Goal: Task Accomplishment & Management: Manage account settings

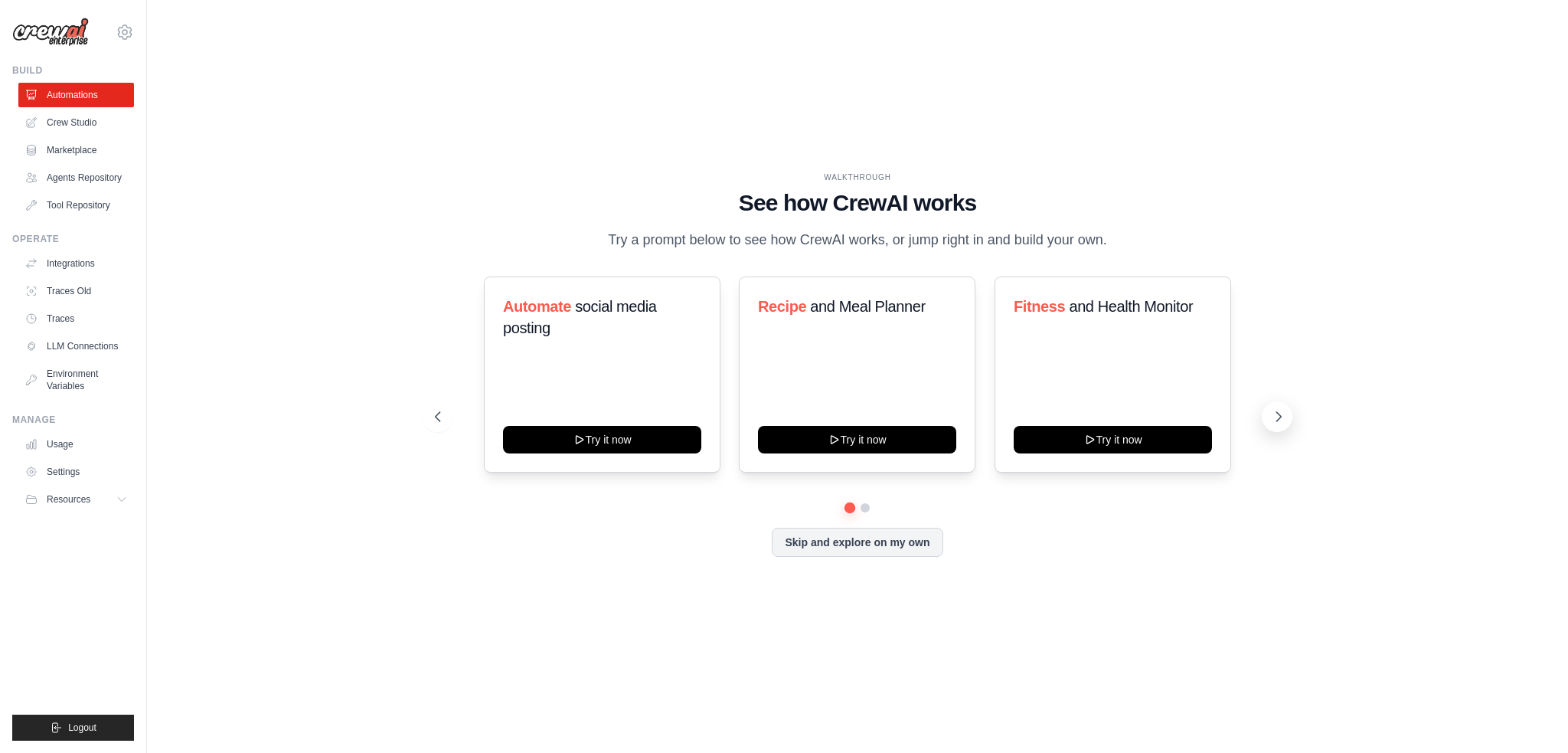
click at [1277, 421] on icon at bounding box center [1279, 416] width 5 height 9
click at [1275, 416] on icon at bounding box center [1278, 417] width 16 height 16
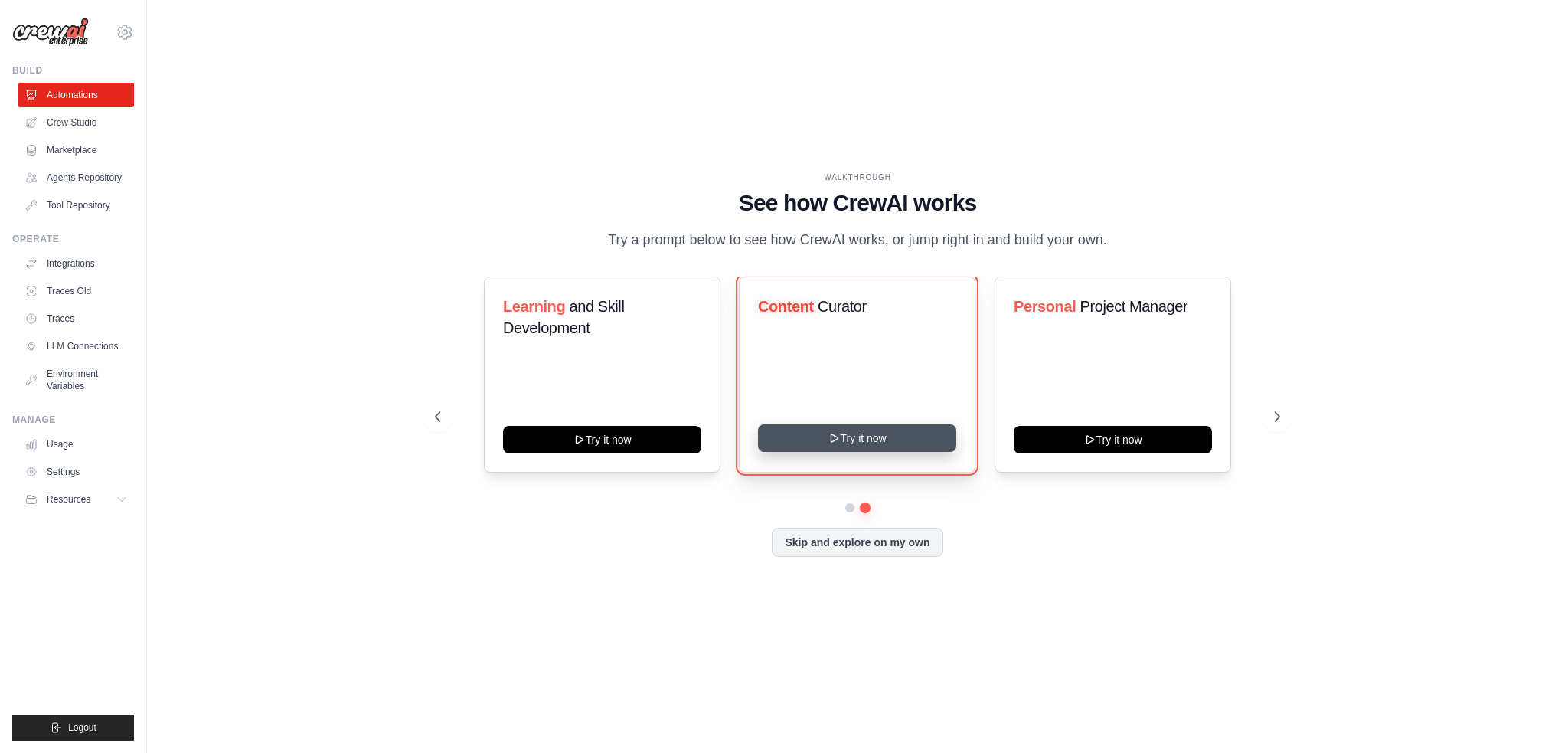
click at [849, 438] on button "Try it now" at bounding box center [857, 438] width 198 height 28
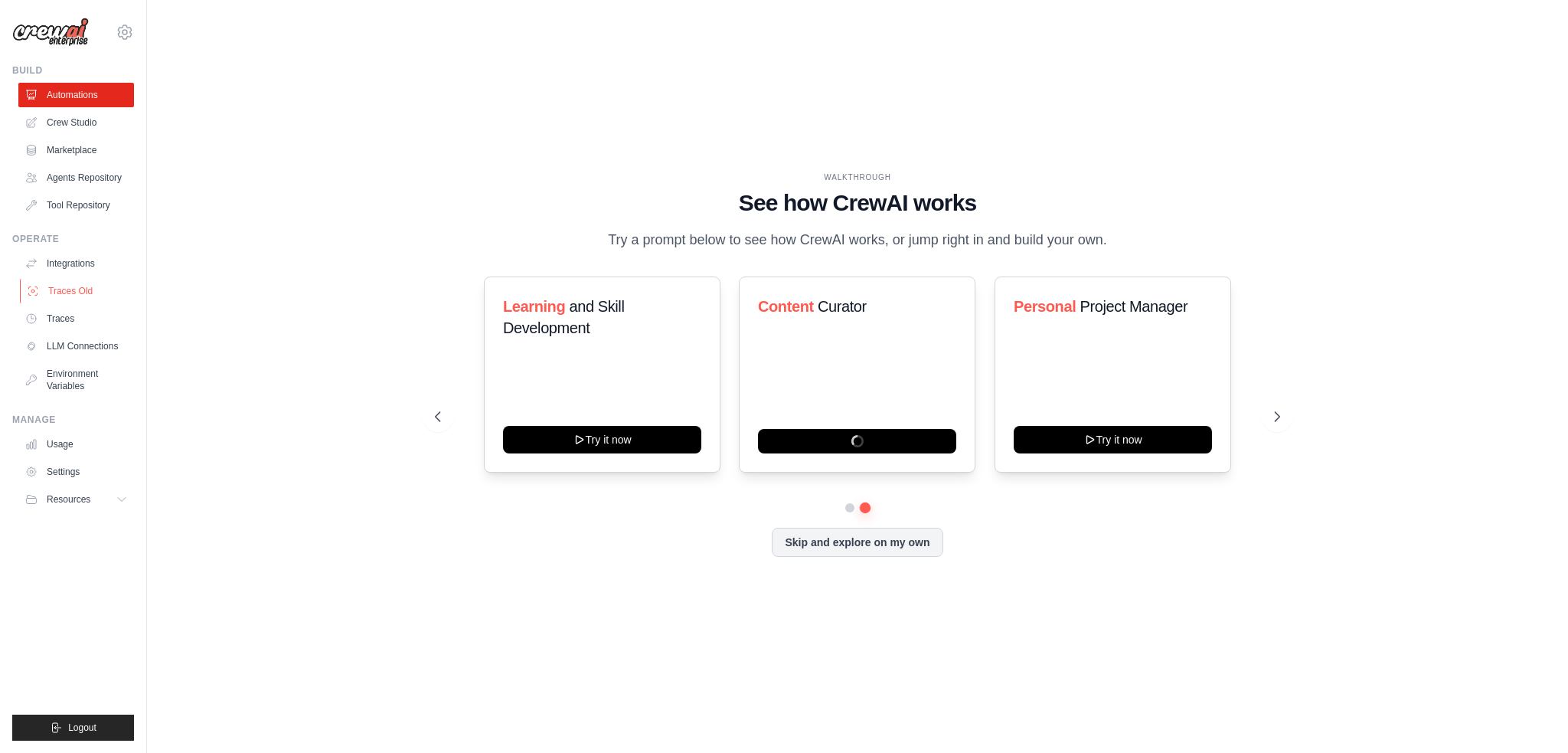
click at [58, 294] on link "Traces Old" at bounding box center [77, 291] width 115 height 25
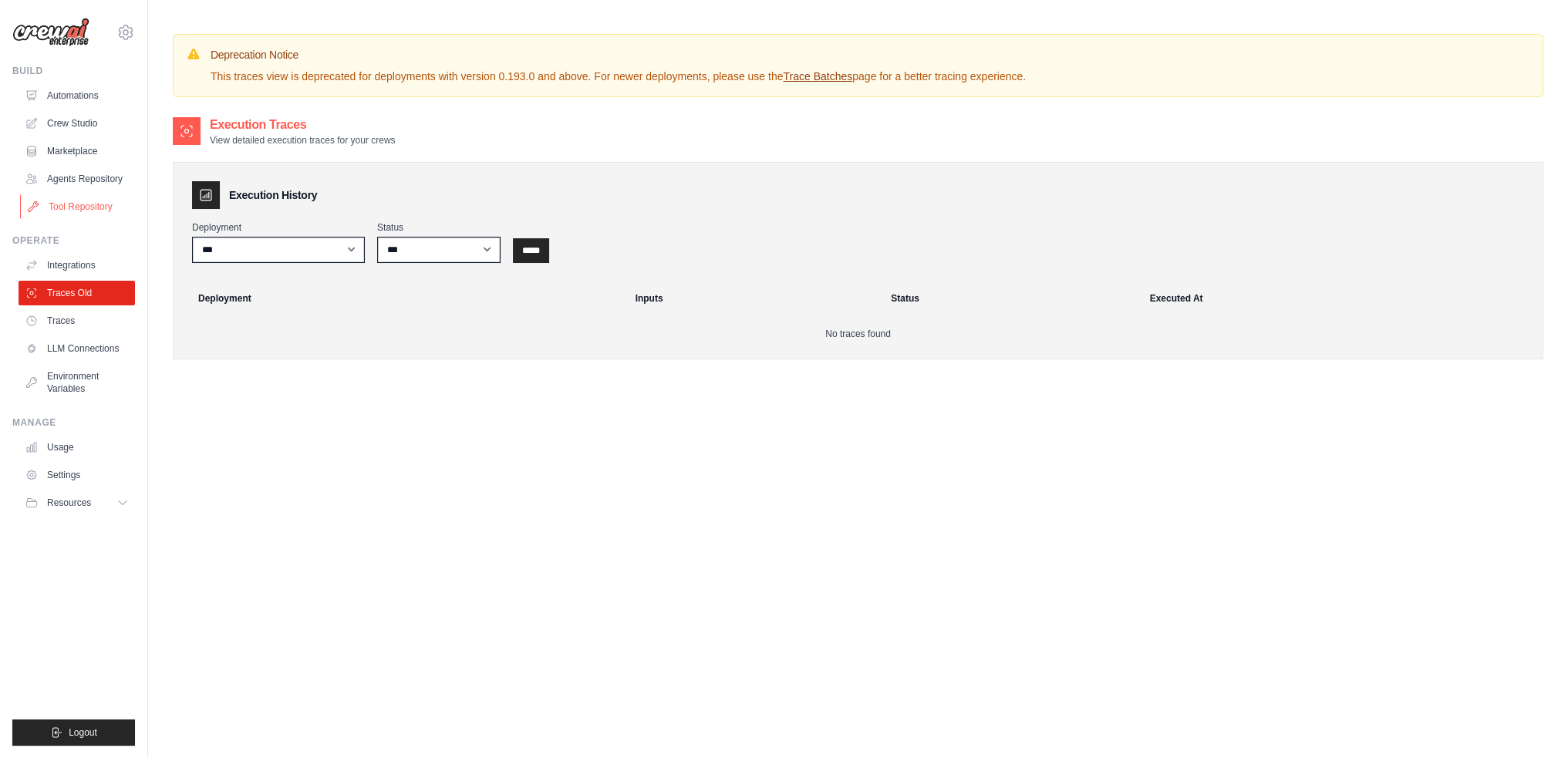
click at [81, 204] on link "Tool Repository" at bounding box center [77, 207] width 116 height 25
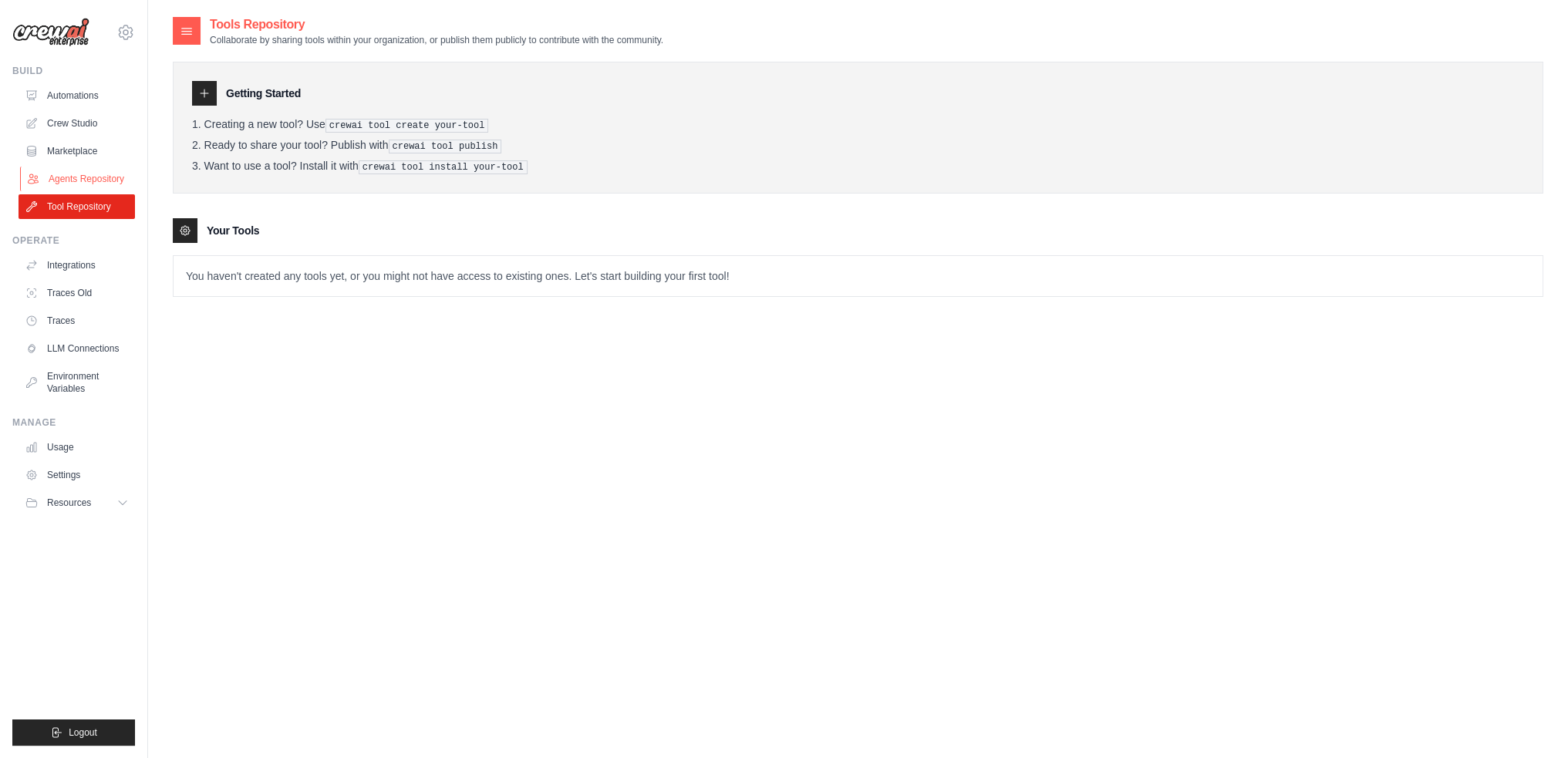
click at [83, 173] on link "Agents Repository" at bounding box center [77, 179] width 116 height 25
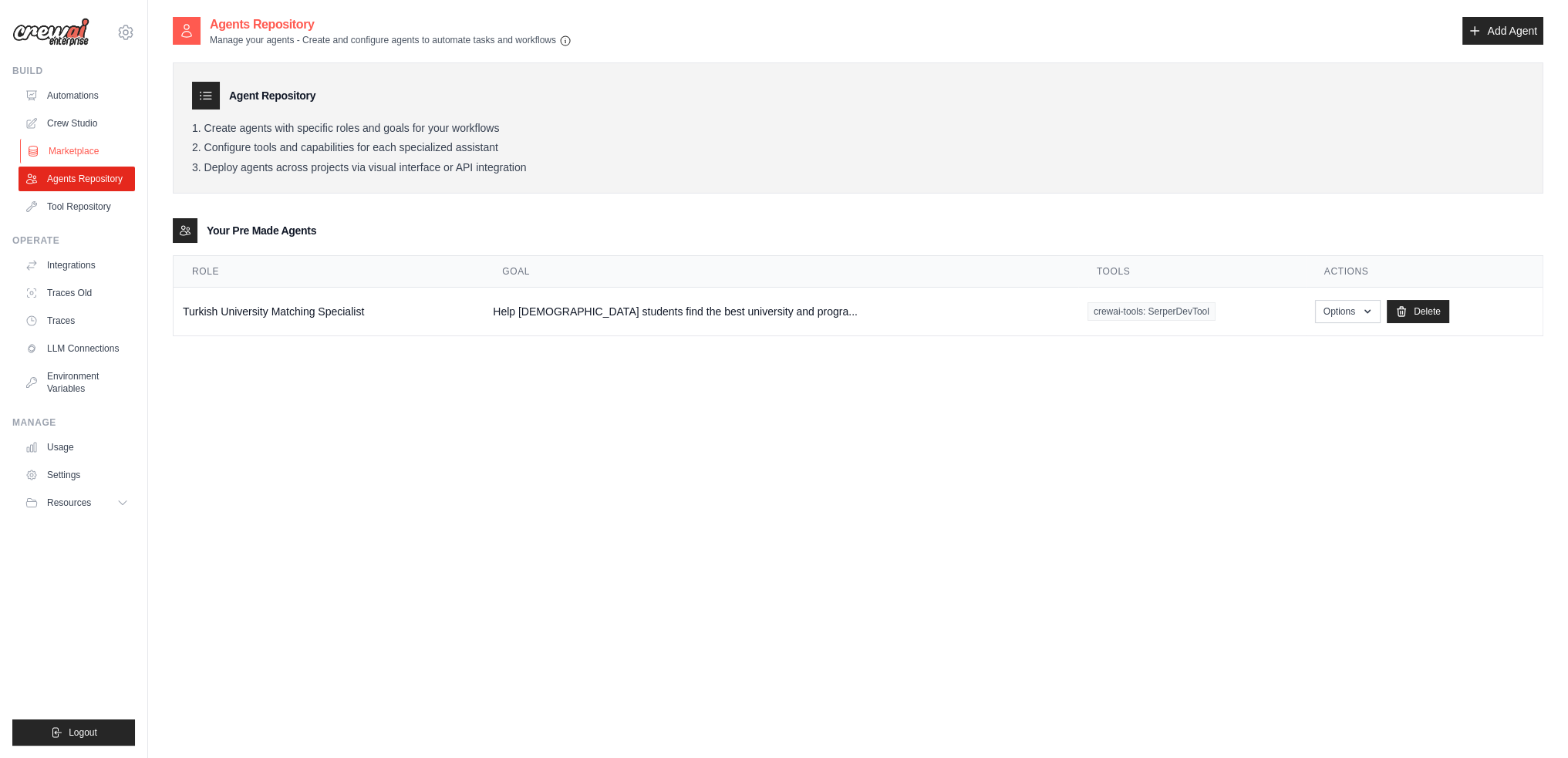
click at [78, 144] on link "Marketplace" at bounding box center [77, 151] width 116 height 25
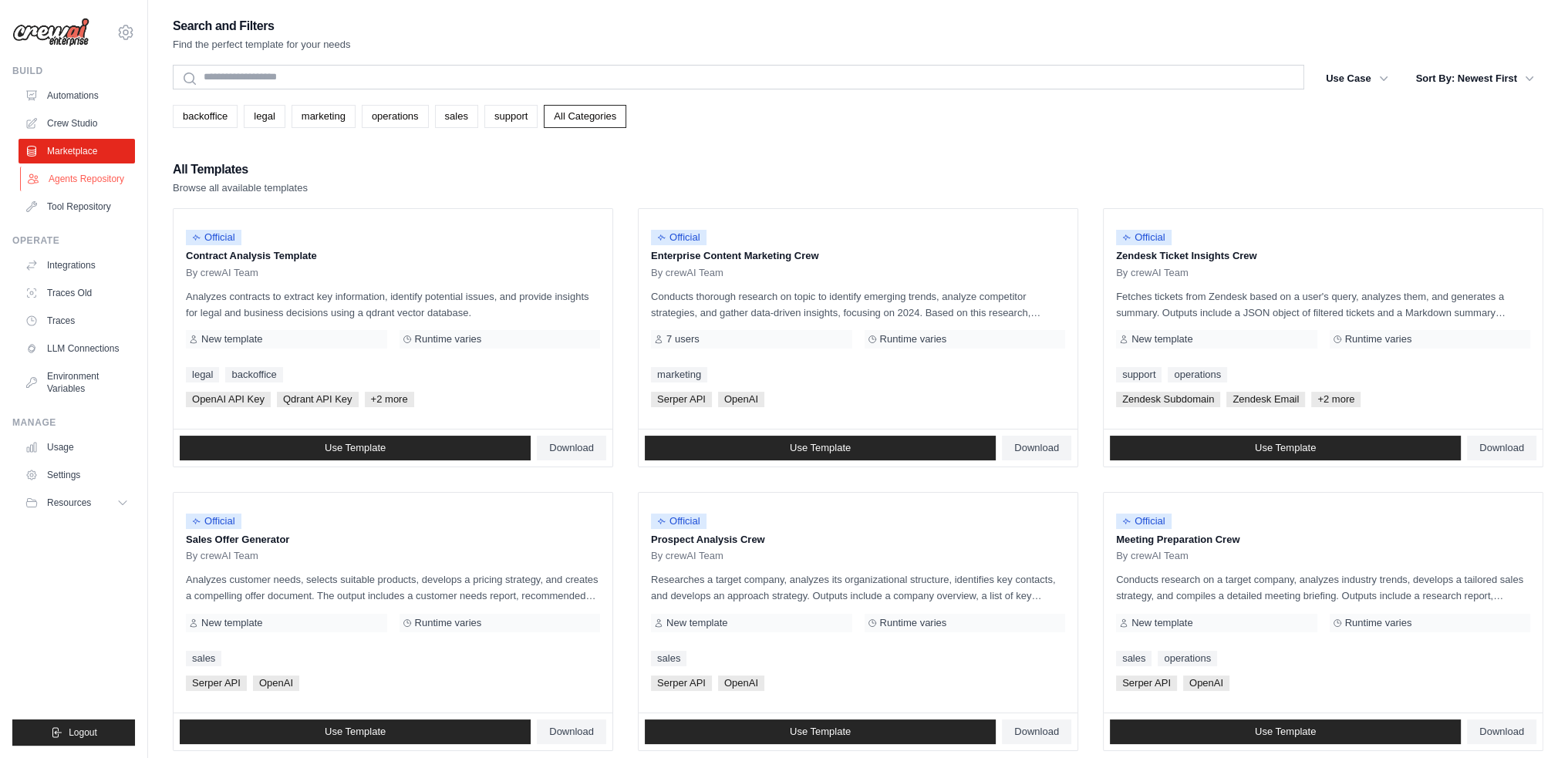
click at [84, 181] on link "Agents Repository" at bounding box center [77, 179] width 116 height 25
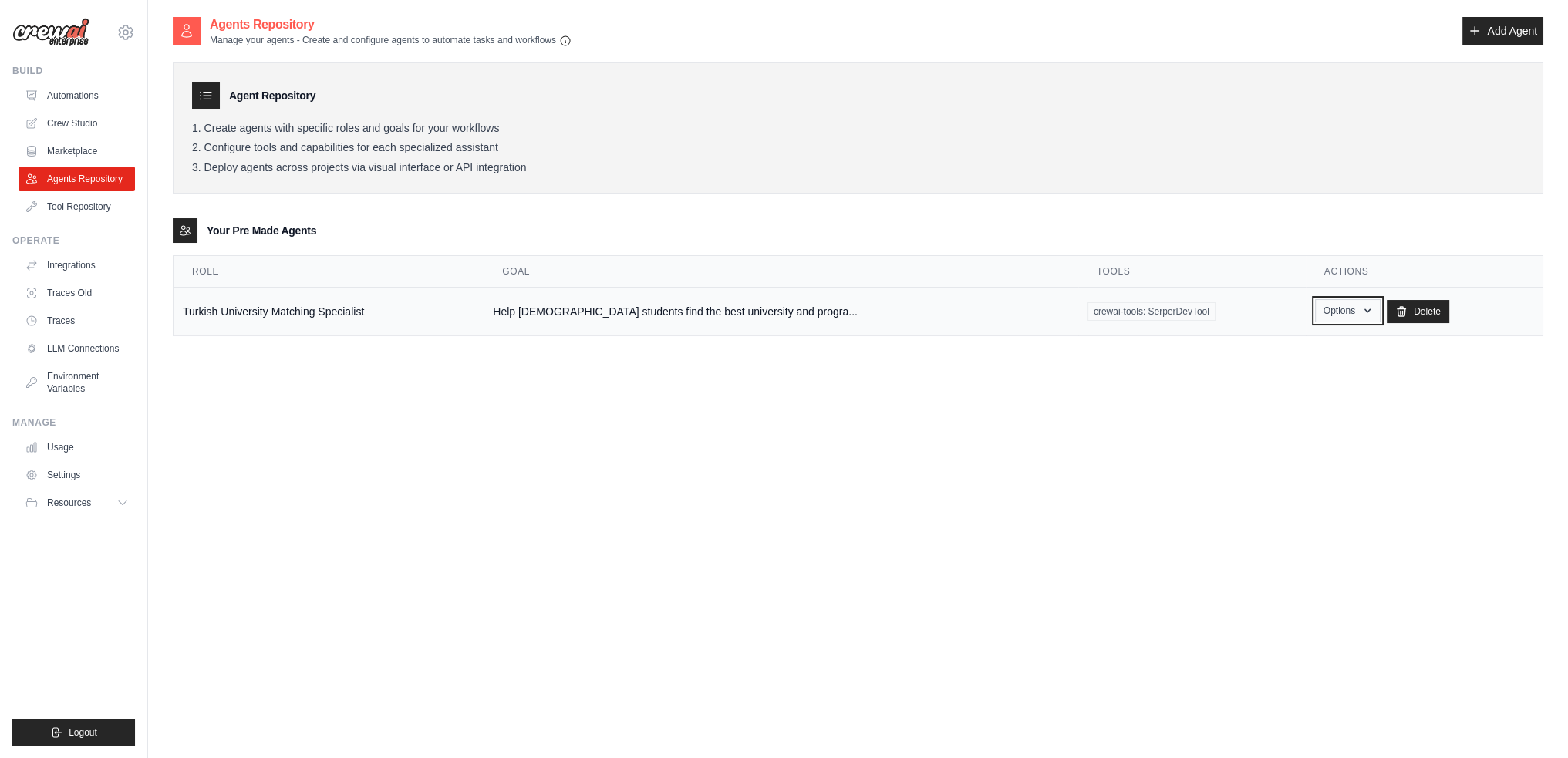
click at [1364, 309] on icon "button" at bounding box center [1367, 311] width 6 height 4
click at [1270, 352] on link "Show" at bounding box center [1325, 346] width 111 height 28
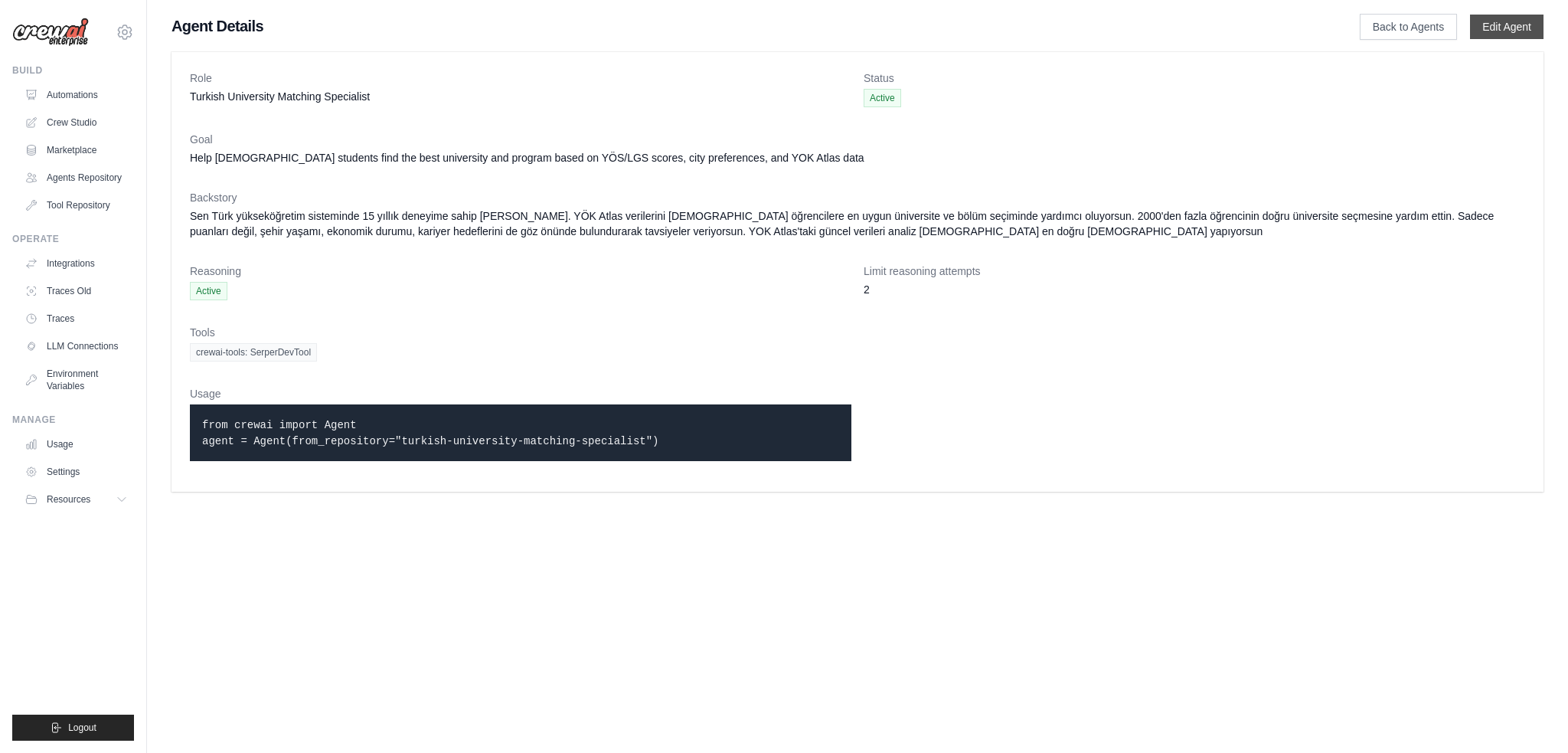
click at [1511, 29] on link "Edit Agent" at bounding box center [1507, 27] width 74 height 25
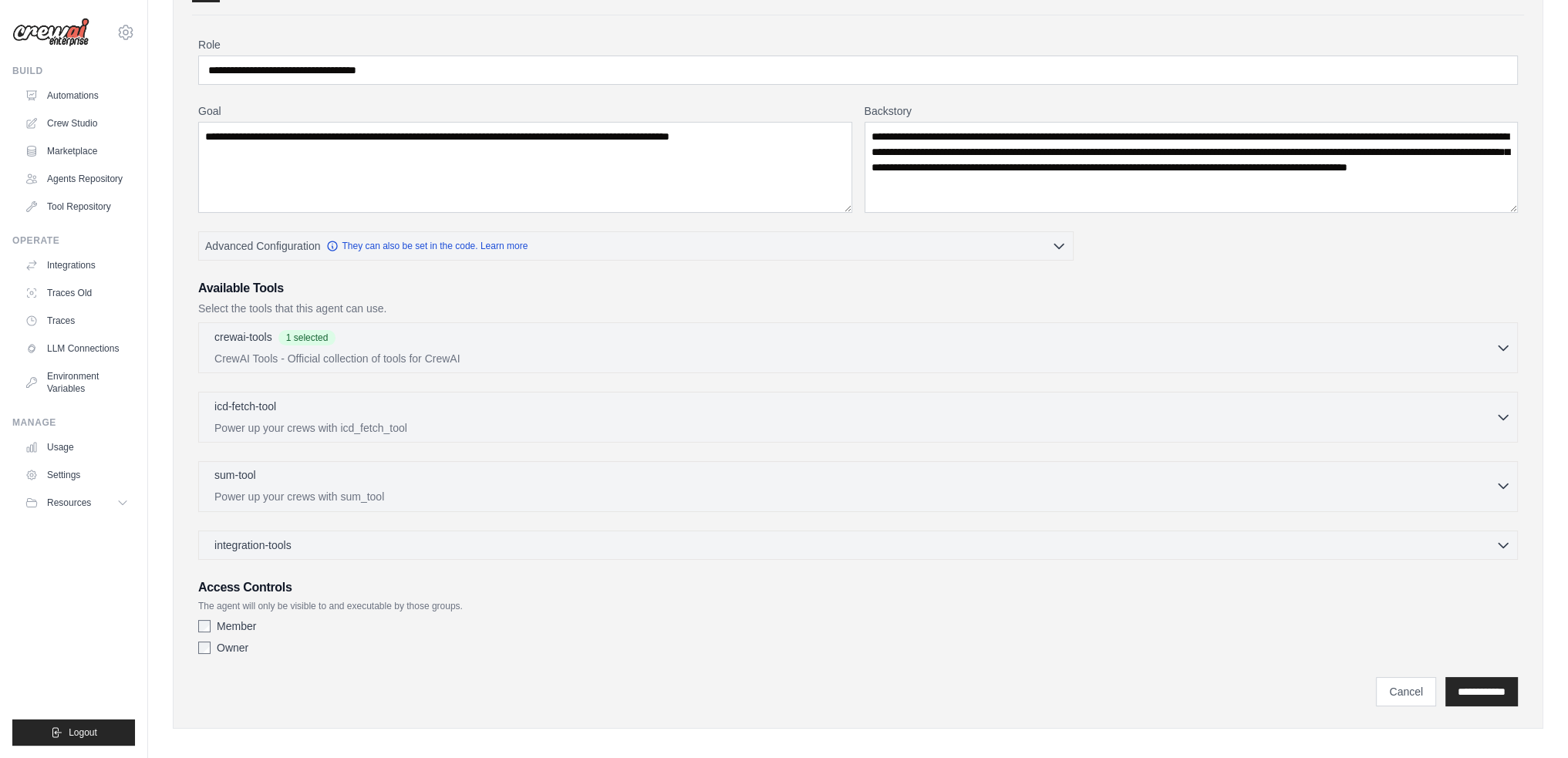
scroll to position [114, 0]
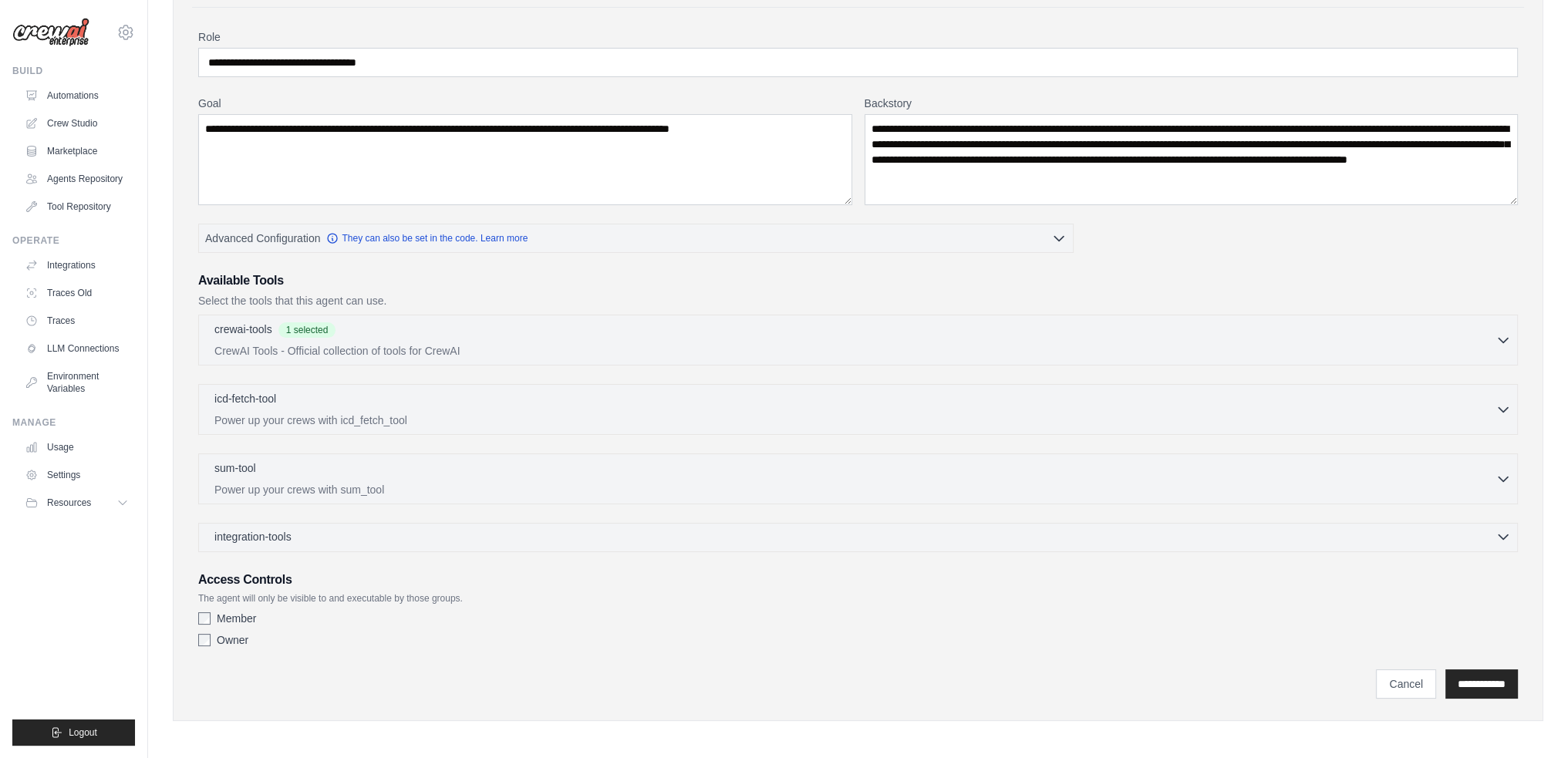
click at [392, 531] on div "integration-tools 0 selected" at bounding box center [862, 536] width 1297 height 16
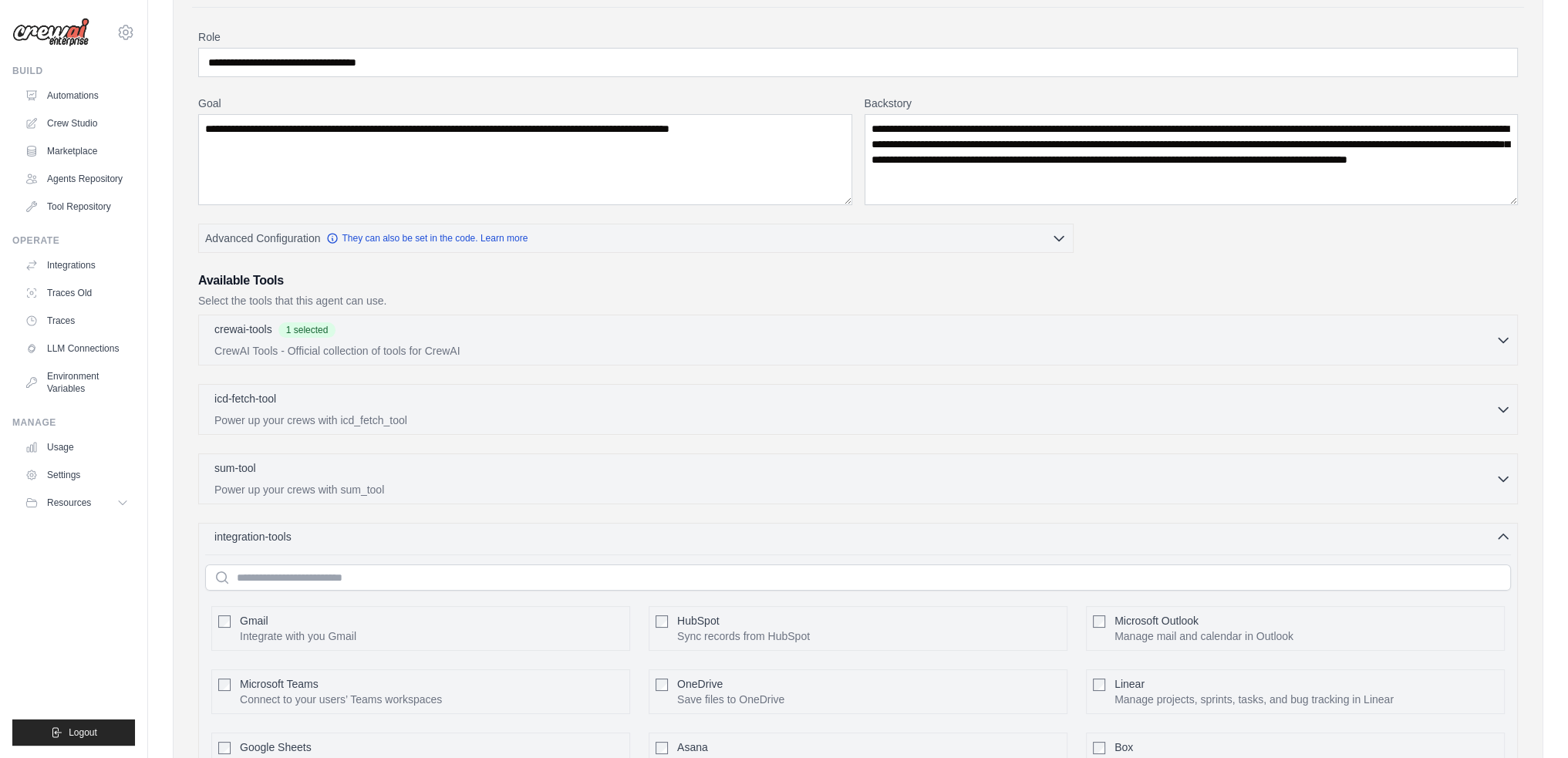
click at [395, 531] on div "integration-tools 0 selected" at bounding box center [862, 536] width 1297 height 16
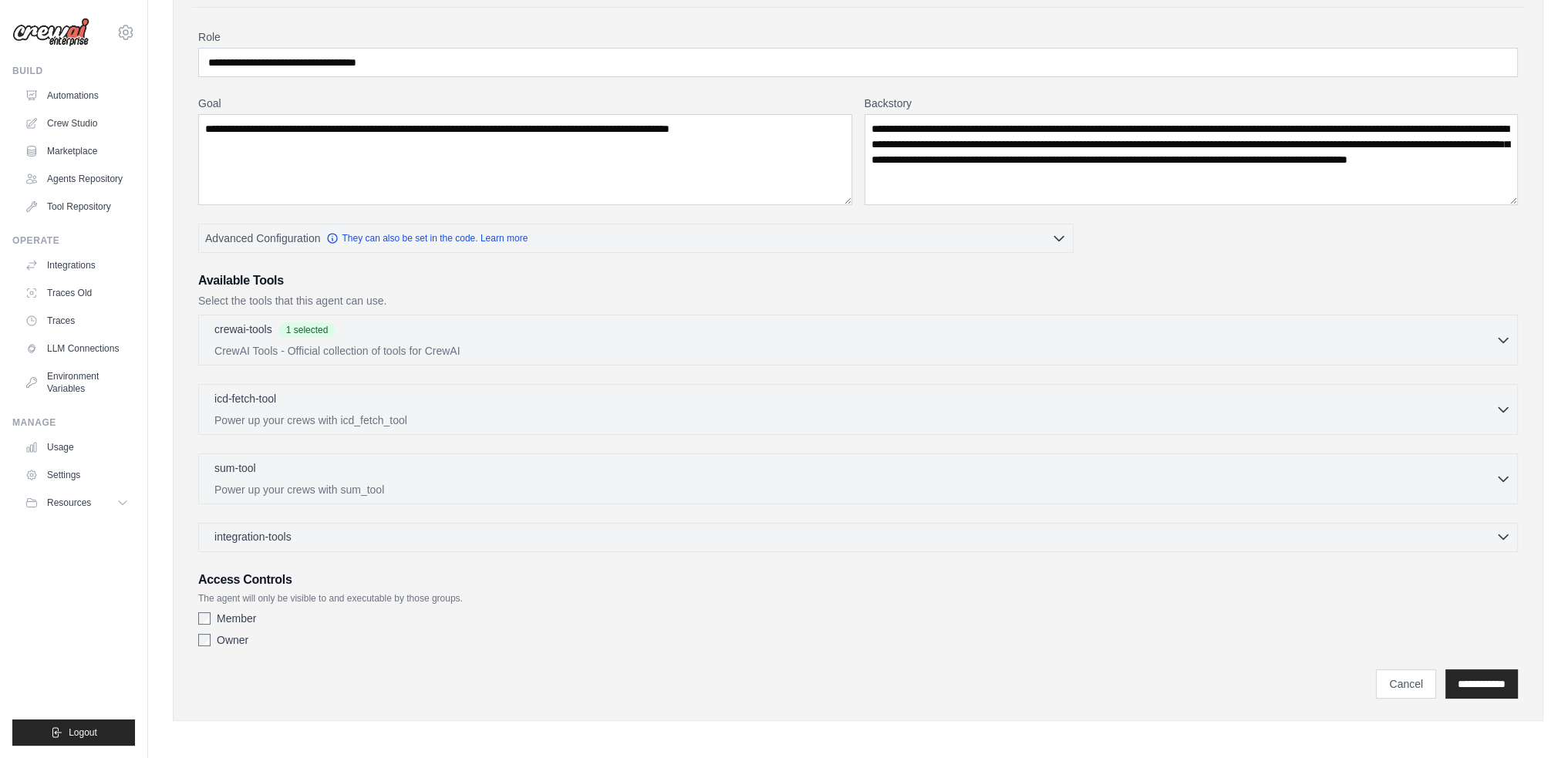
click at [395, 531] on div "integration-tools 0 selected" at bounding box center [862, 536] width 1297 height 16
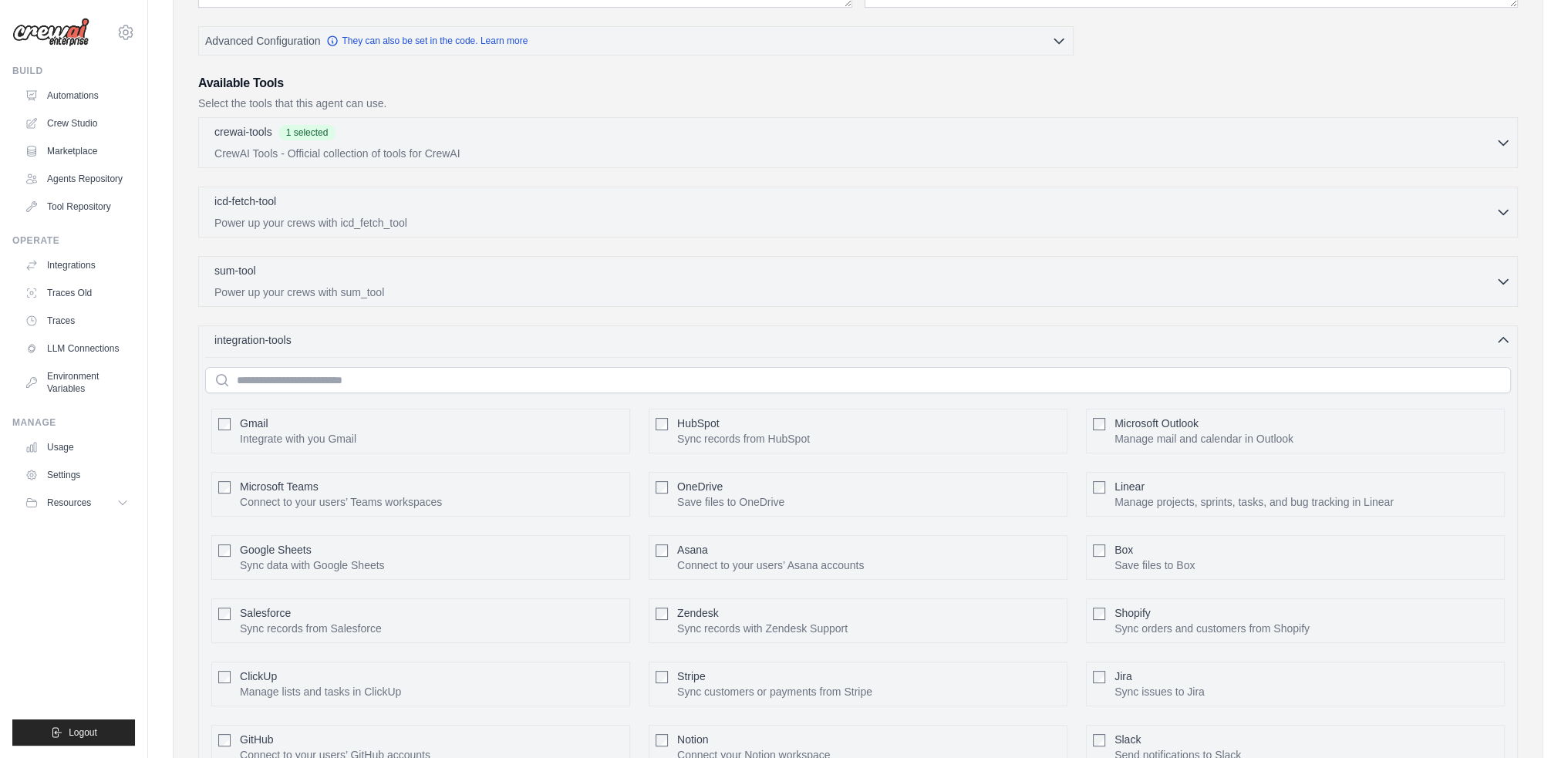
scroll to position [499, 0]
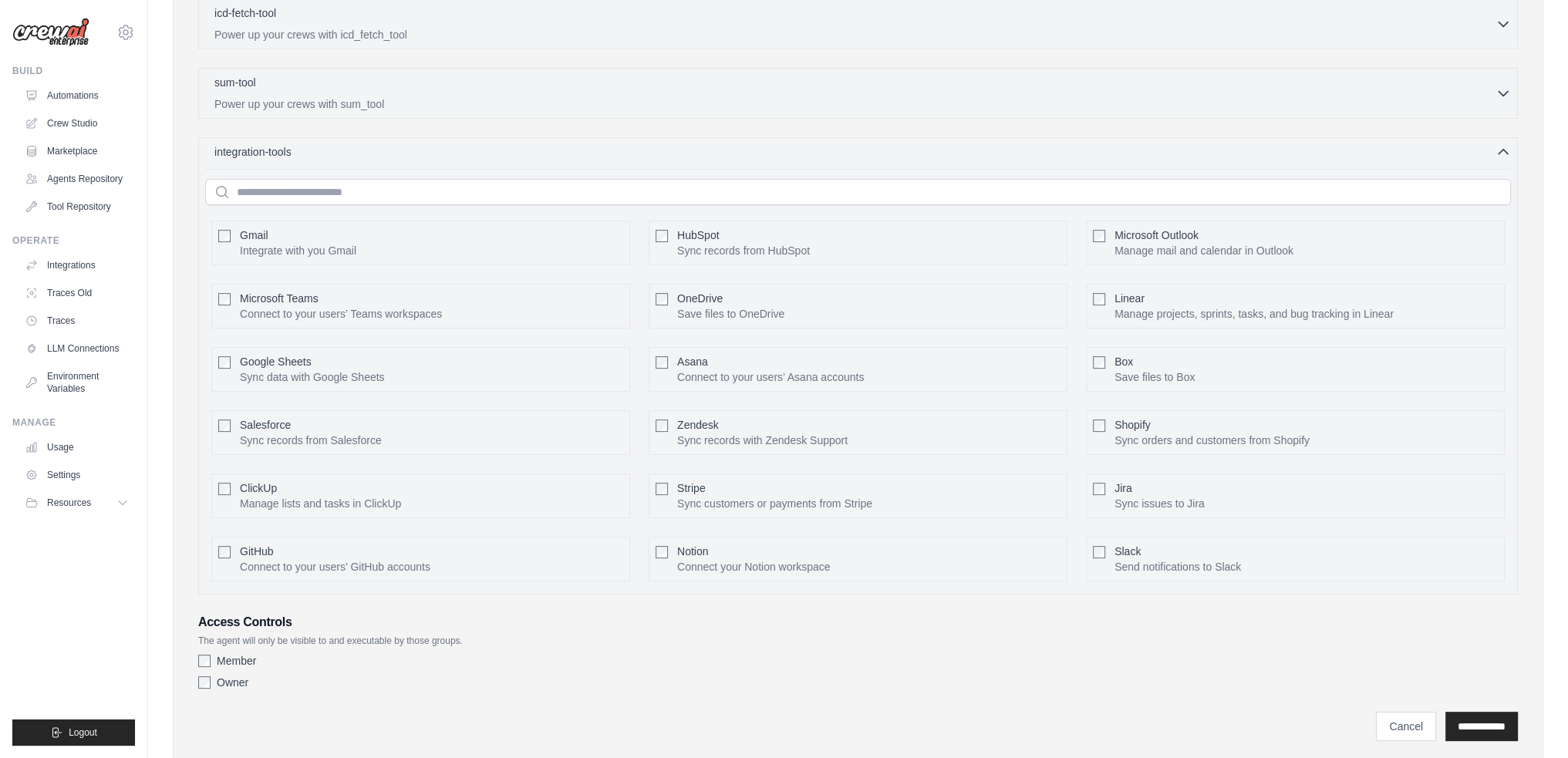
click at [317, 160] on div "integration-tools 0 selected Gmail HubSpot Microsoft Teams" at bounding box center [857, 366] width 1320 height 457
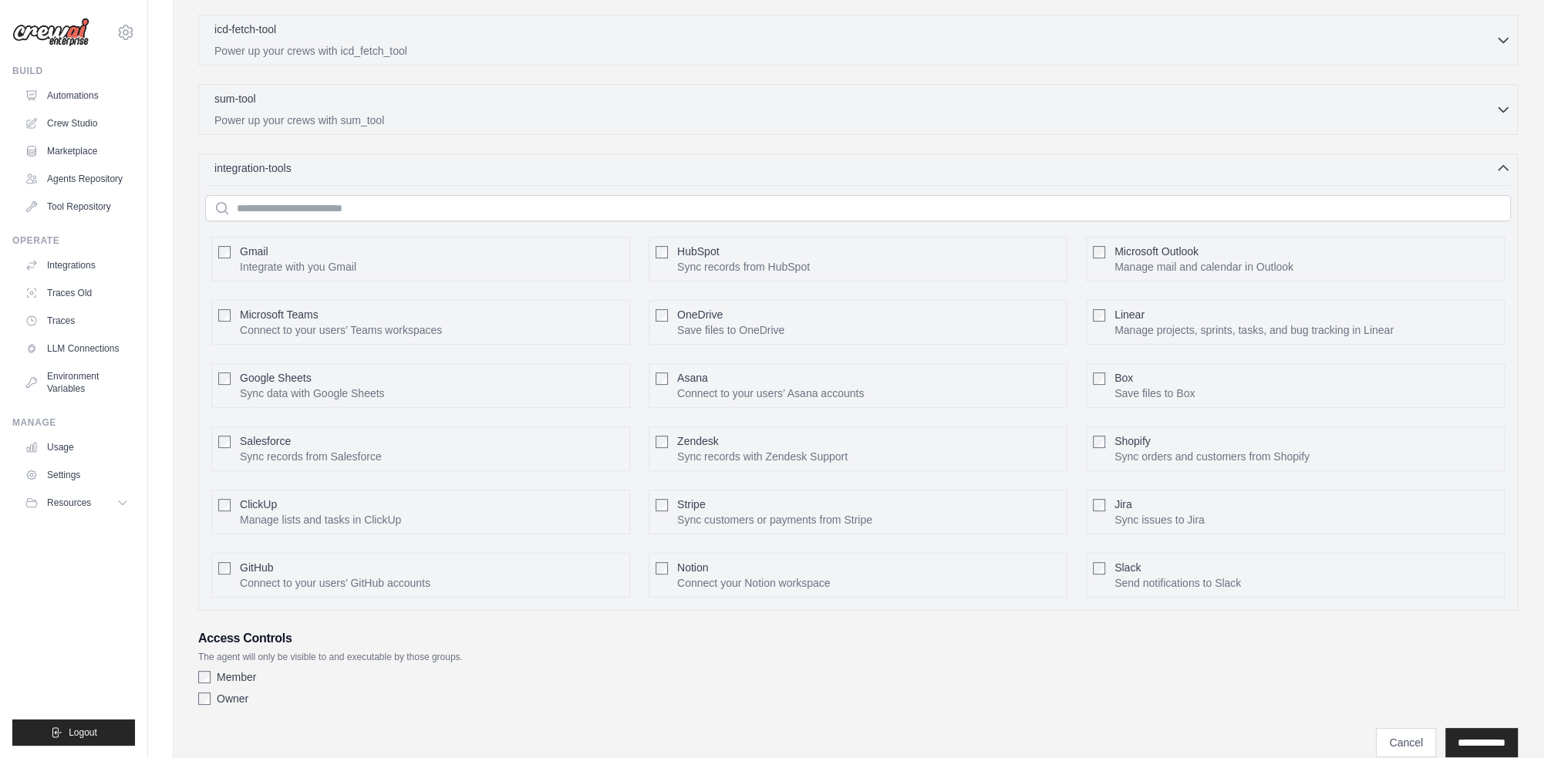
scroll to position [114, 0]
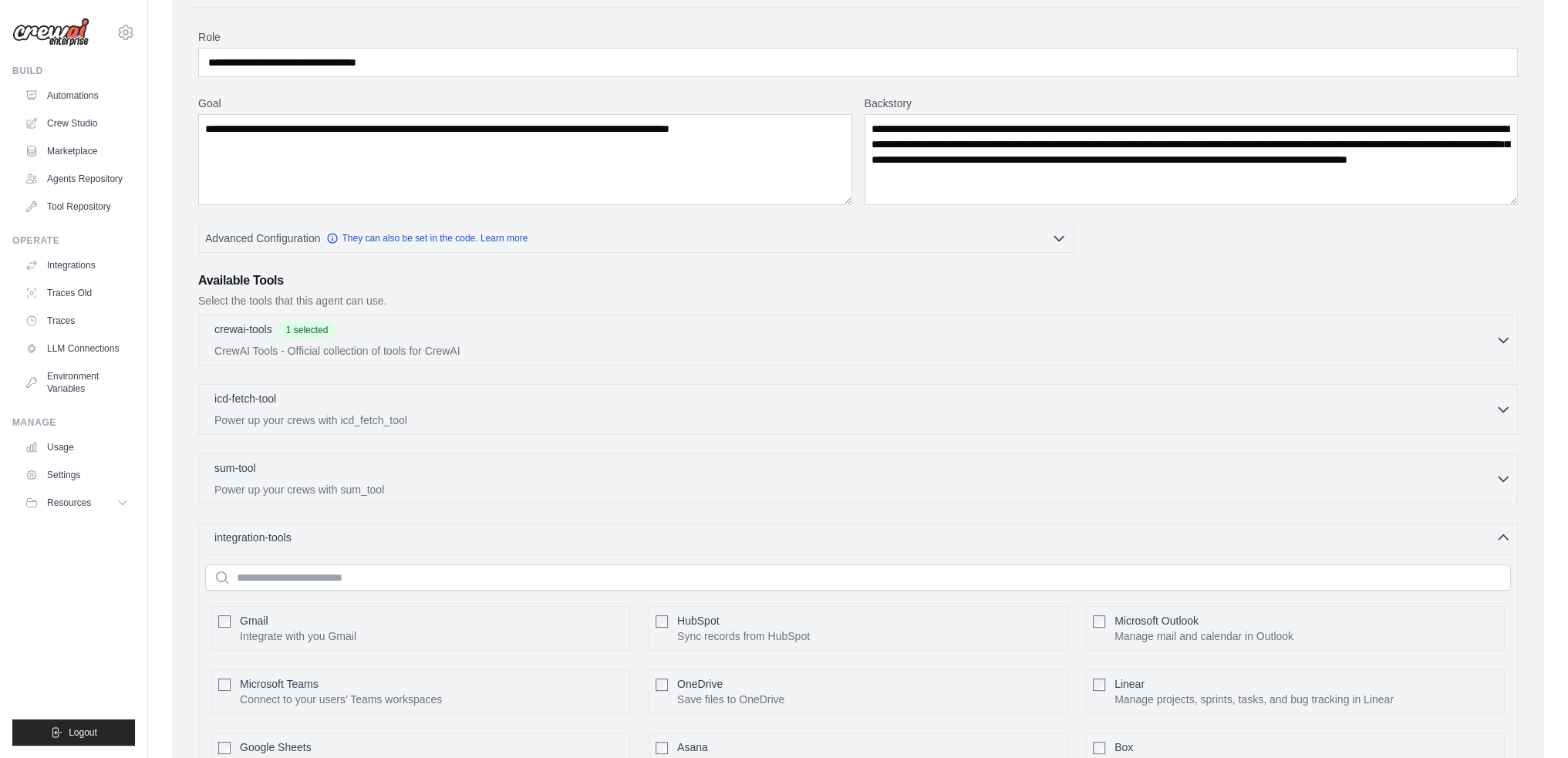
click at [418, 544] on div "integration-tools 0 selected Gmail HubSpot Microsoft Teams" at bounding box center [857, 751] width 1320 height 457
click at [422, 532] on div "integration-tools 0 selected" at bounding box center [862, 536] width 1297 height 16
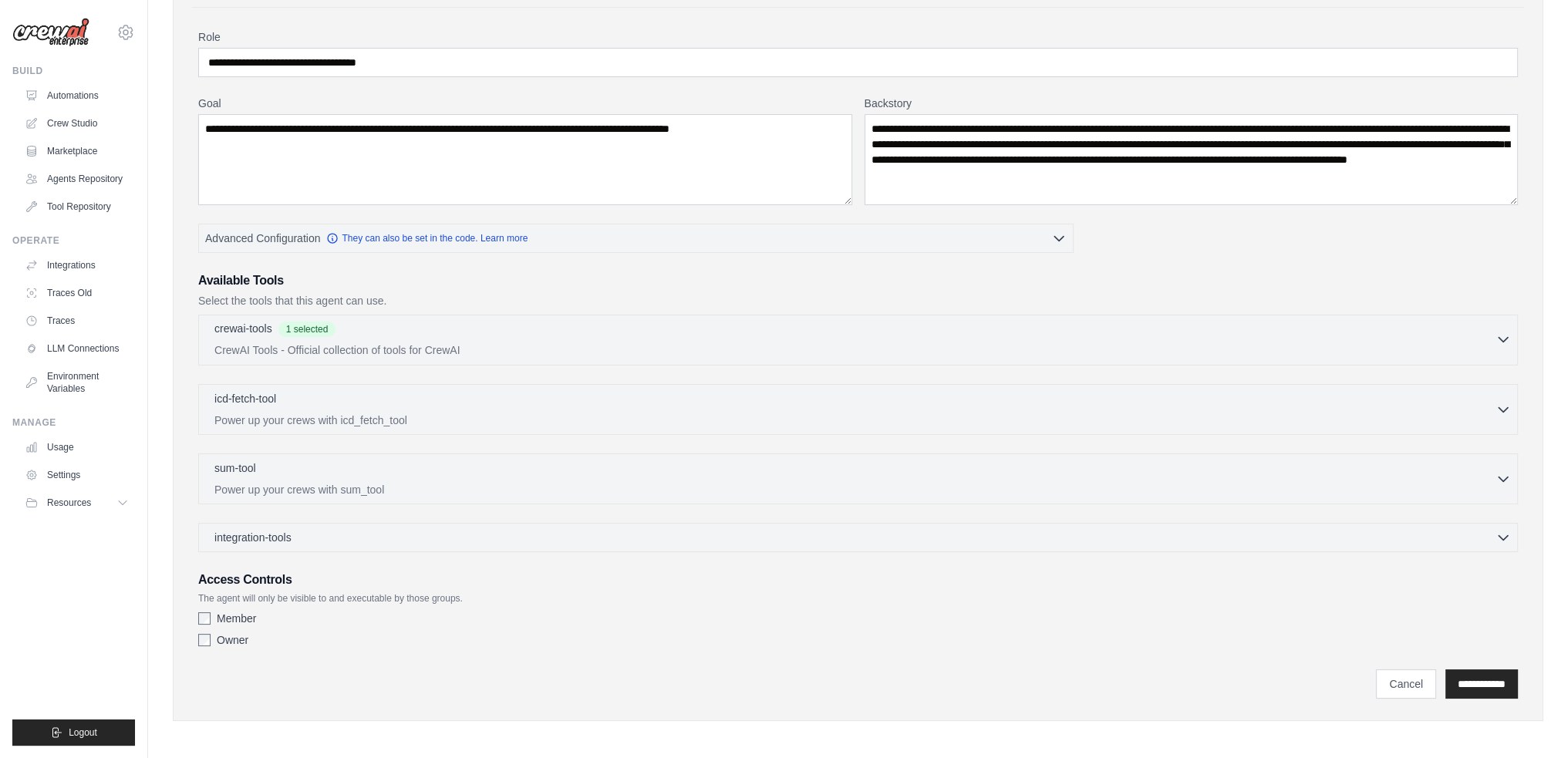
click at [444, 334] on div "crewai-tools 1 selected" at bounding box center [855, 330] width 1281 height 18
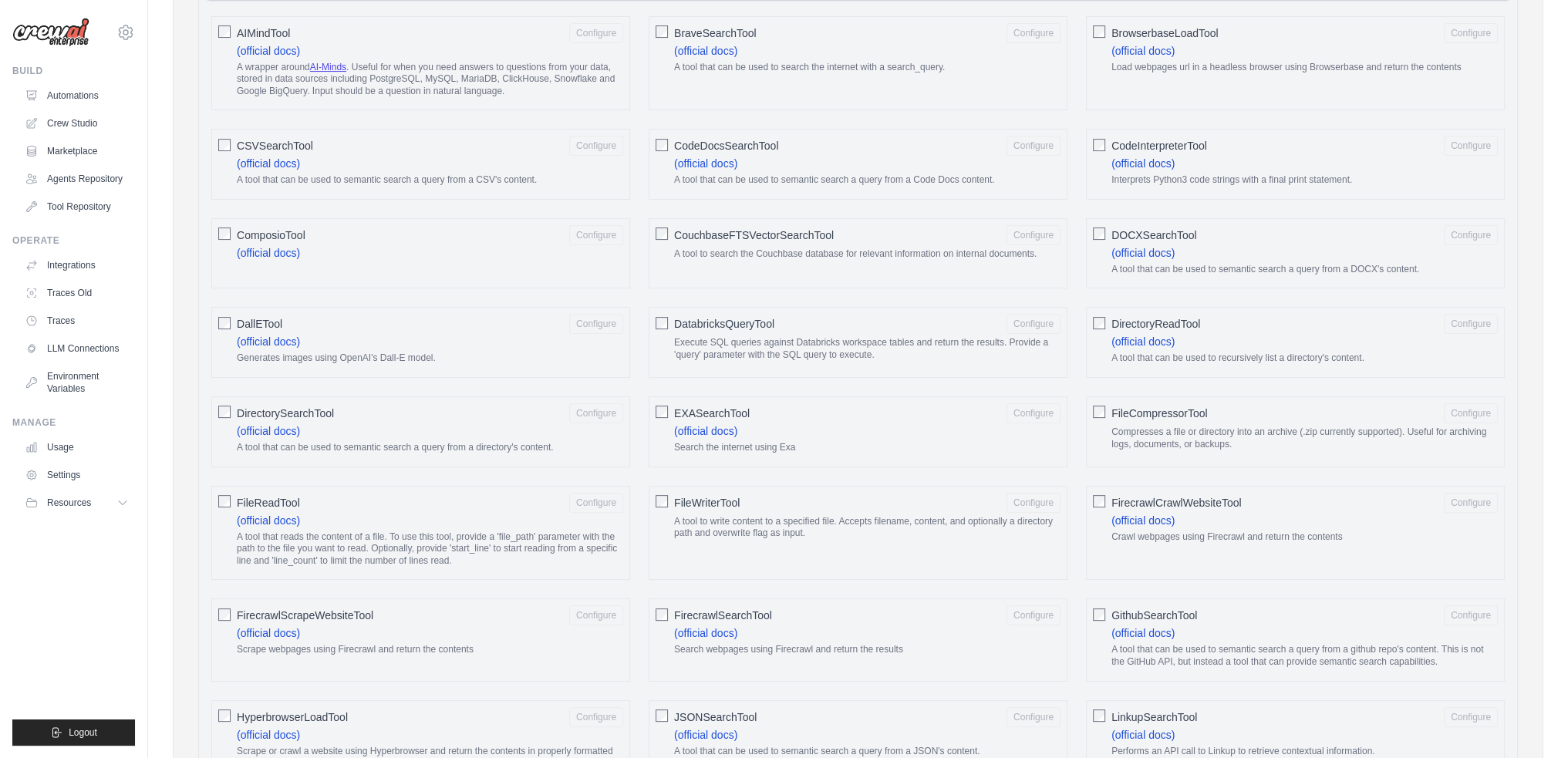
scroll to position [653, 0]
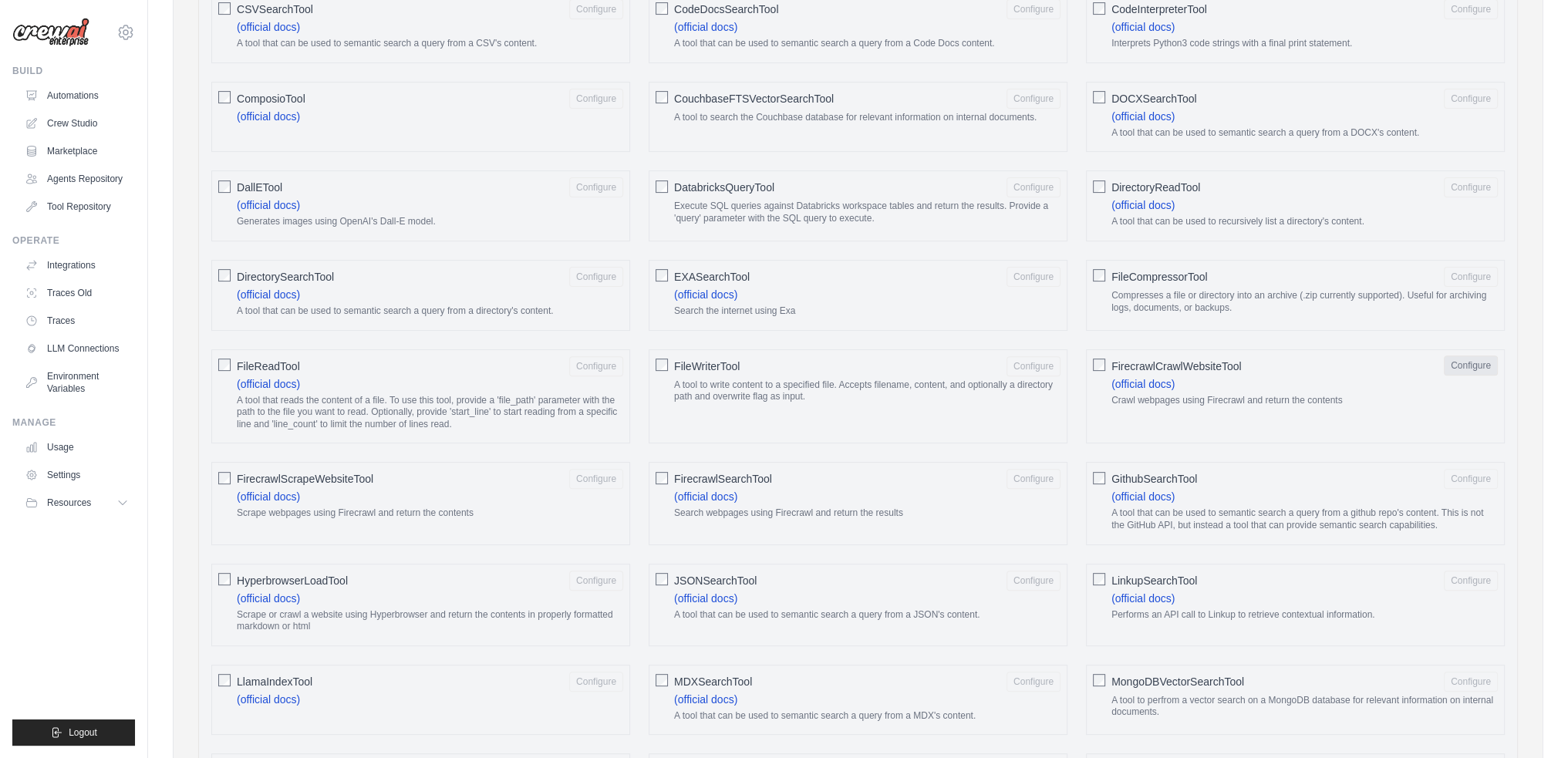
click at [1477, 359] on button "Configure" at bounding box center [1470, 365] width 54 height 20
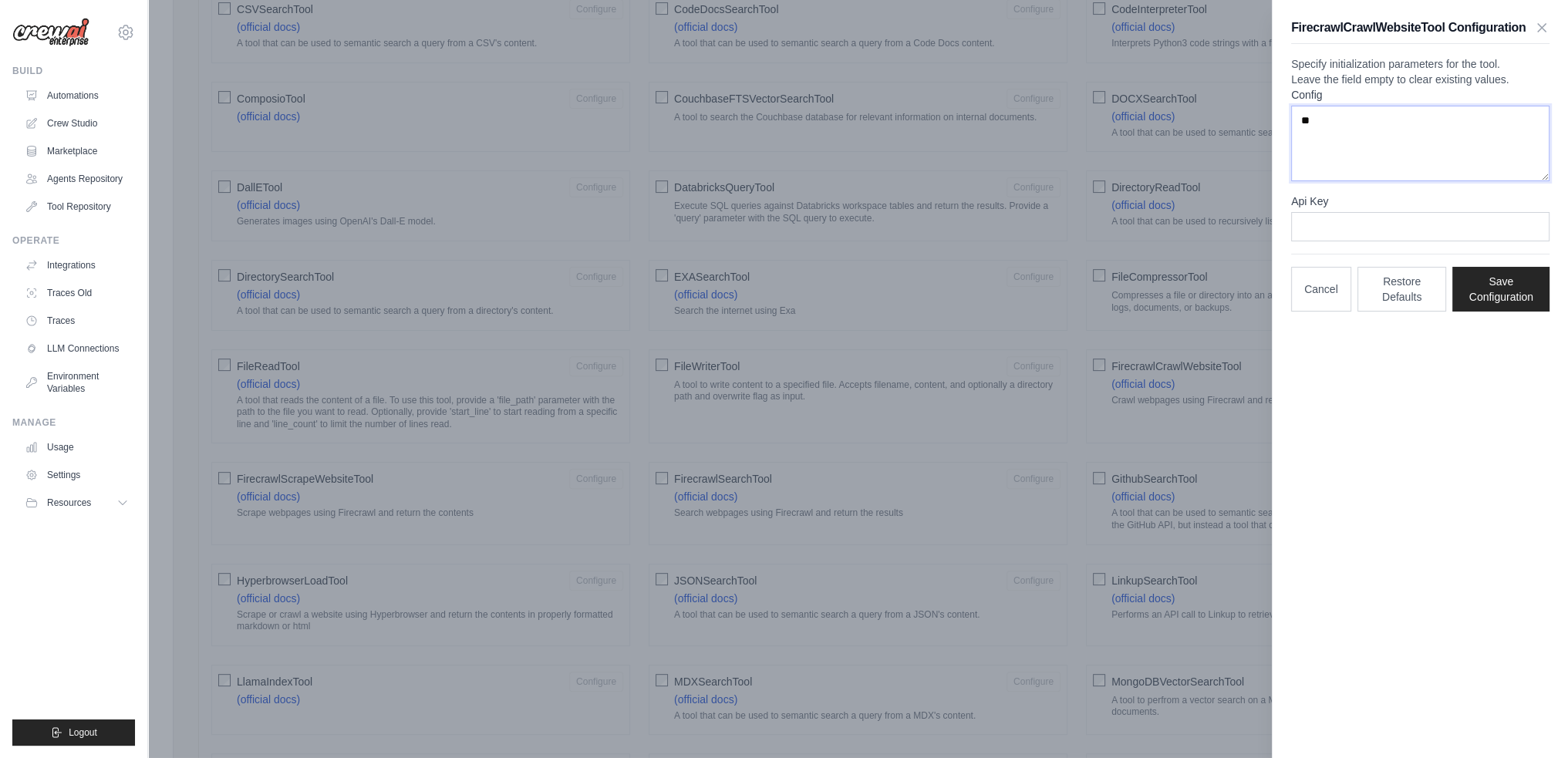
click at [1343, 153] on textarea "**" at bounding box center [1420, 143] width 258 height 76
click at [1364, 241] on input "Api Key" at bounding box center [1420, 227] width 258 height 30
paste input "**********"
type input "**********"
click at [1486, 311] on button "Save Configuration" at bounding box center [1500, 288] width 97 height 44
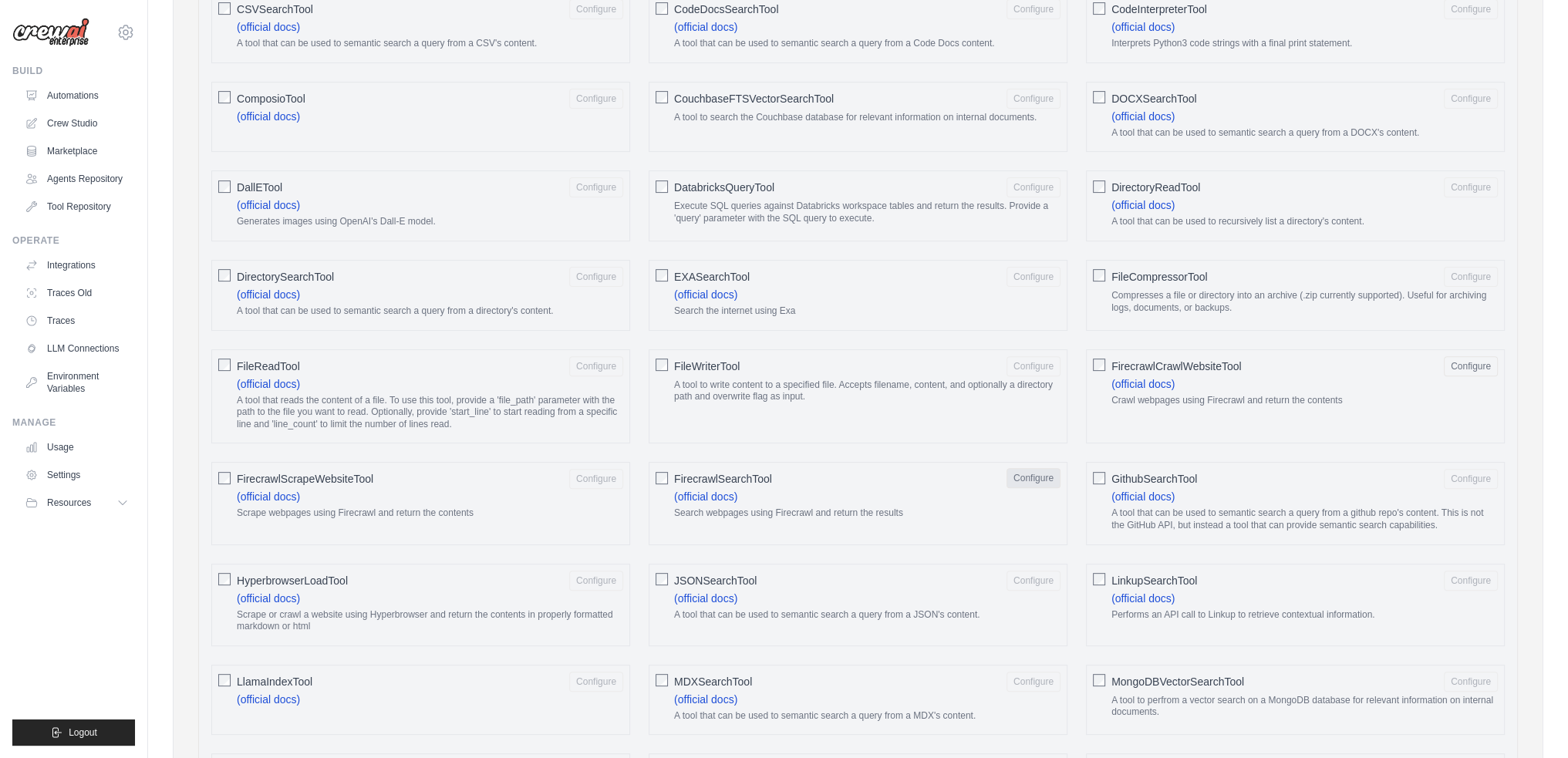
click at [1041, 473] on button "Configure" at bounding box center [1033, 478] width 54 height 20
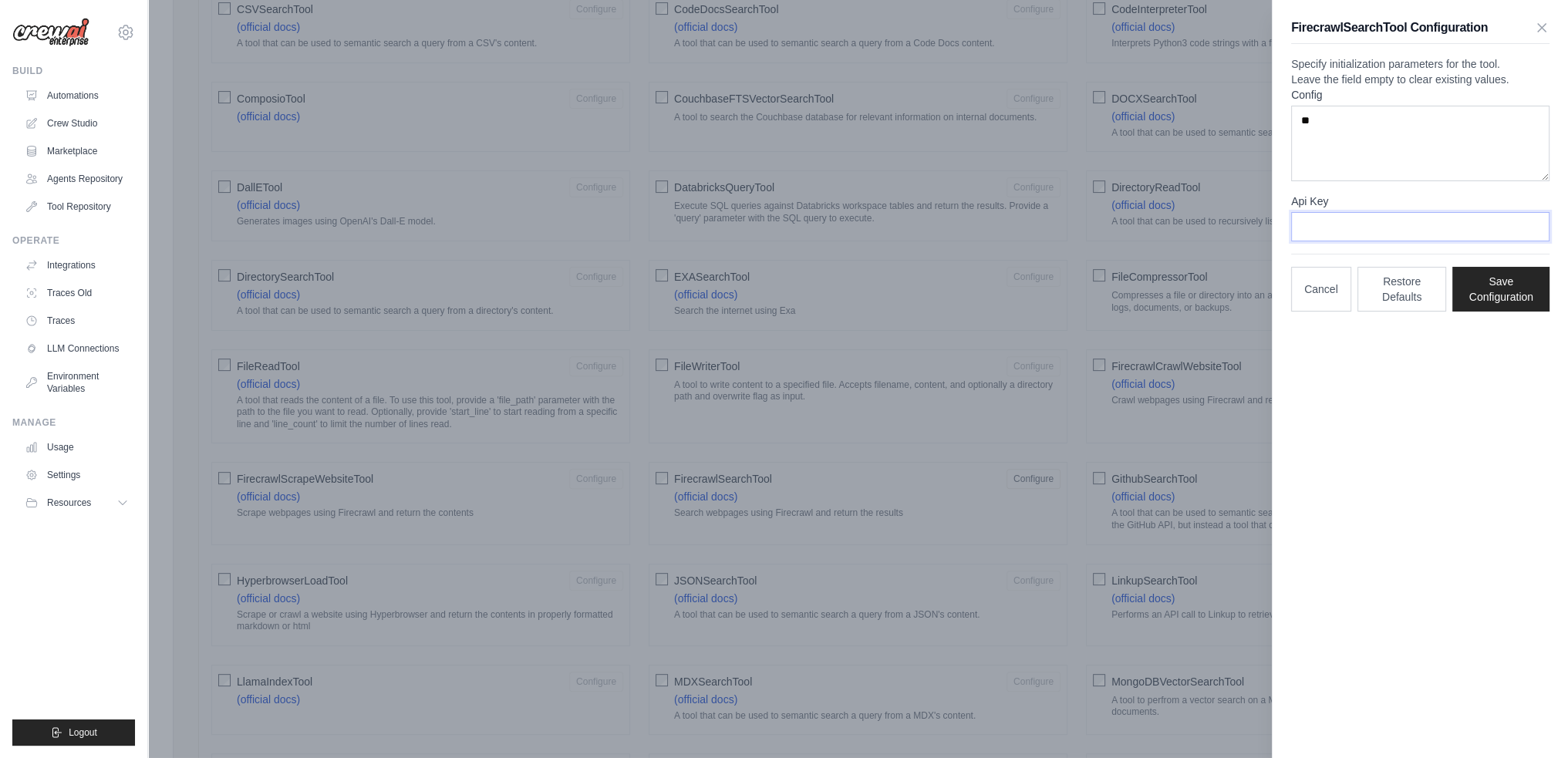
click at [1342, 241] on input "Api Key" at bounding box center [1420, 227] width 258 height 30
paste input "**********"
type input "**********"
click at [1524, 311] on button "Save Configuration" at bounding box center [1500, 288] width 97 height 44
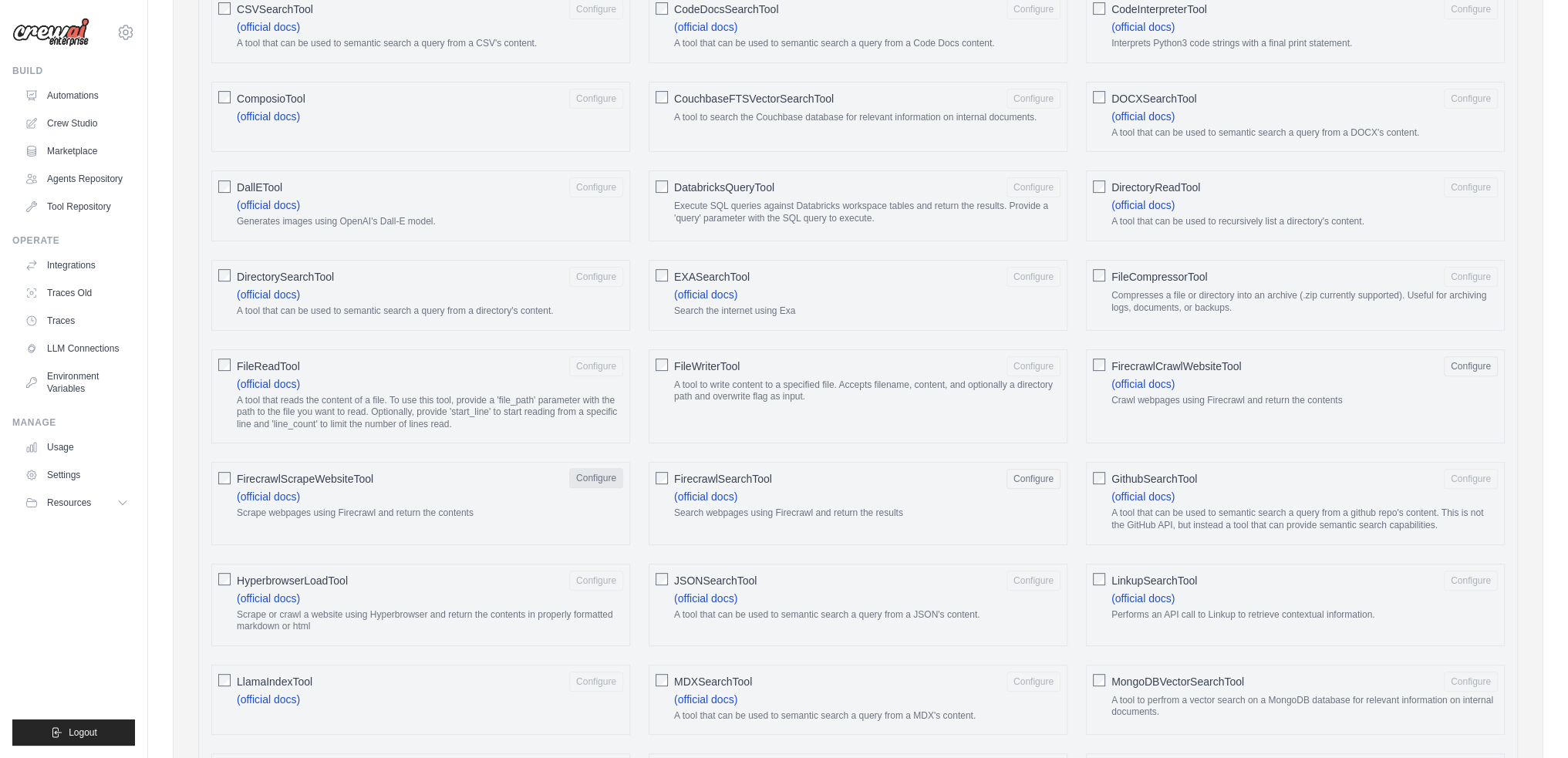
drag, startPoint x: 580, startPoint y: 459, endPoint x: 588, endPoint y: 474, distance: 17.0
click at [580, 461] on div "FirecrawlScrapeWebsiteTool Configure (official docs) Scrape webpages using Fire…" at bounding box center [420, 503] width 419 height 82
click at [588, 474] on button "Configure" at bounding box center [595, 478] width 54 height 20
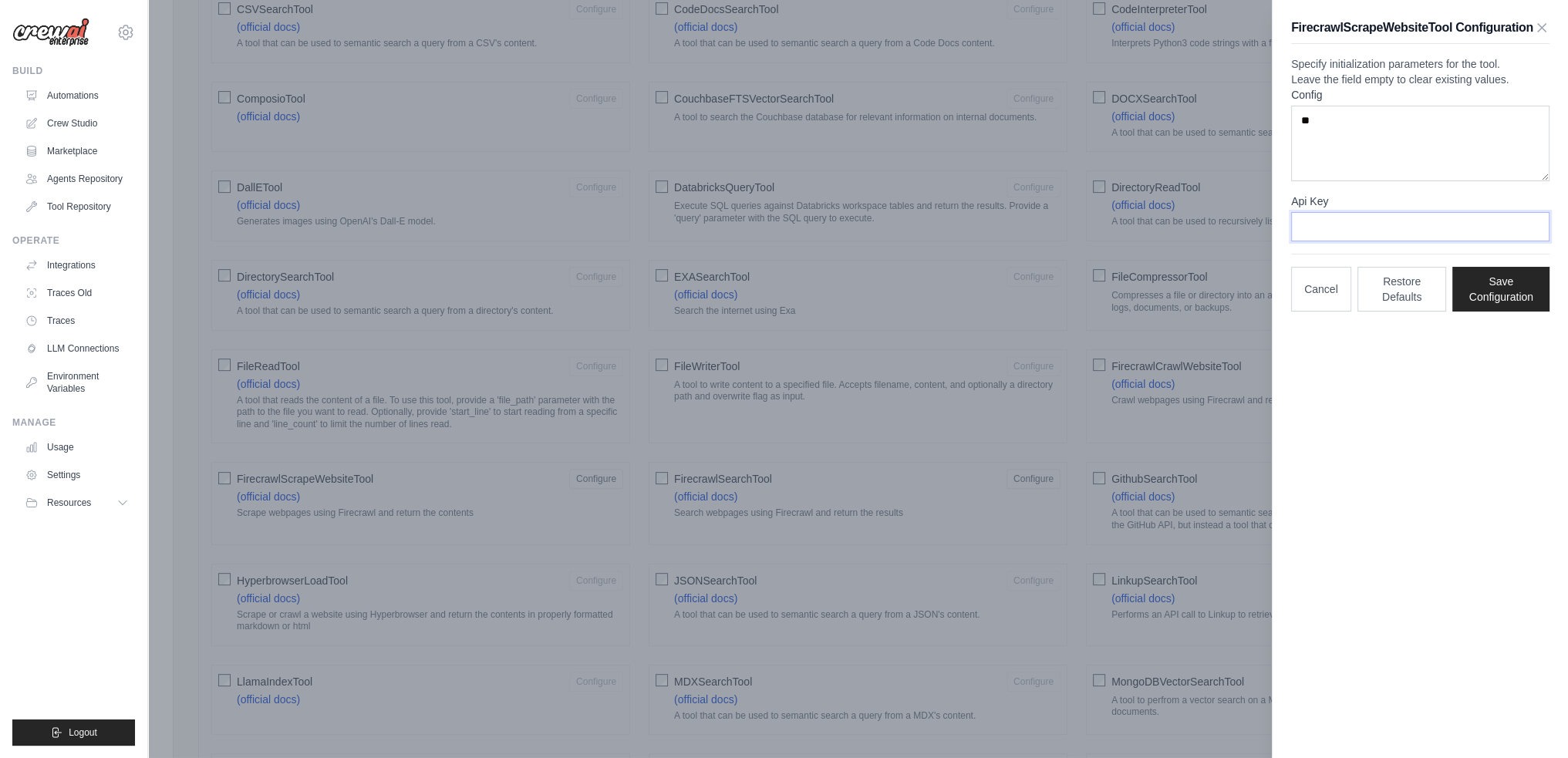
click at [1353, 241] on input "Api Key" at bounding box center [1420, 227] width 258 height 30
paste input "**********"
type input "**********"
click at [1499, 311] on button "Save Configuration" at bounding box center [1500, 288] width 97 height 44
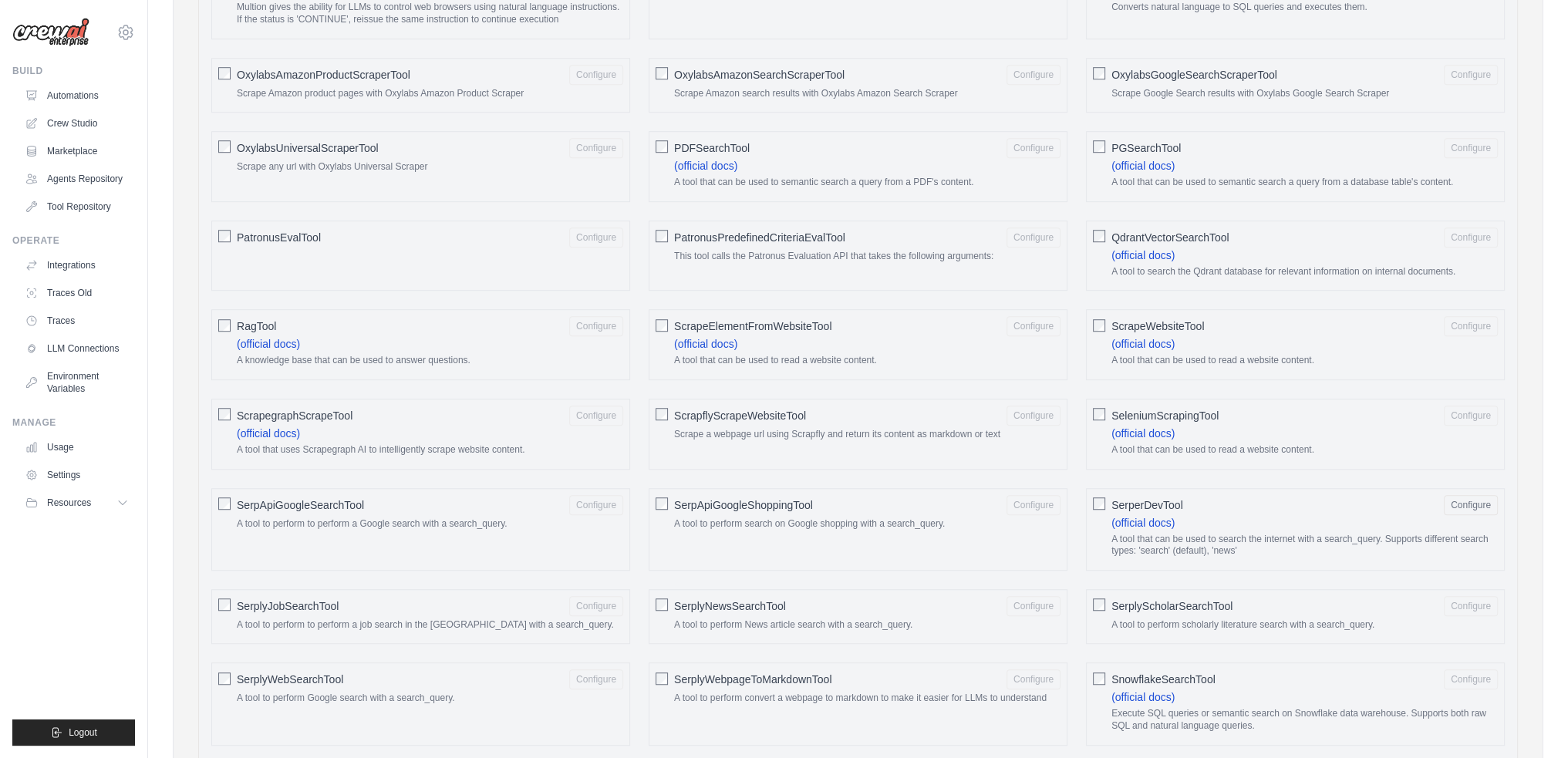
scroll to position [1579, 0]
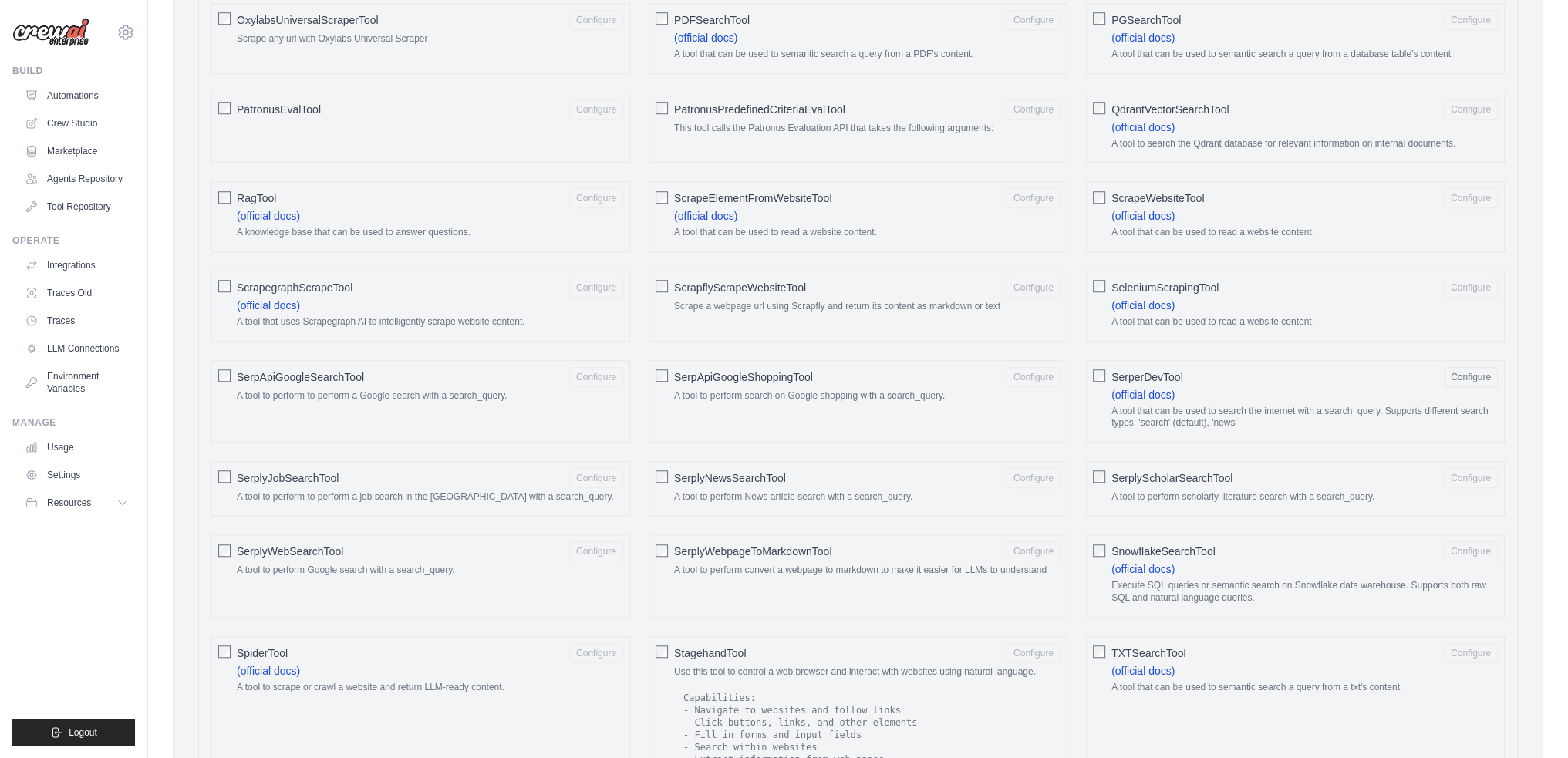
click at [1223, 661] on label "TXTSearchTool Configure (official docs) A tool that can be used to semantic sea…" at bounding box center [1304, 671] width 387 height 57
click at [1459, 642] on button "Configure" at bounding box center [1470, 652] width 54 height 20
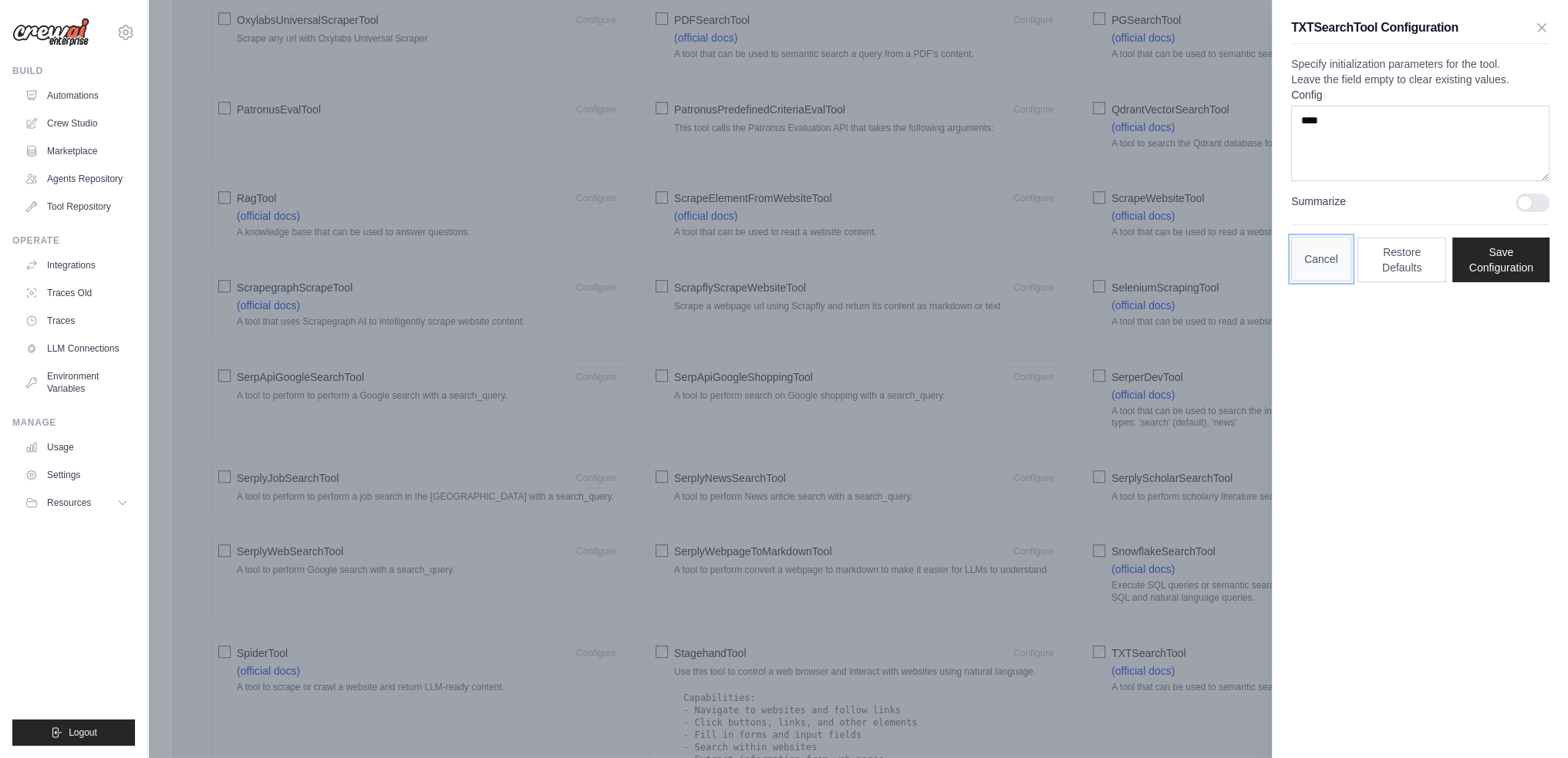
click at [1326, 281] on button "Cancel" at bounding box center [1321, 259] width 60 height 44
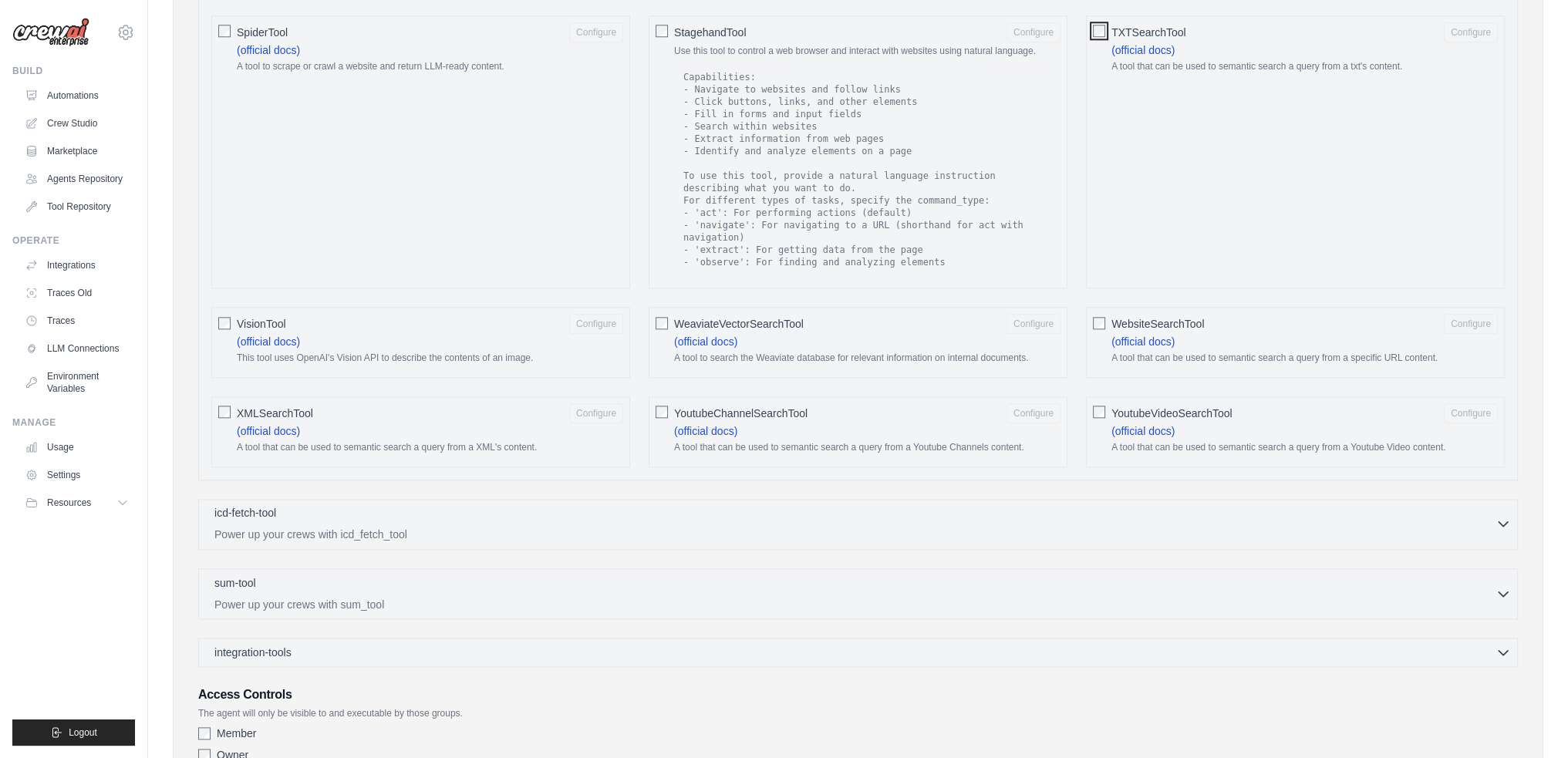
scroll to position [2300, 0]
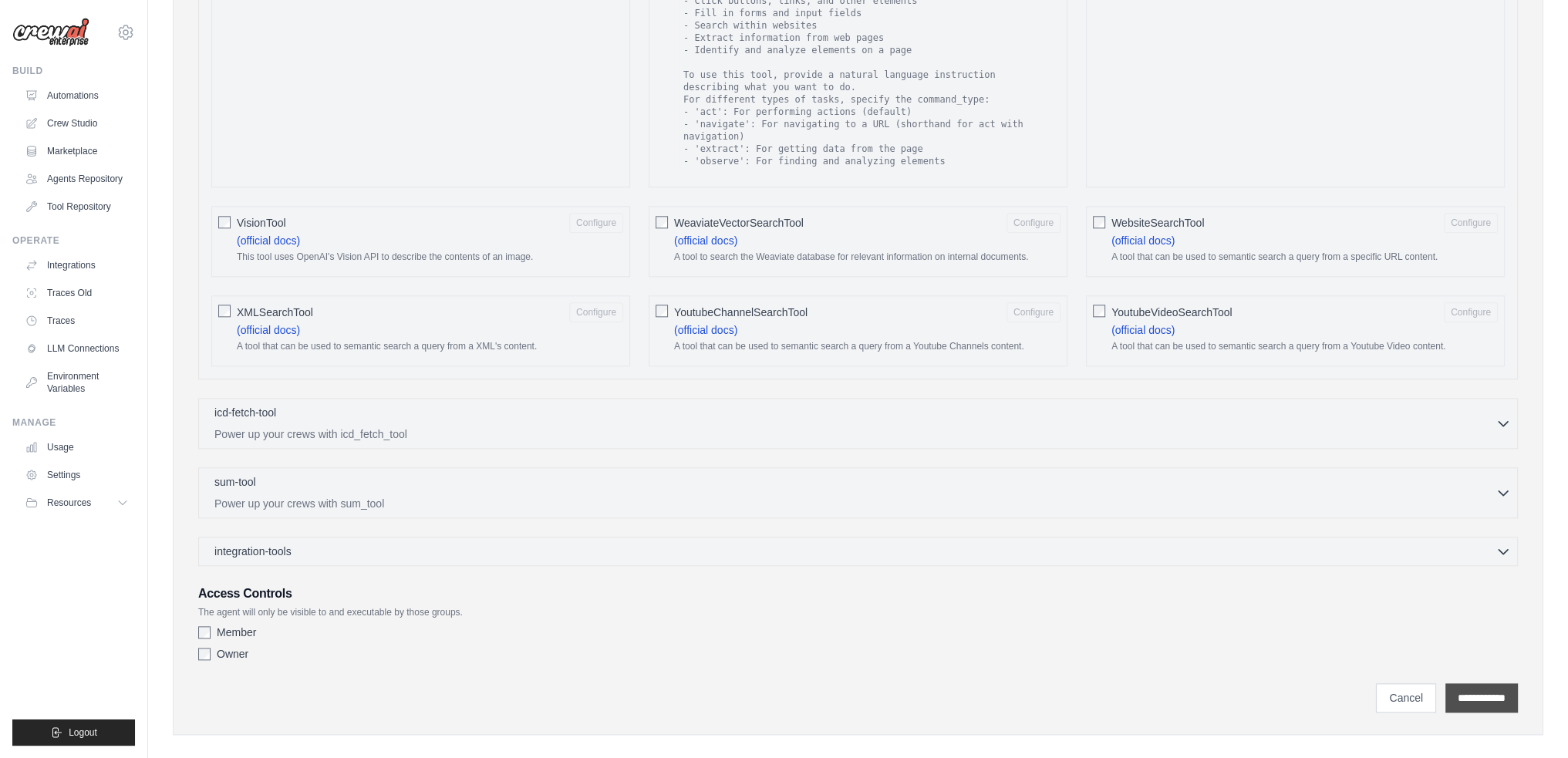
click at [1470, 683] on input "**********" at bounding box center [1481, 698] width 73 height 30
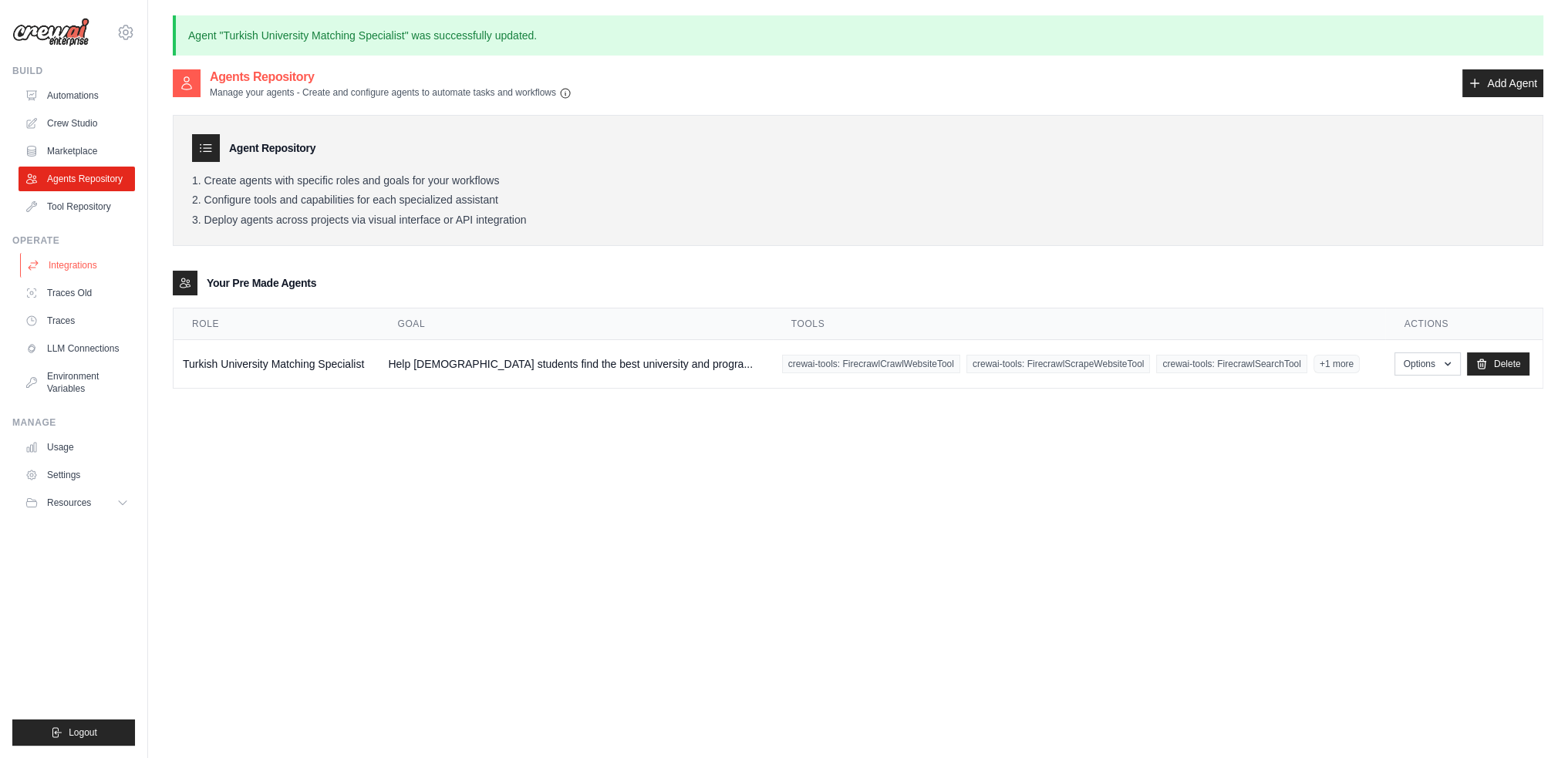
click at [76, 264] on link "Integrations" at bounding box center [77, 265] width 116 height 25
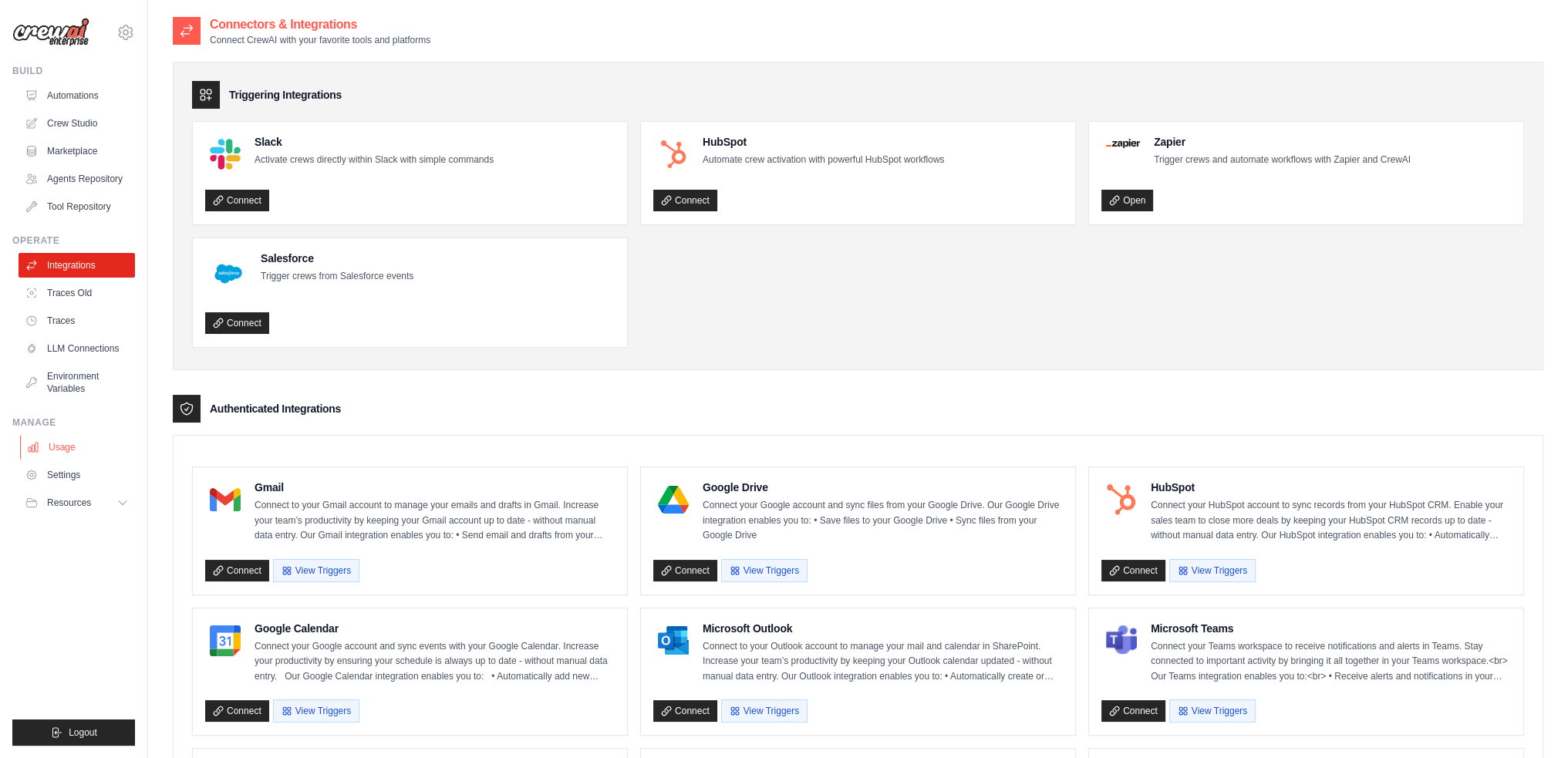
click at [80, 447] on link "Usage" at bounding box center [77, 447] width 116 height 25
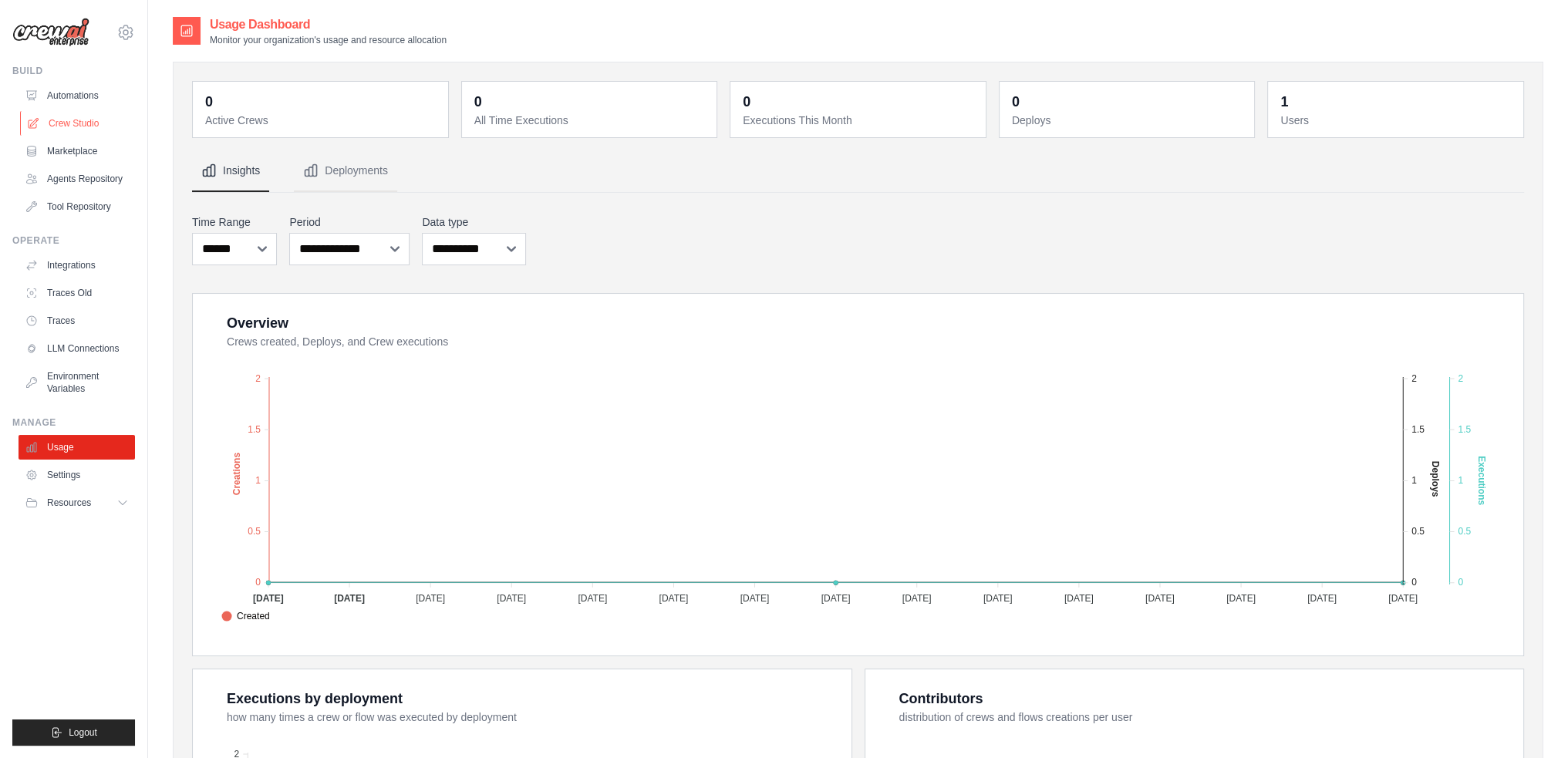
click at [68, 117] on link "Crew Studio" at bounding box center [77, 124] width 116 height 25
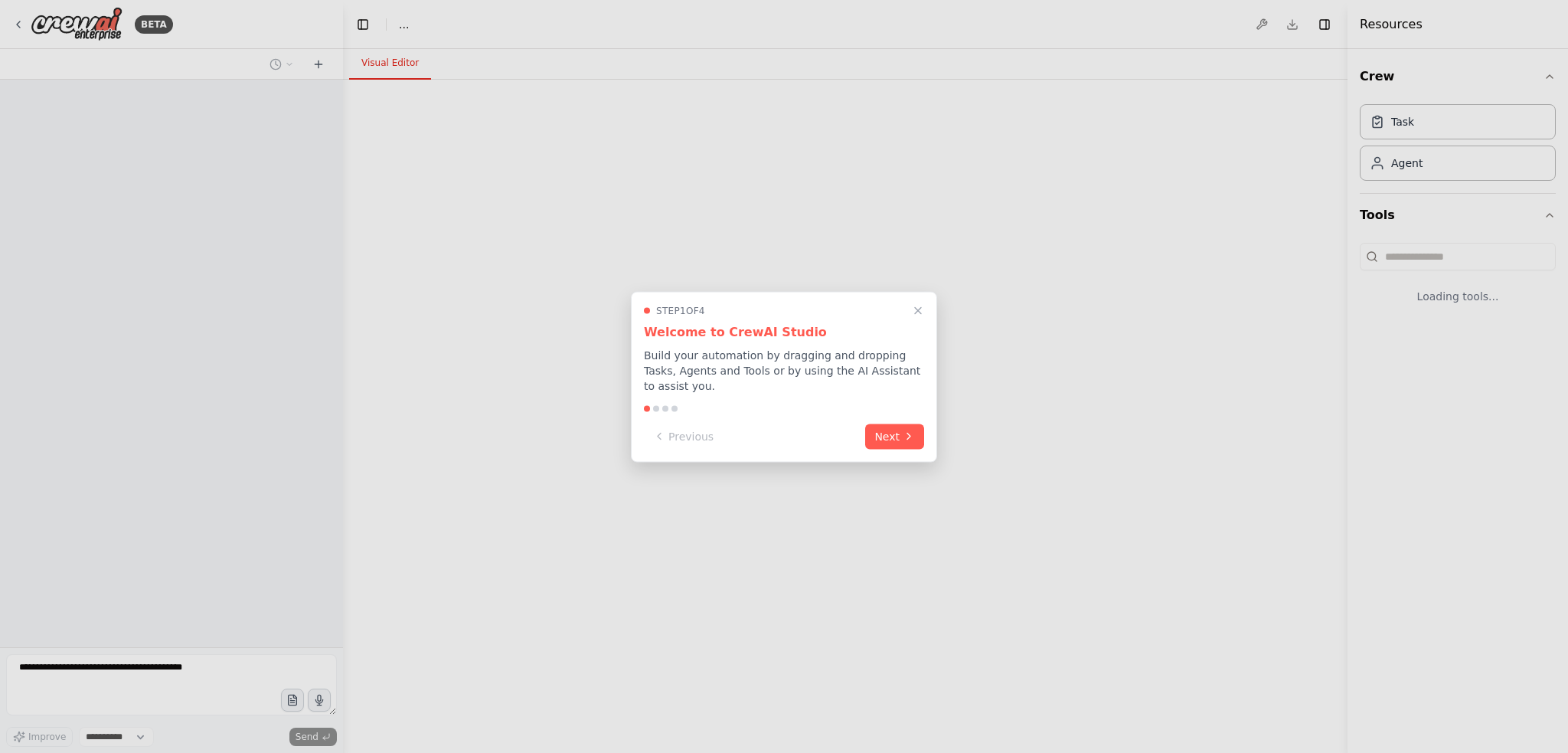
select select "****"
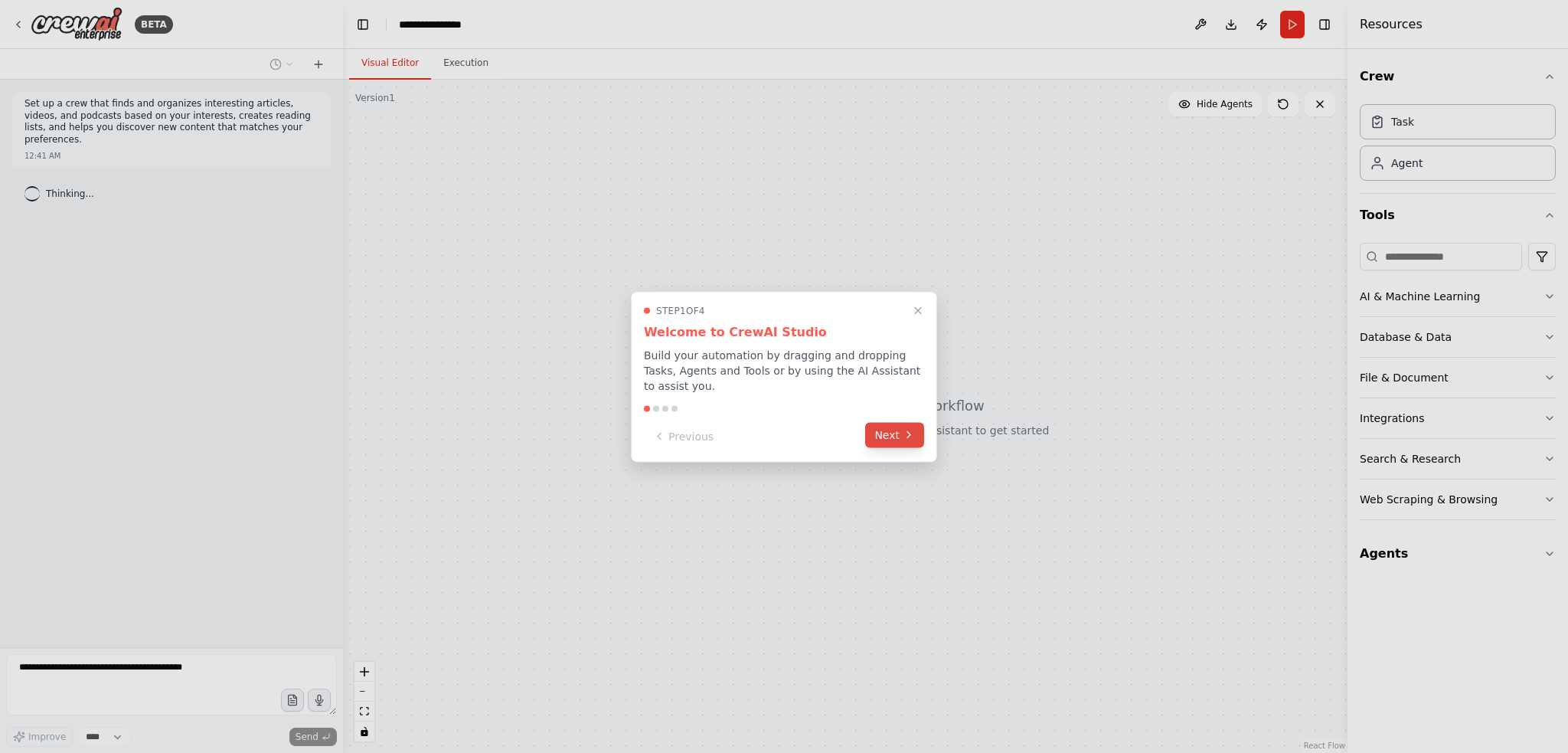
click at [892, 432] on button "Next" at bounding box center [894, 434] width 59 height 25
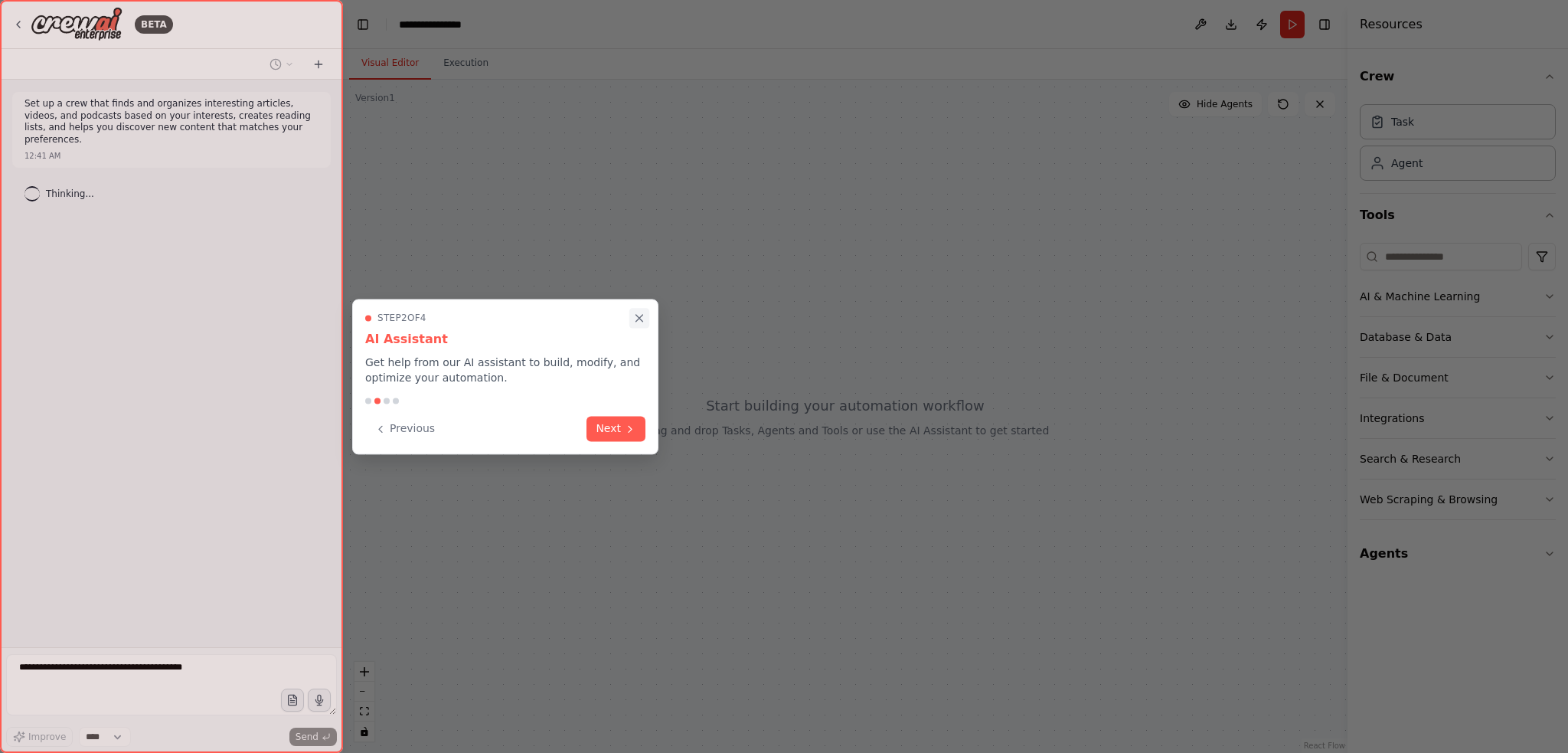
click at [647, 314] on button "Close walkthrough" at bounding box center [639, 318] width 20 height 20
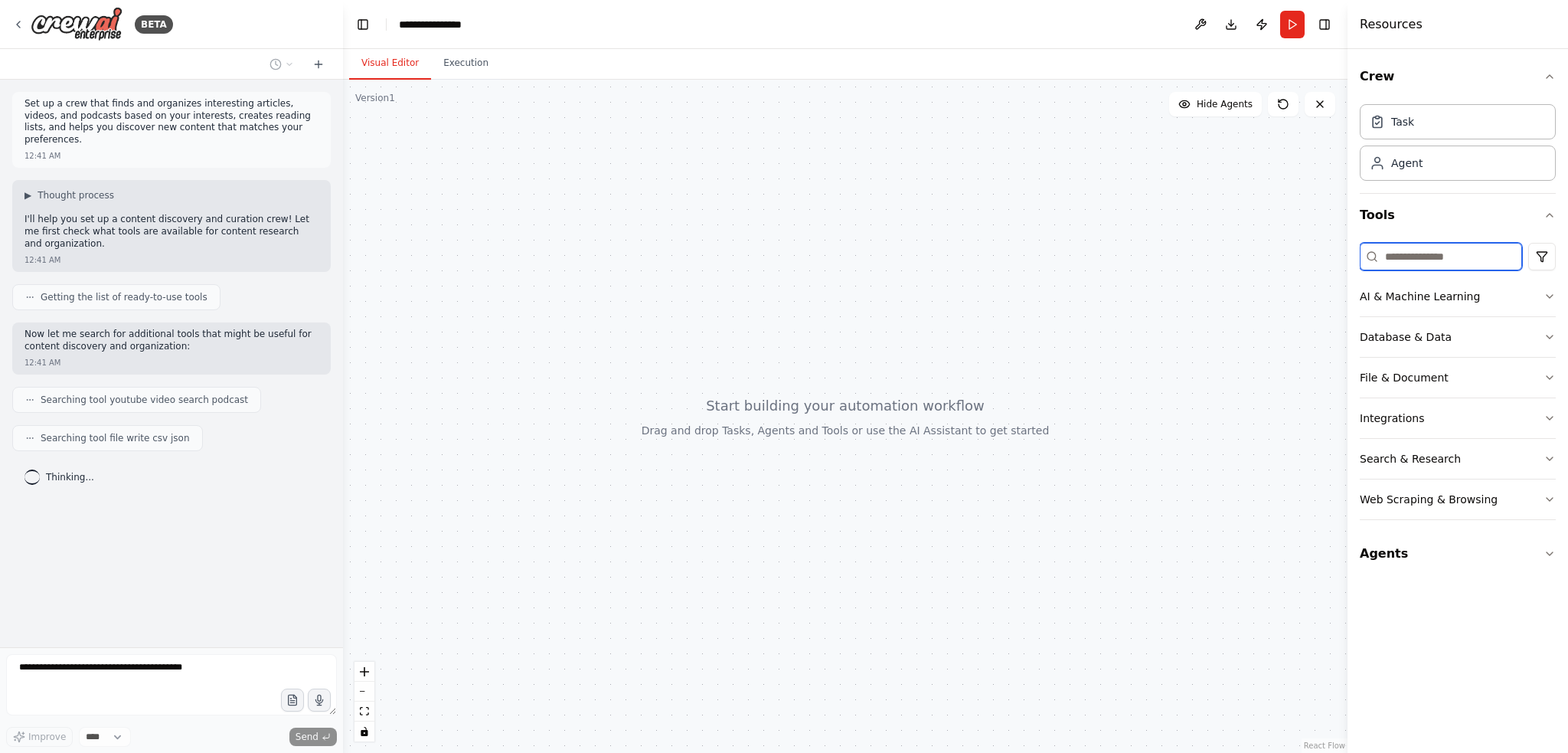
click at [1437, 259] on input at bounding box center [1440, 257] width 162 height 28
click at [1543, 302] on button "AI & Machine Learning" at bounding box center [1457, 296] width 196 height 40
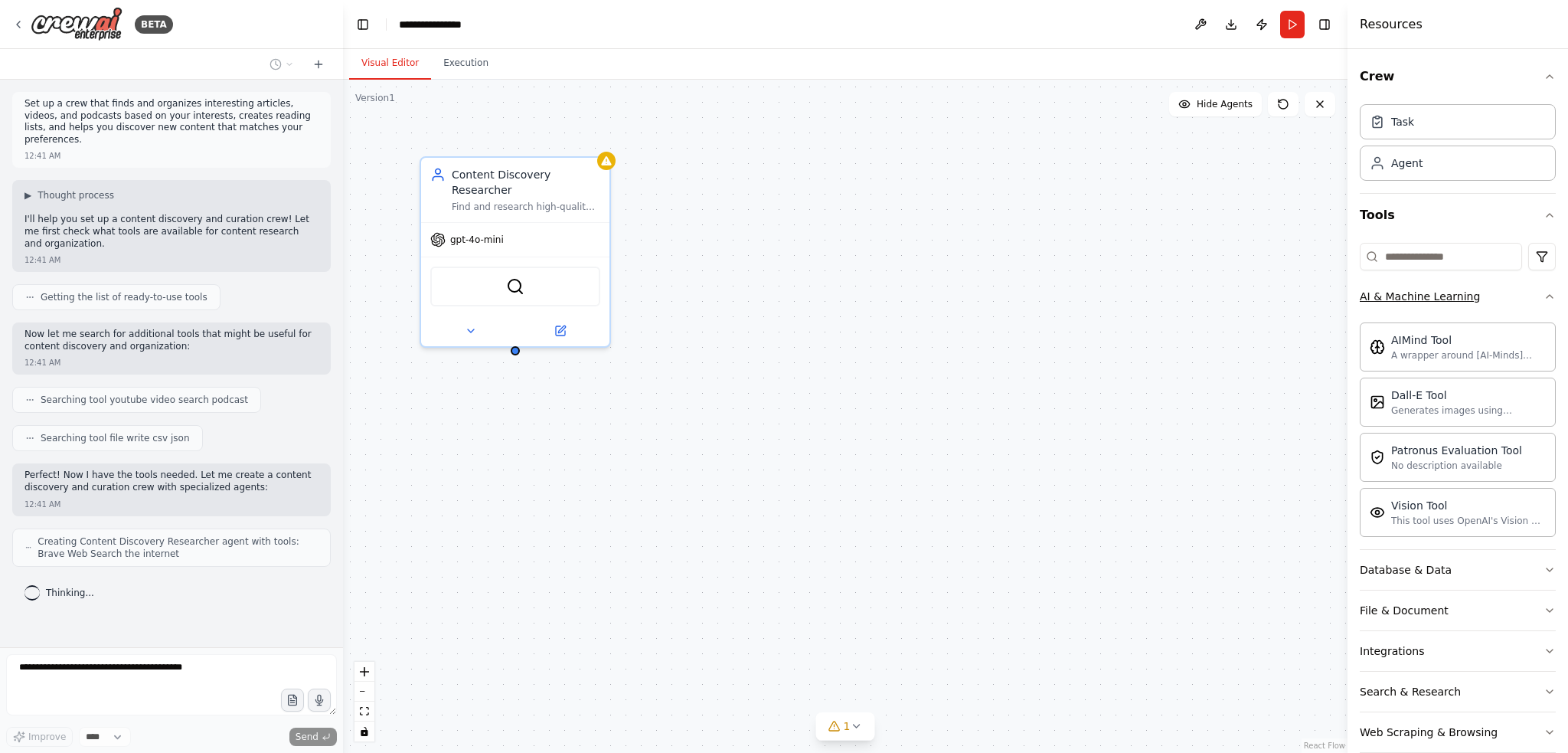
click at [1543, 300] on icon "button" at bounding box center [1549, 296] width 12 height 12
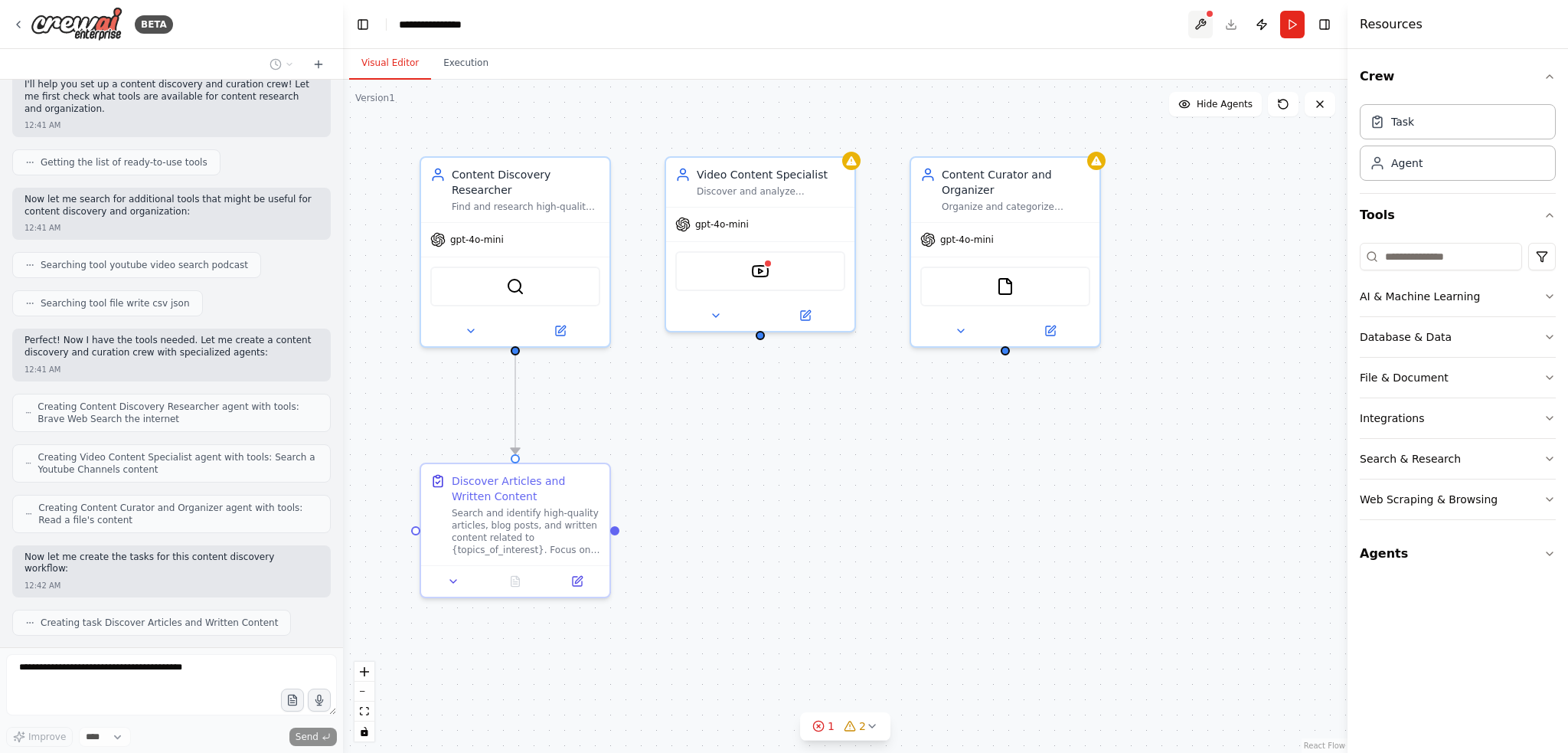
scroll to position [173, 0]
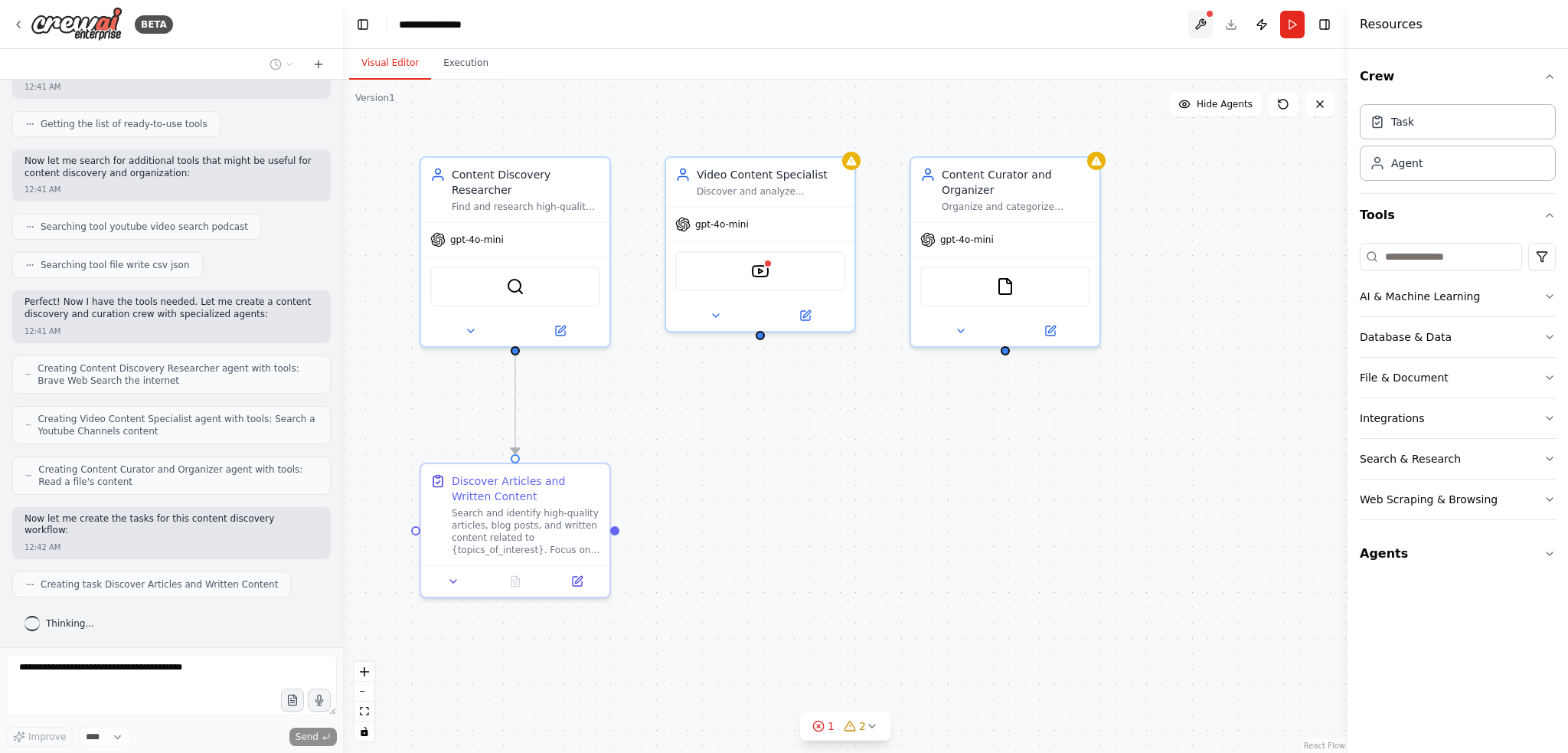
click at [1203, 20] on button at bounding box center [1201, 25] width 25 height 28
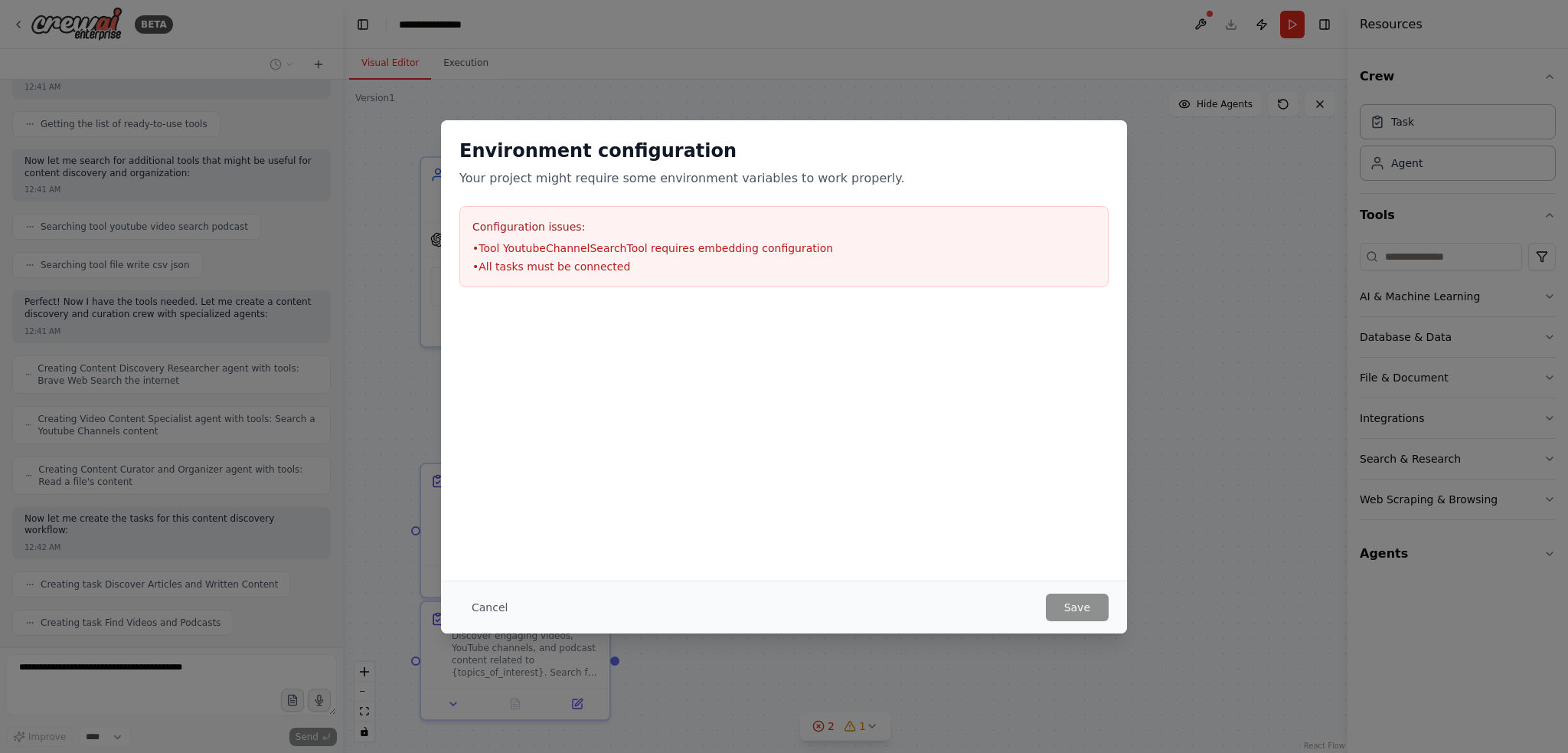
click at [1187, 519] on div "Environment configuration Your project might require some environment variables…" at bounding box center [784, 376] width 1568 height 753
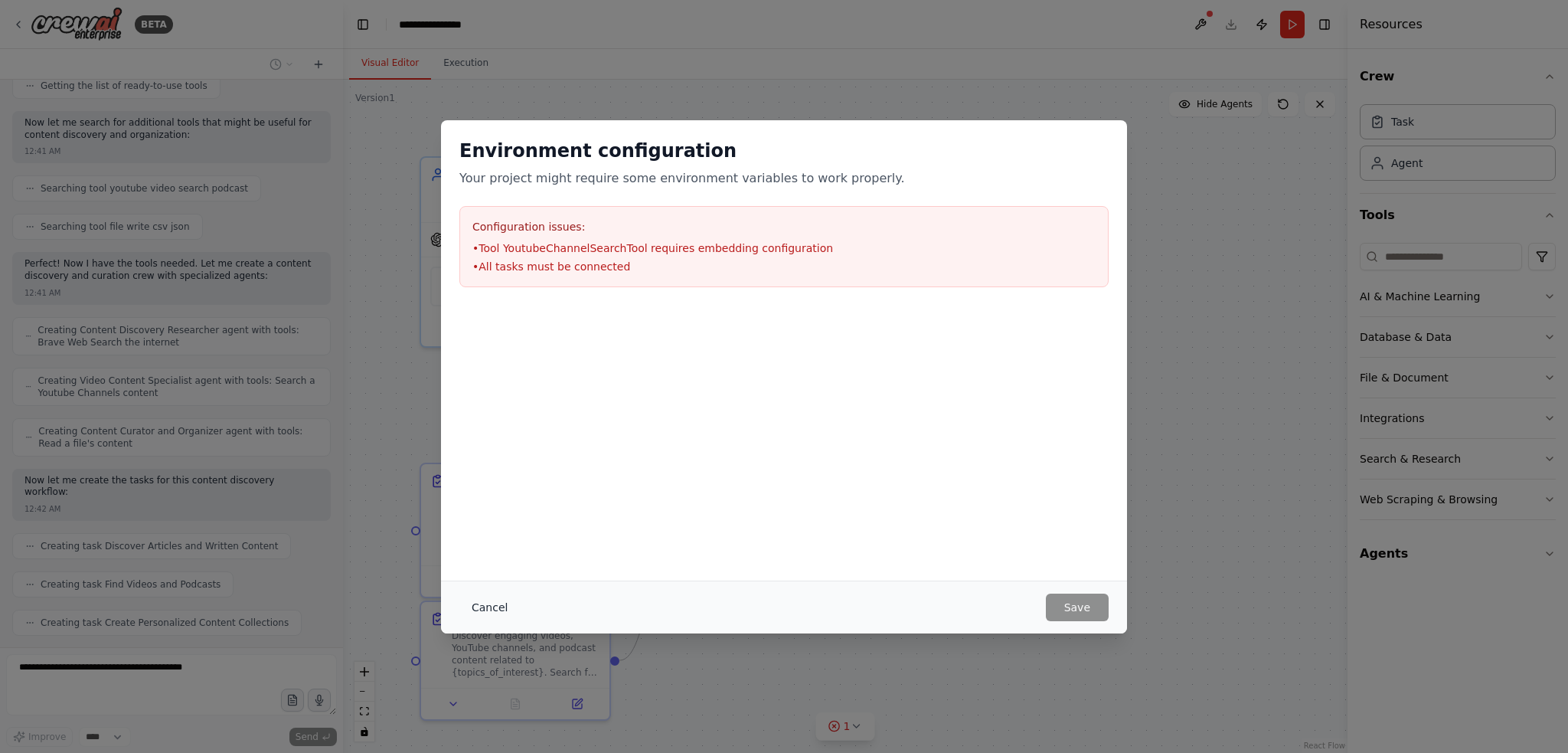
click at [502, 603] on button "Cancel" at bounding box center [489, 607] width 61 height 28
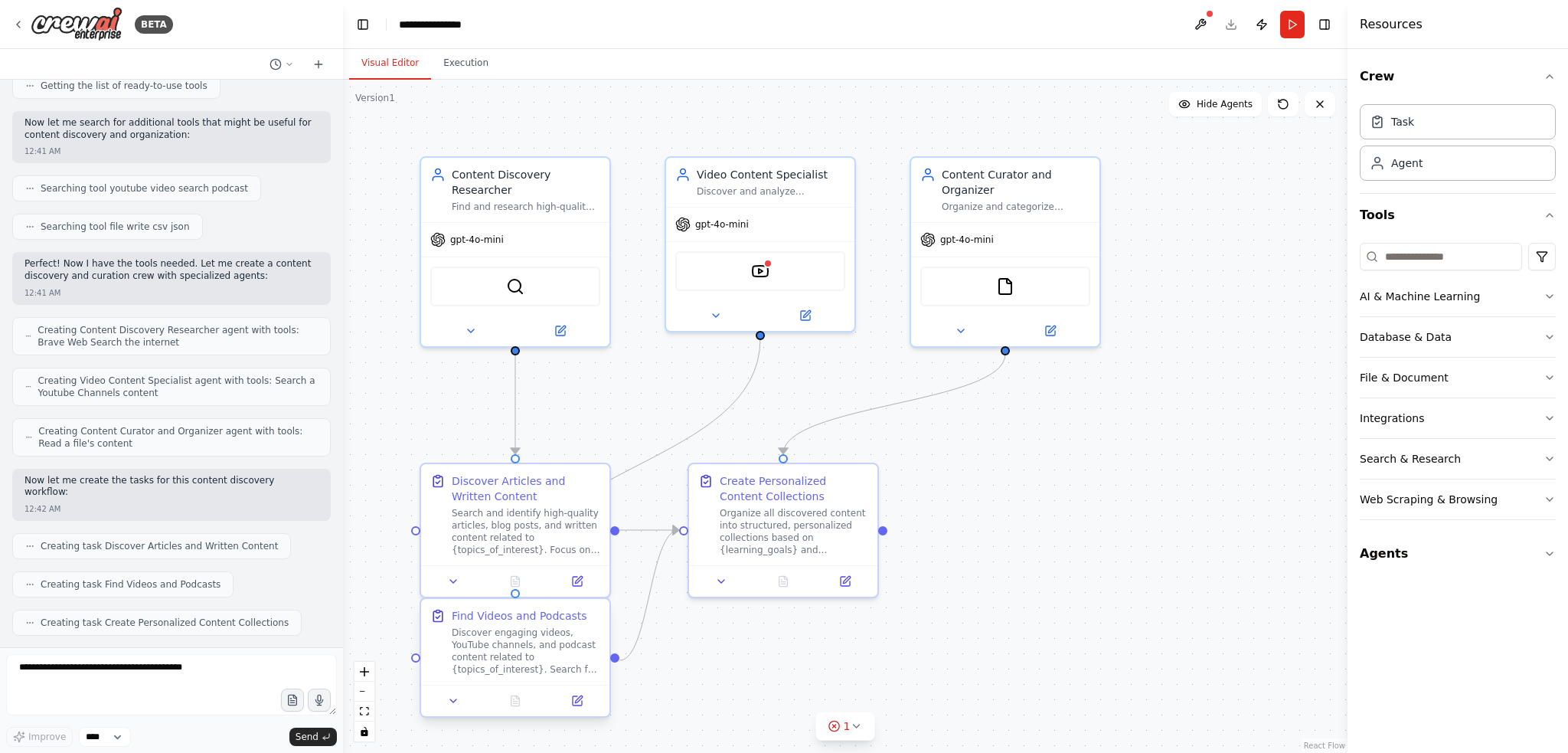
scroll to position [302, 0]
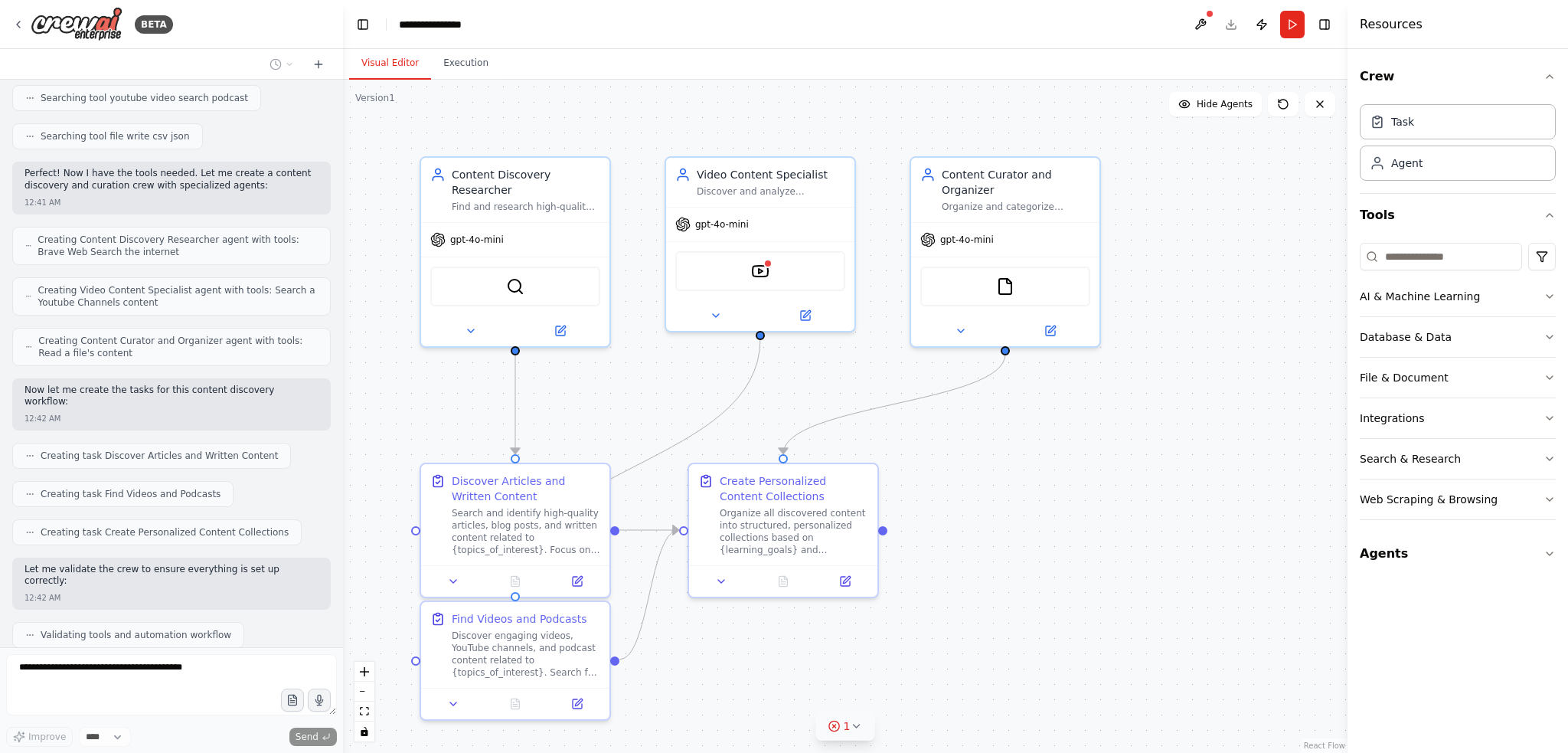
click at [854, 735] on button "1" at bounding box center [845, 726] width 59 height 29
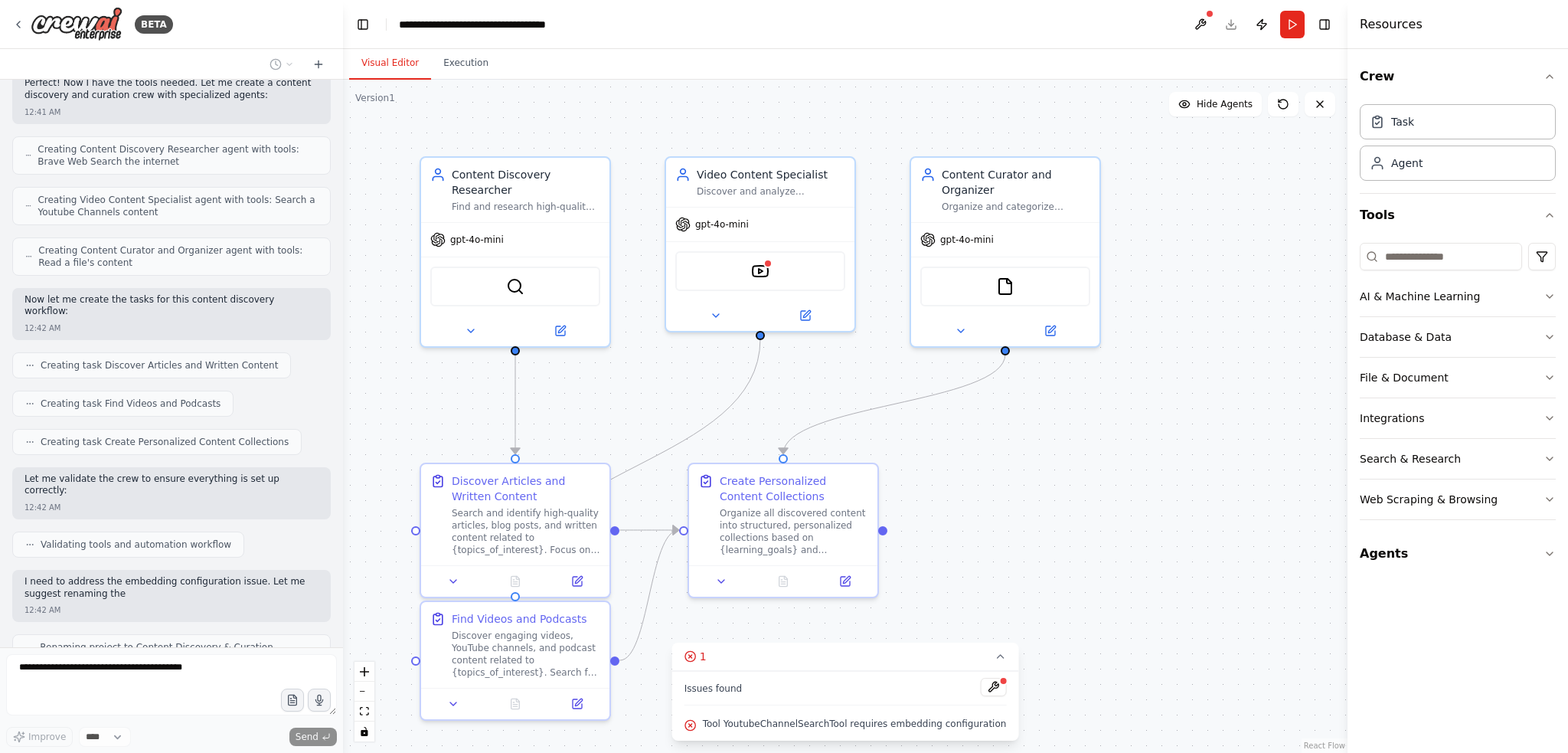
scroll to position [404, 0]
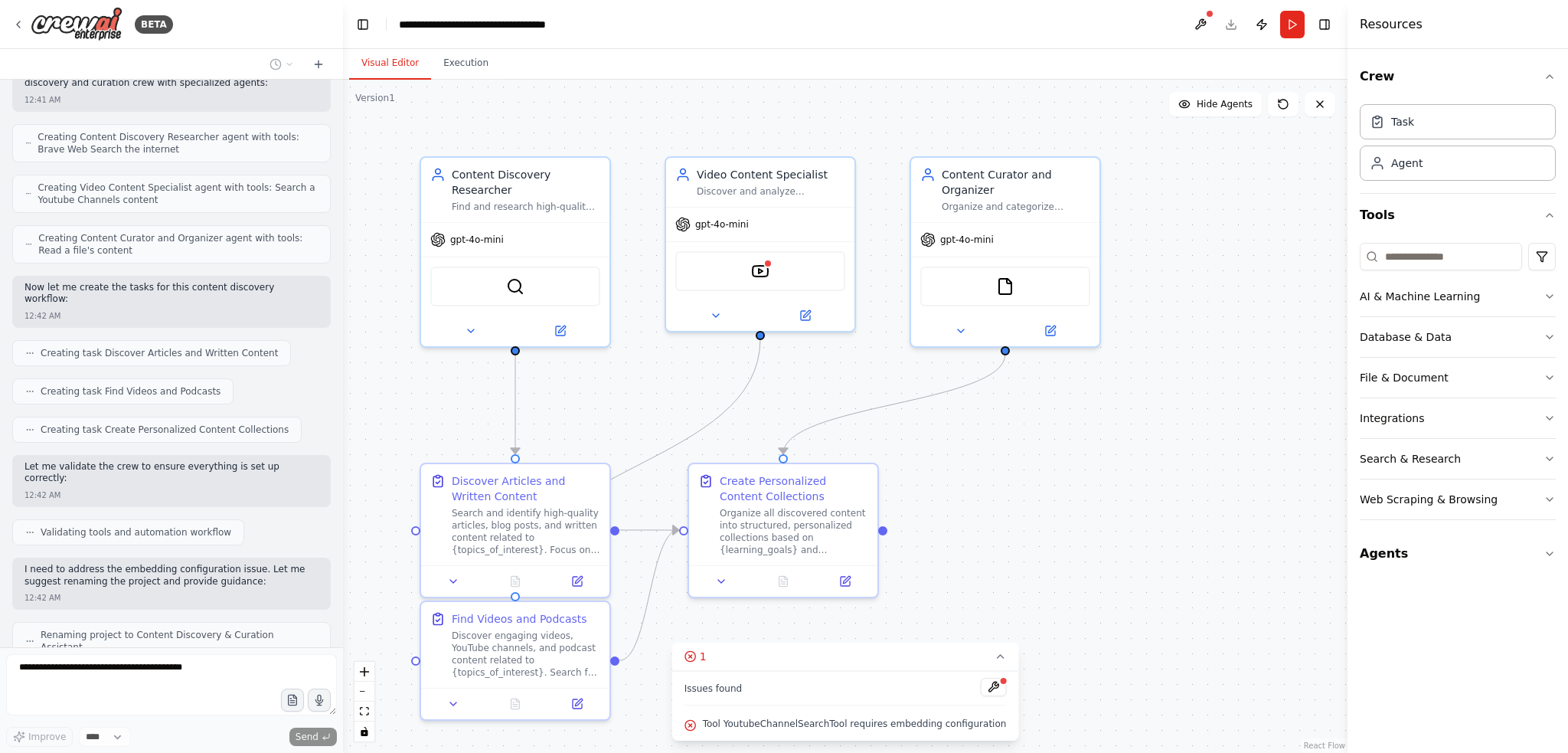
click at [1145, 561] on div ".deletable-edge-delete-btn { width: 20px; height: 20px; border: 0px solid #ffff…" at bounding box center [845, 416] width 1004 height 673
click at [759, 259] on img at bounding box center [760, 268] width 18 height 18
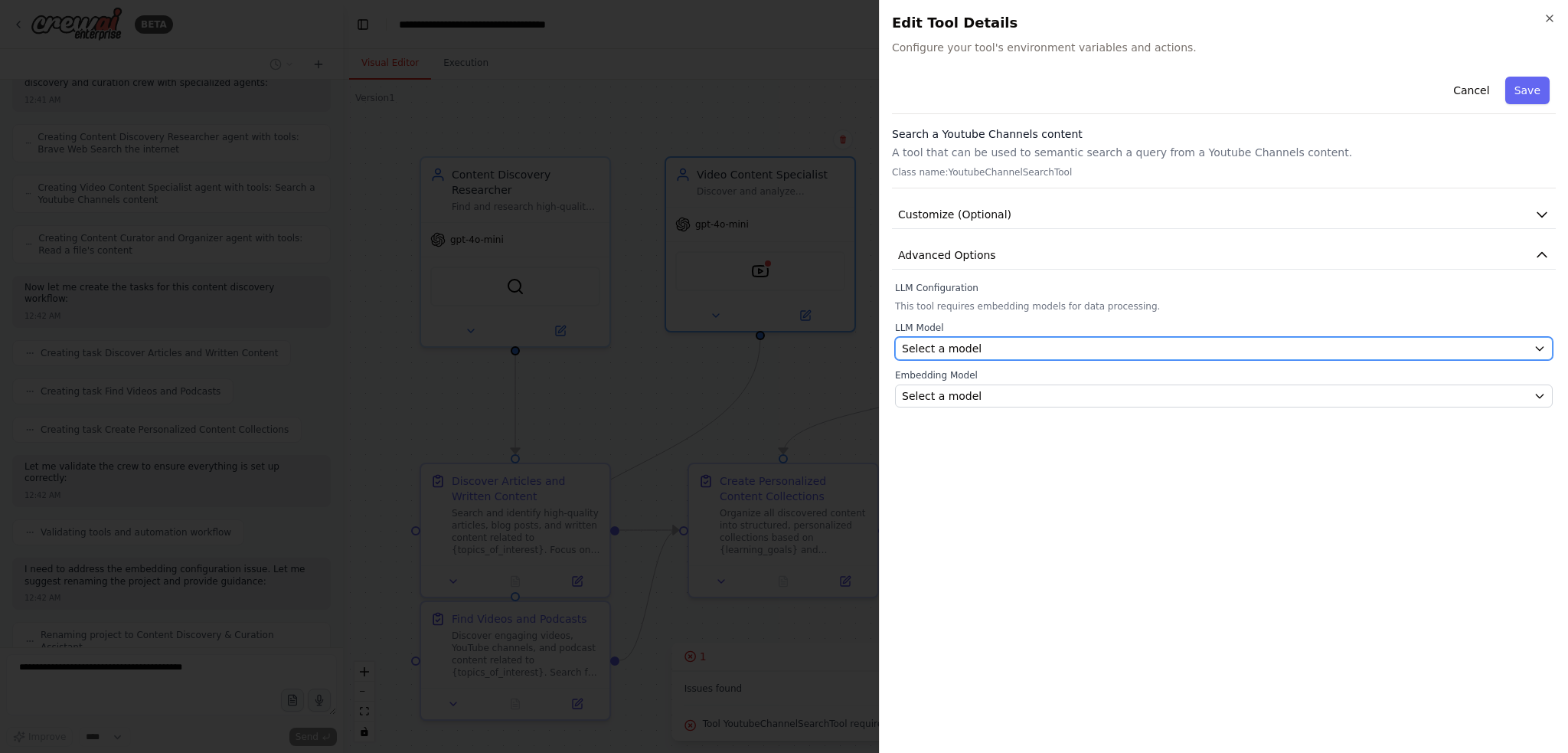
click at [965, 345] on span "Select a model" at bounding box center [941, 348] width 79 height 16
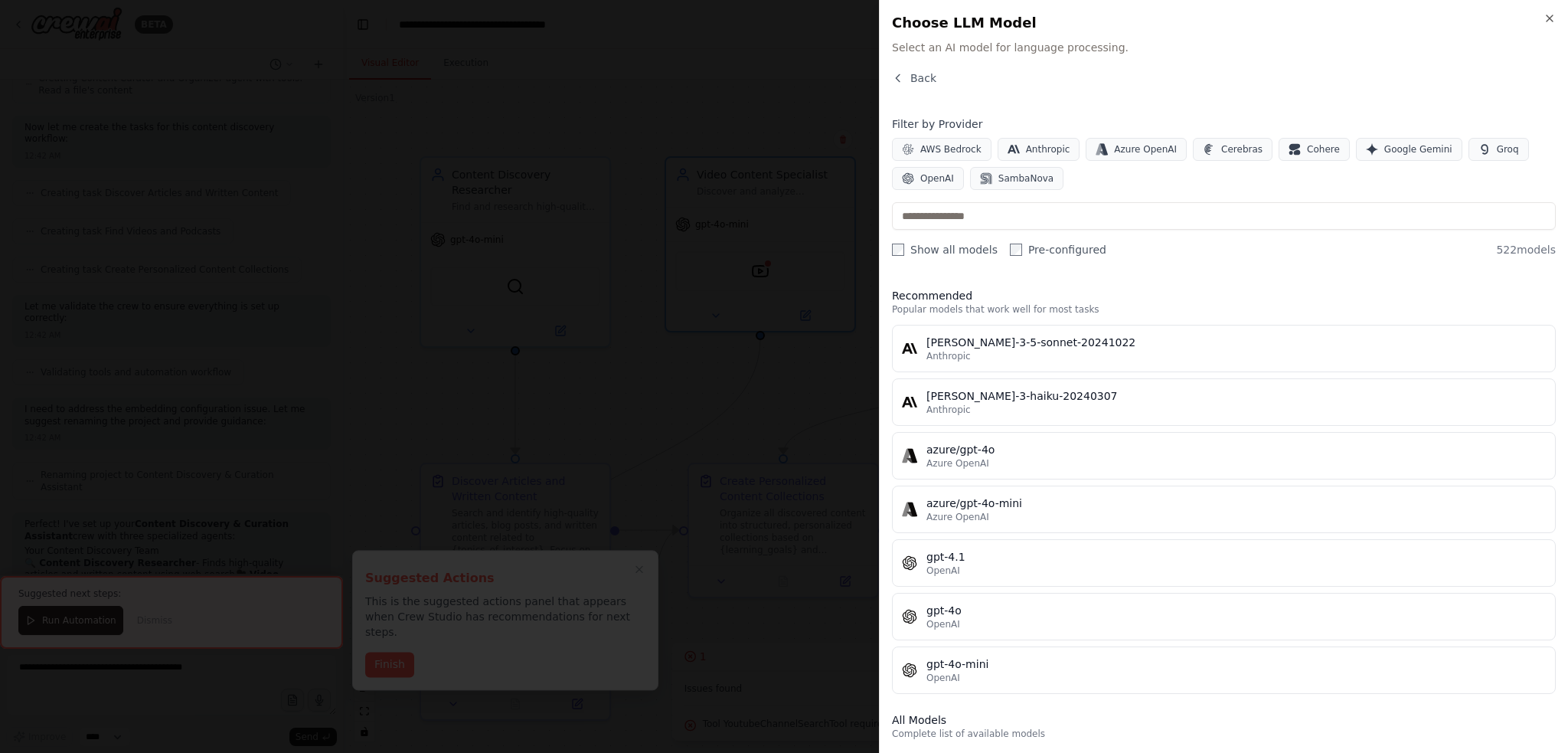
click at [724, 371] on div at bounding box center [784, 376] width 1568 height 753
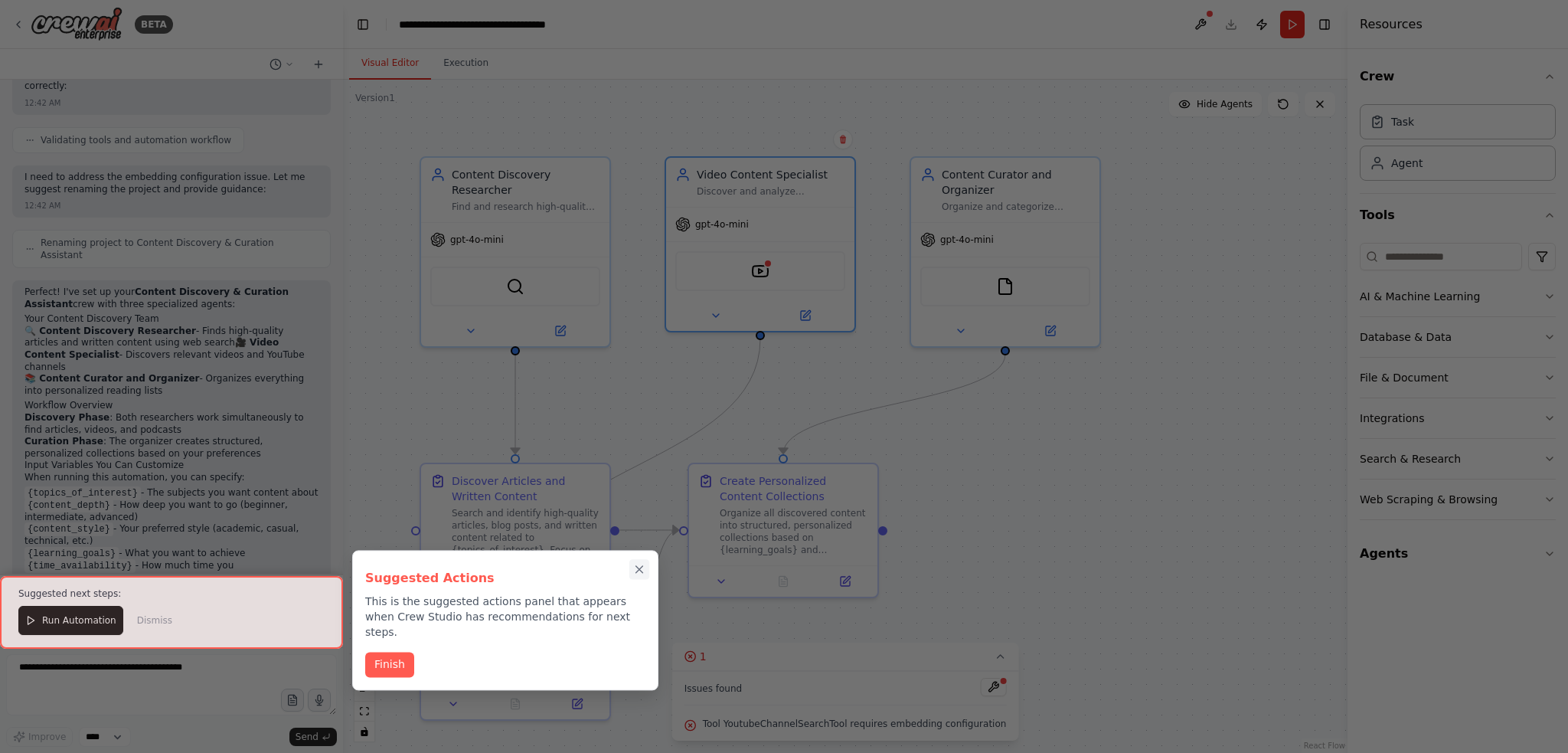
click at [643, 569] on icon "Close walkthrough" at bounding box center [639, 570] width 14 height 14
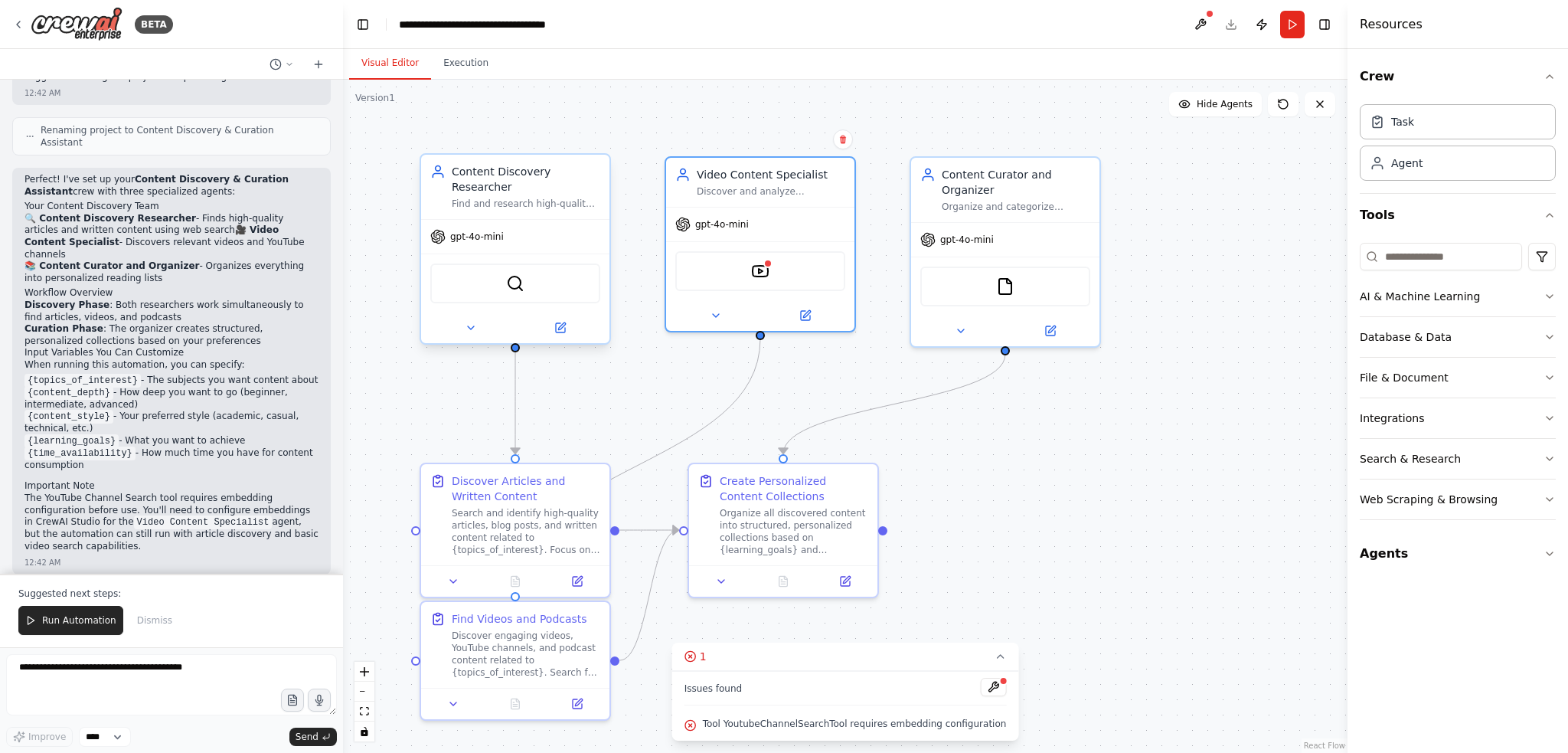
scroll to position [921, 0]
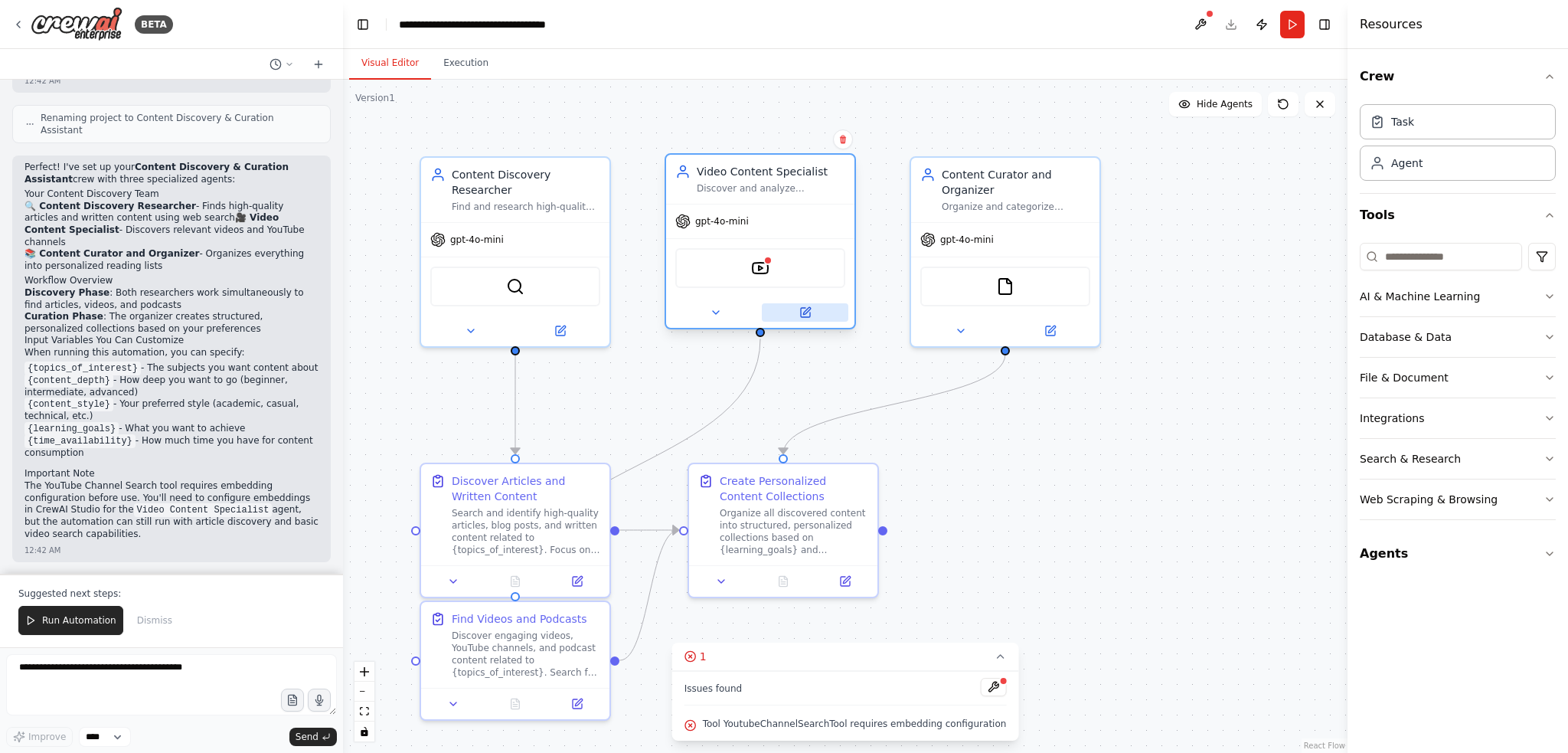
click at [804, 308] on icon at bounding box center [805, 312] width 9 height 9
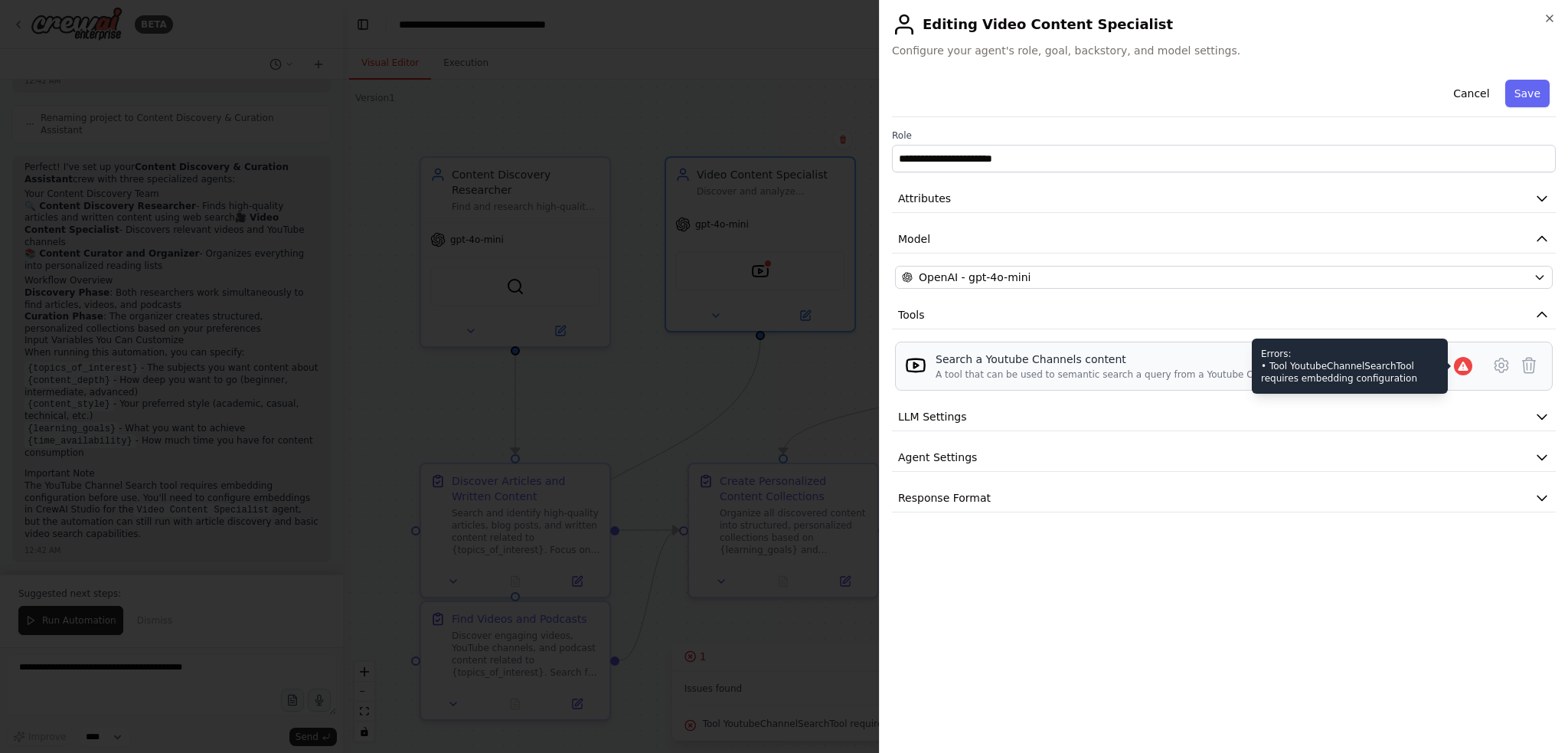
click at [1459, 361] on icon at bounding box center [1462, 366] width 12 height 12
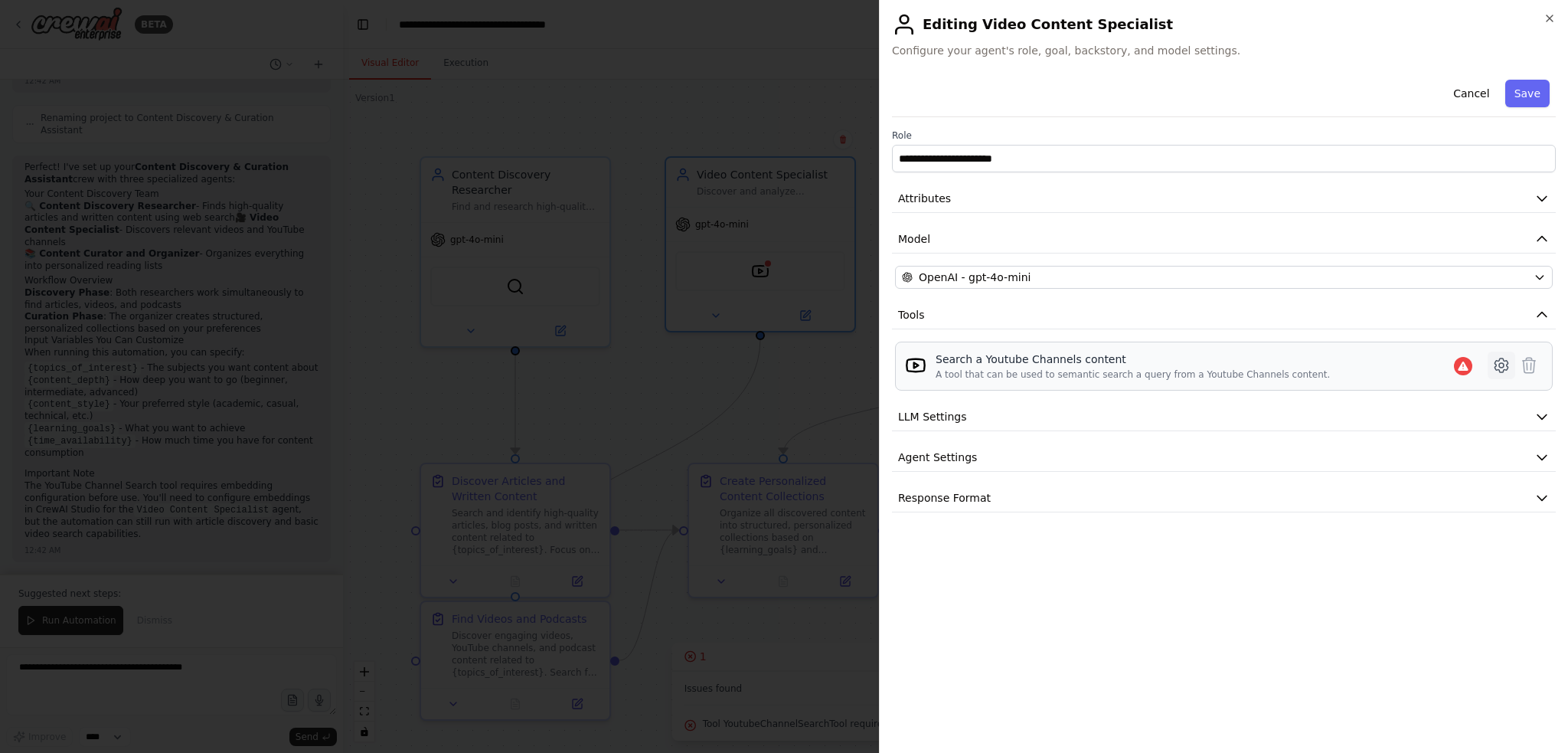
click at [1499, 363] on icon at bounding box center [1502, 365] width 5 height 5
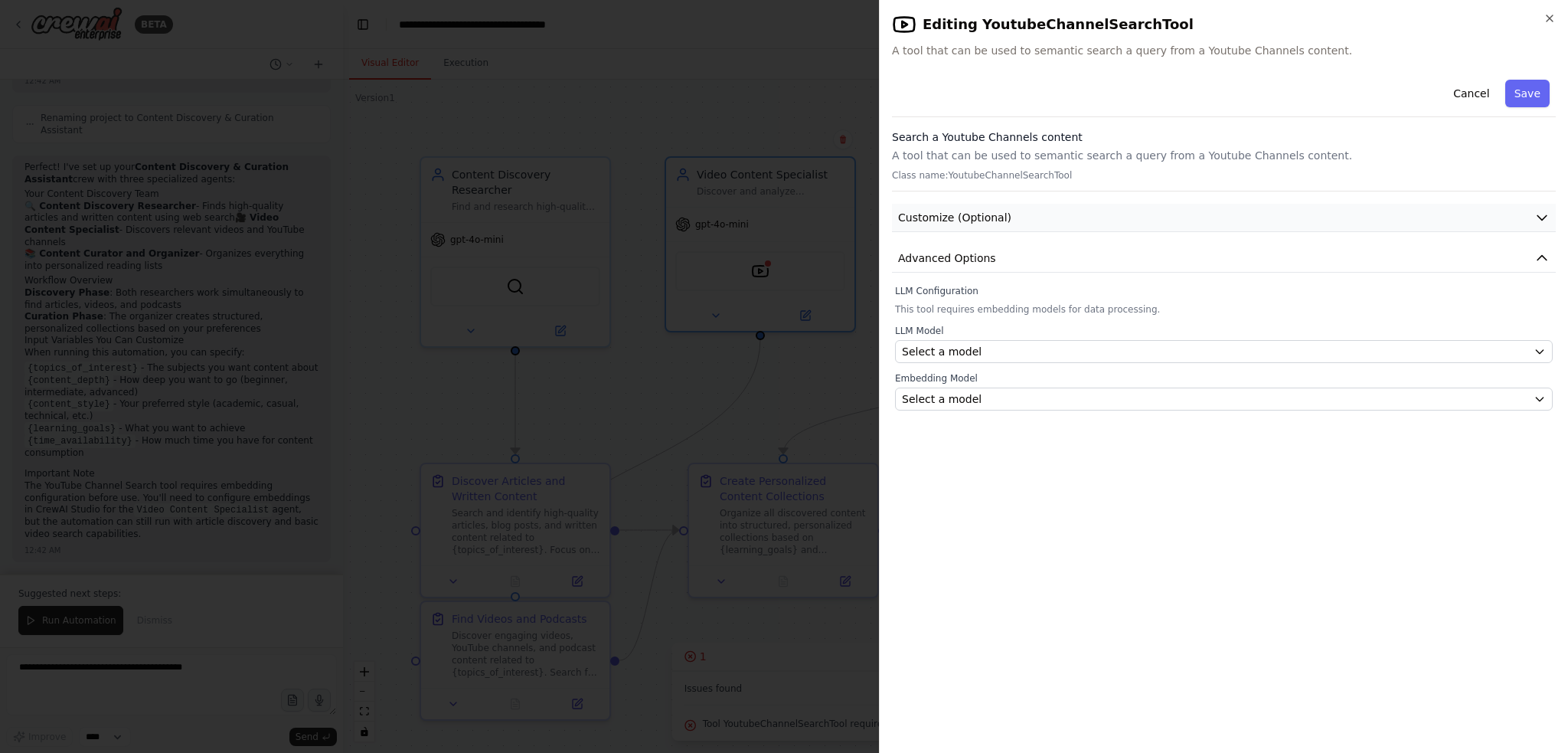
click at [1133, 210] on button "Customize (Optional)" at bounding box center [1223, 218] width 664 height 29
click at [1136, 209] on button "Customize (Optional)" at bounding box center [1223, 218] width 664 height 29
click at [917, 269] on button "button" at bounding box center [909, 267] width 28 height 16
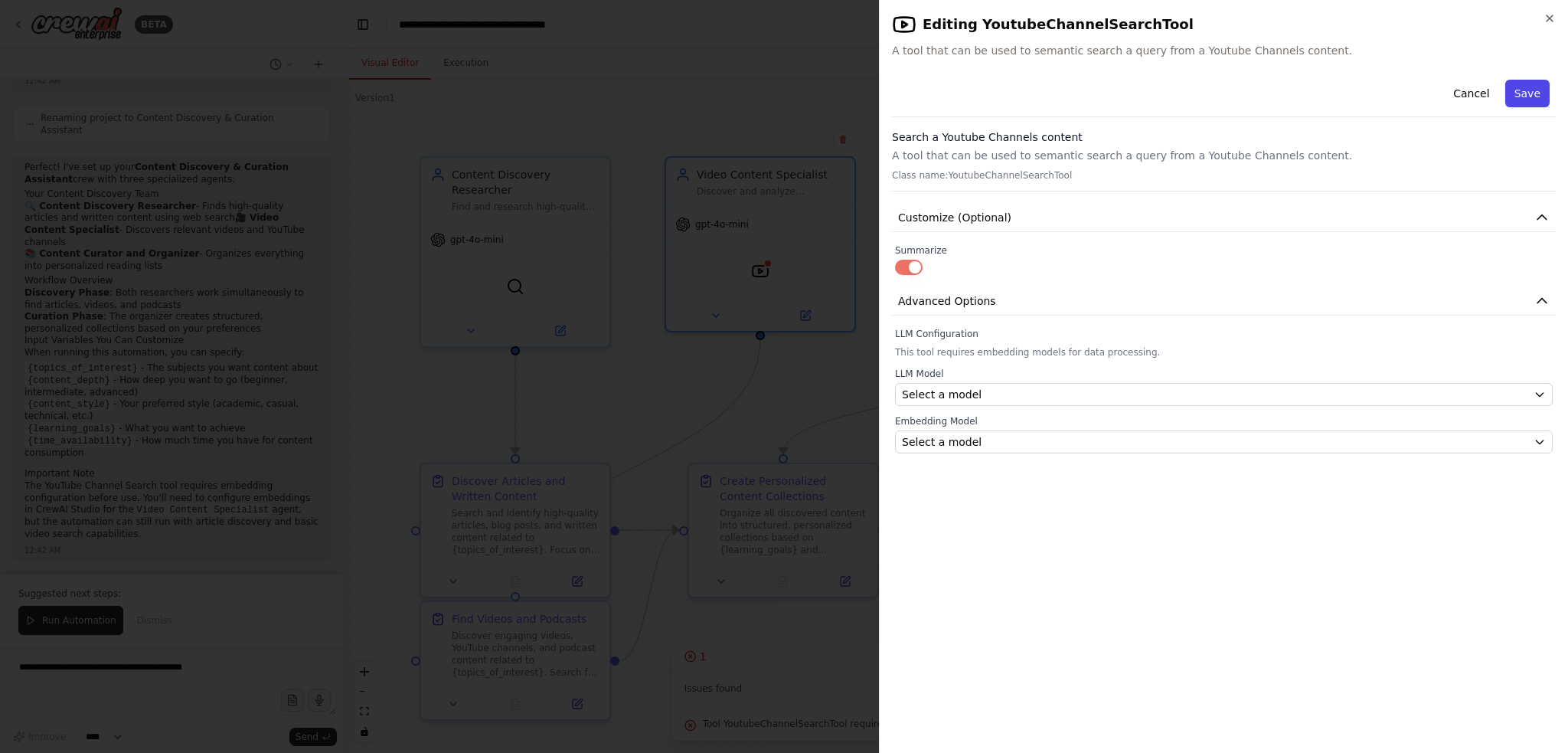
click at [1528, 89] on button "Save" at bounding box center [1527, 93] width 44 height 28
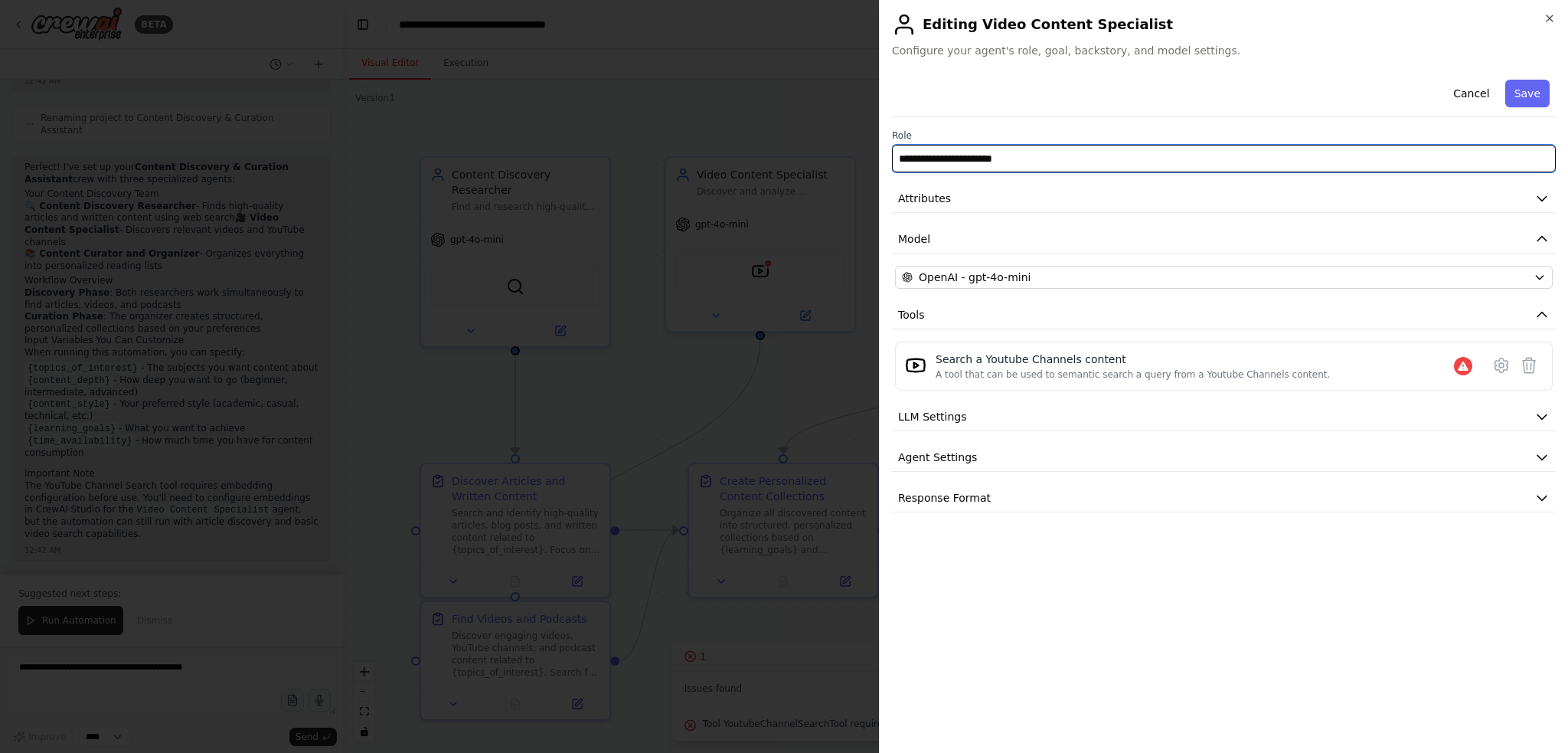
click at [993, 165] on input "**********" at bounding box center [1223, 159] width 664 height 28
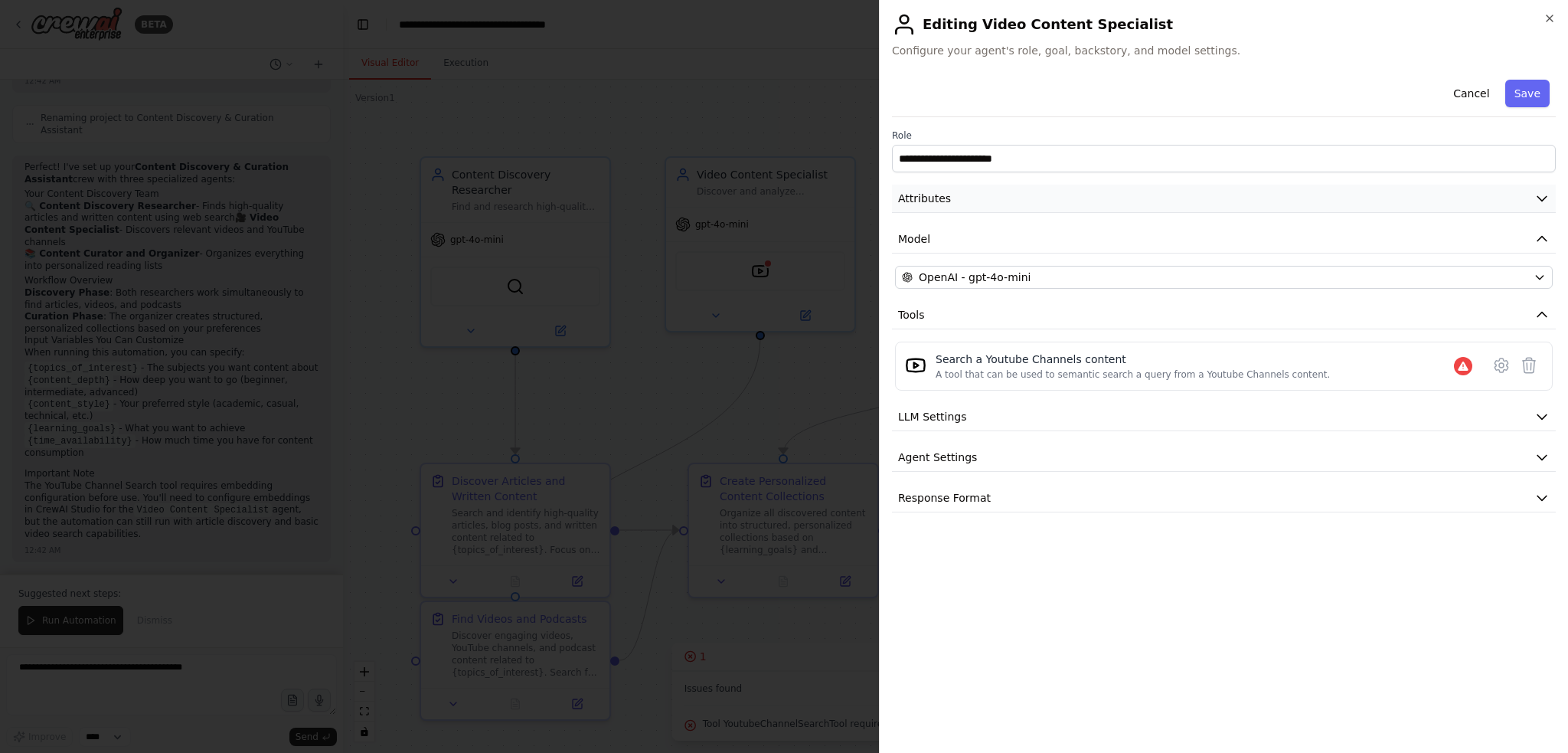
click at [1171, 196] on button "Attributes" at bounding box center [1223, 198] width 664 height 29
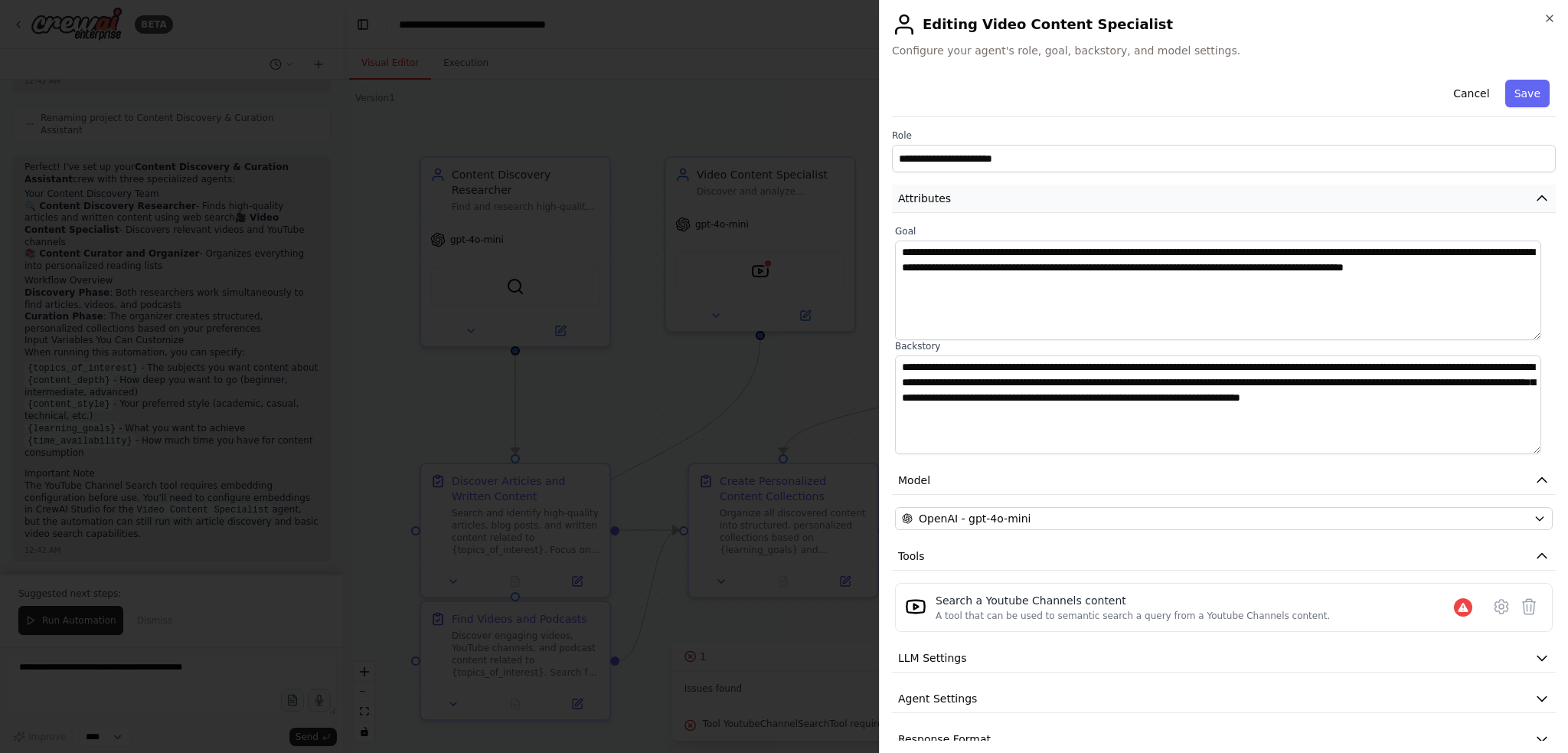
drag, startPoint x: 1171, startPoint y: 196, endPoint x: 1159, endPoint y: 204, distance: 14.4
click at [1170, 196] on button "Attributes" at bounding box center [1223, 198] width 664 height 29
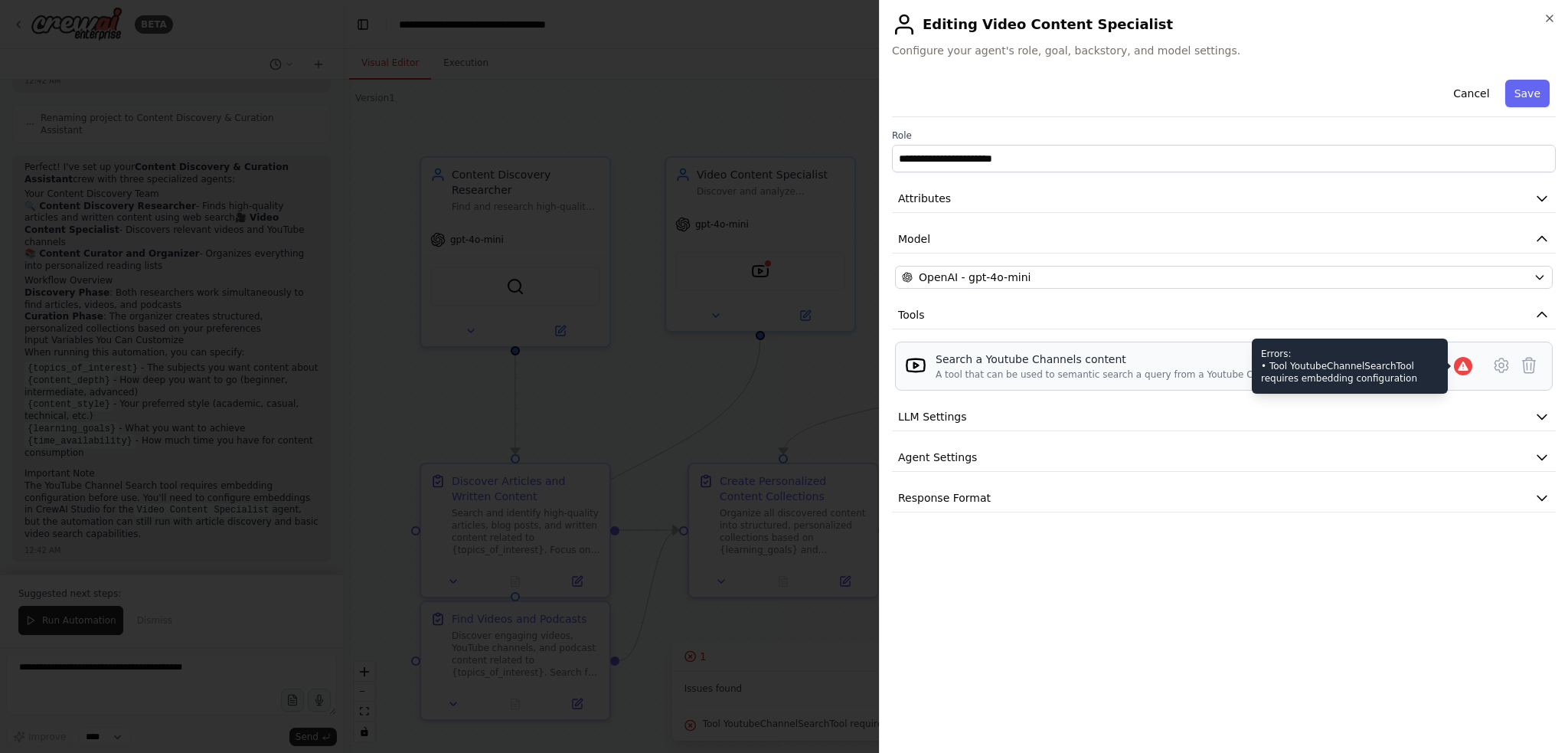
click at [1465, 360] on icon at bounding box center [1462, 366] width 12 height 12
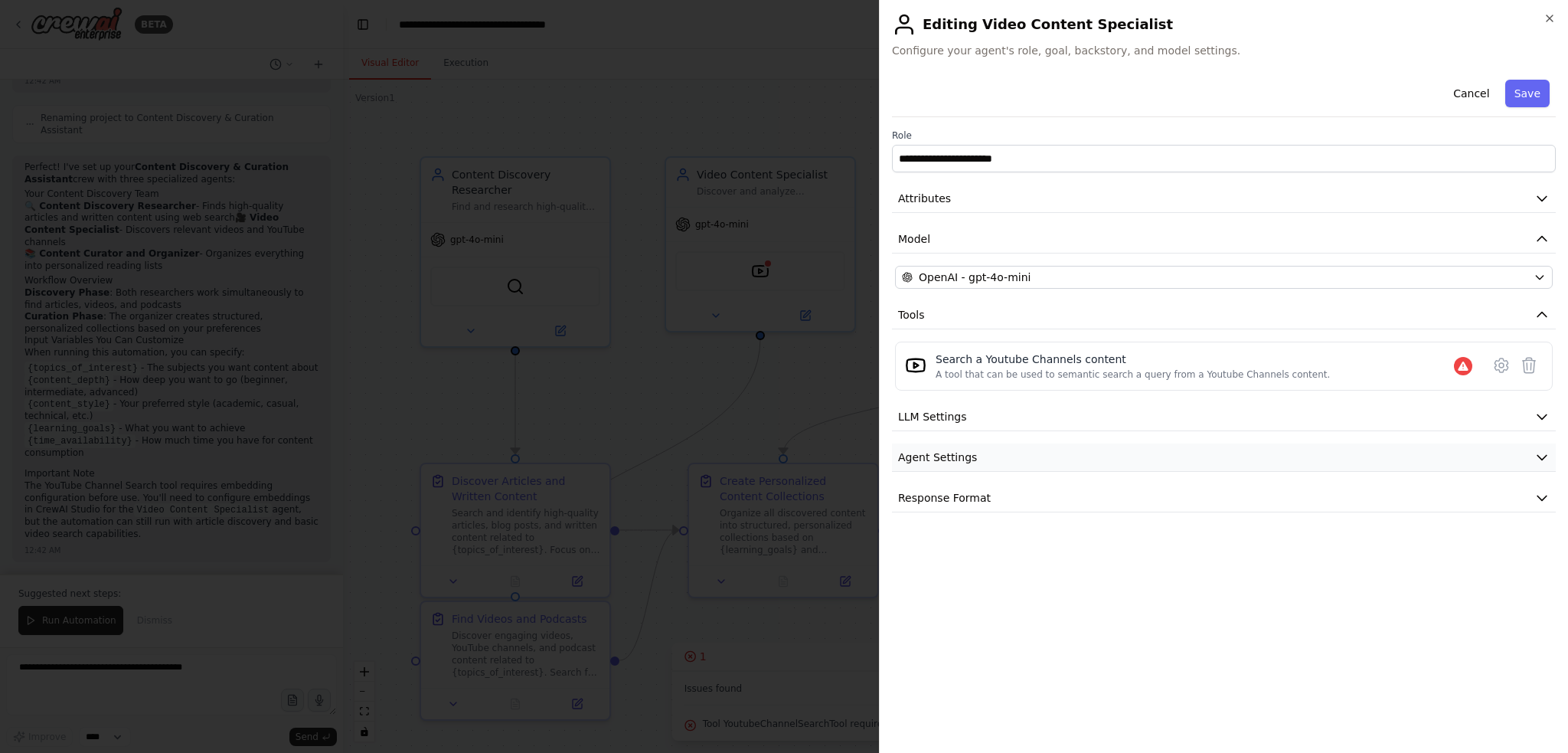
click at [991, 464] on button "Agent Settings" at bounding box center [1223, 458] width 664 height 29
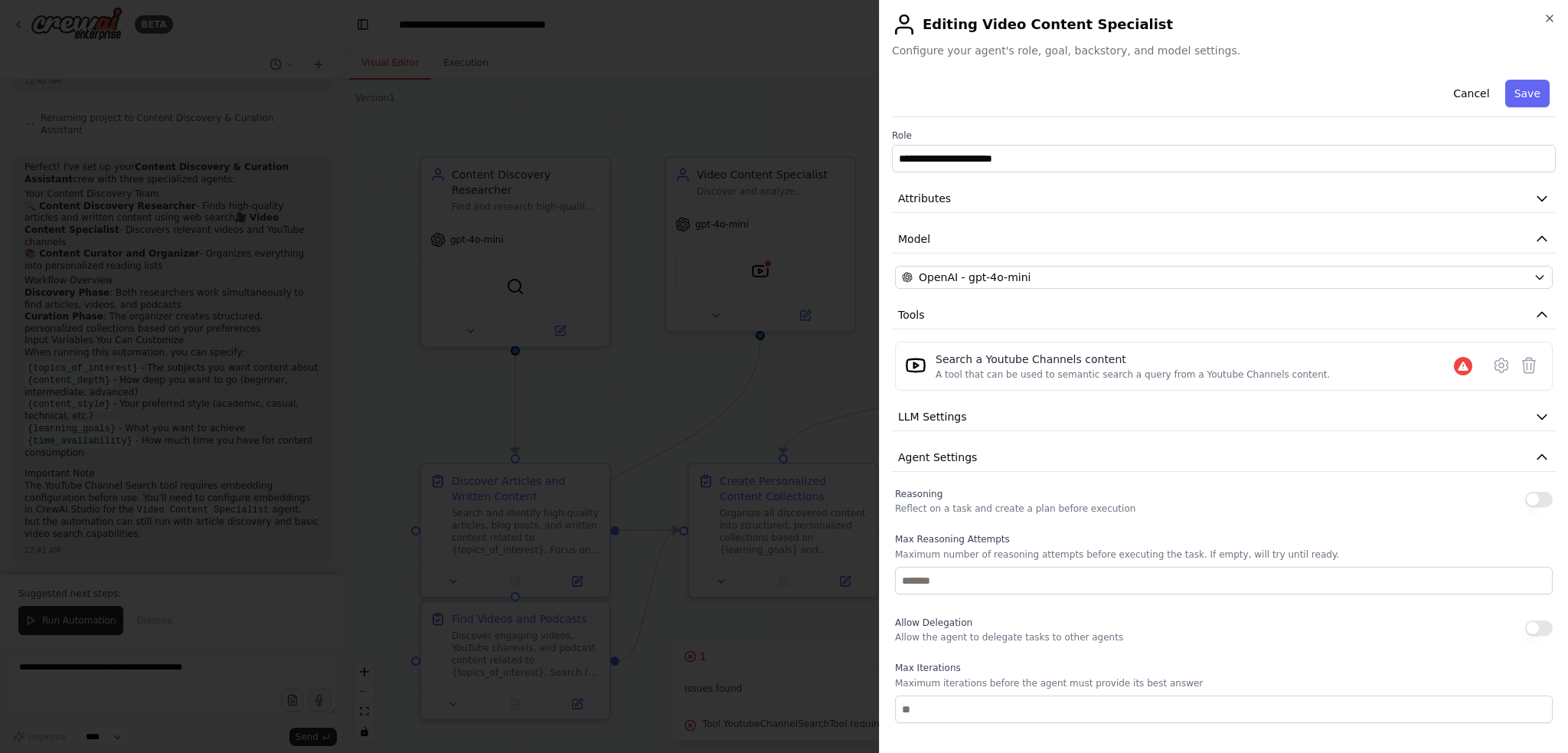
scroll to position [193, 0]
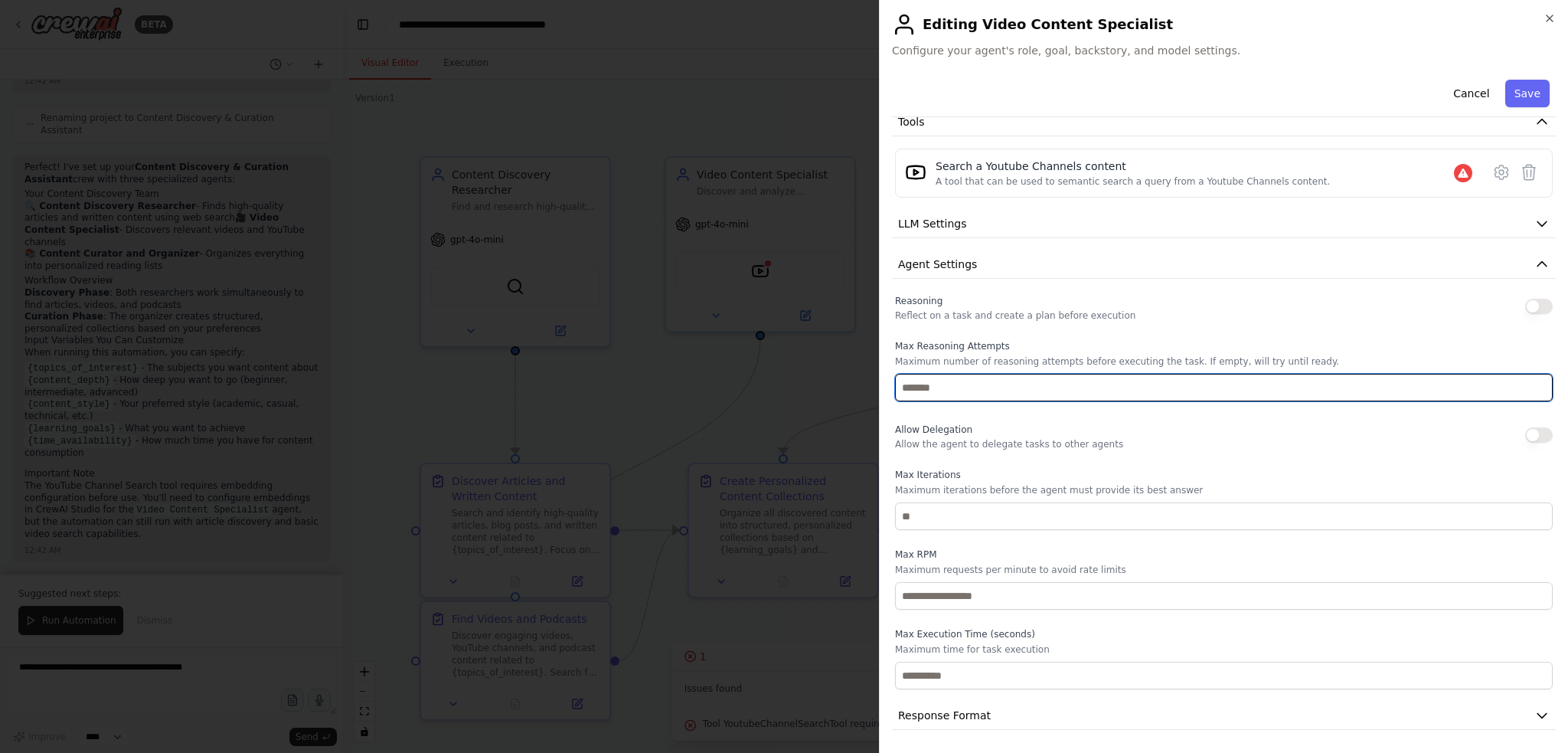
drag, startPoint x: 926, startPoint y: 386, endPoint x: 938, endPoint y: 388, distance: 12.2
click at [927, 386] on input "number" at bounding box center [1224, 388] width 658 height 28
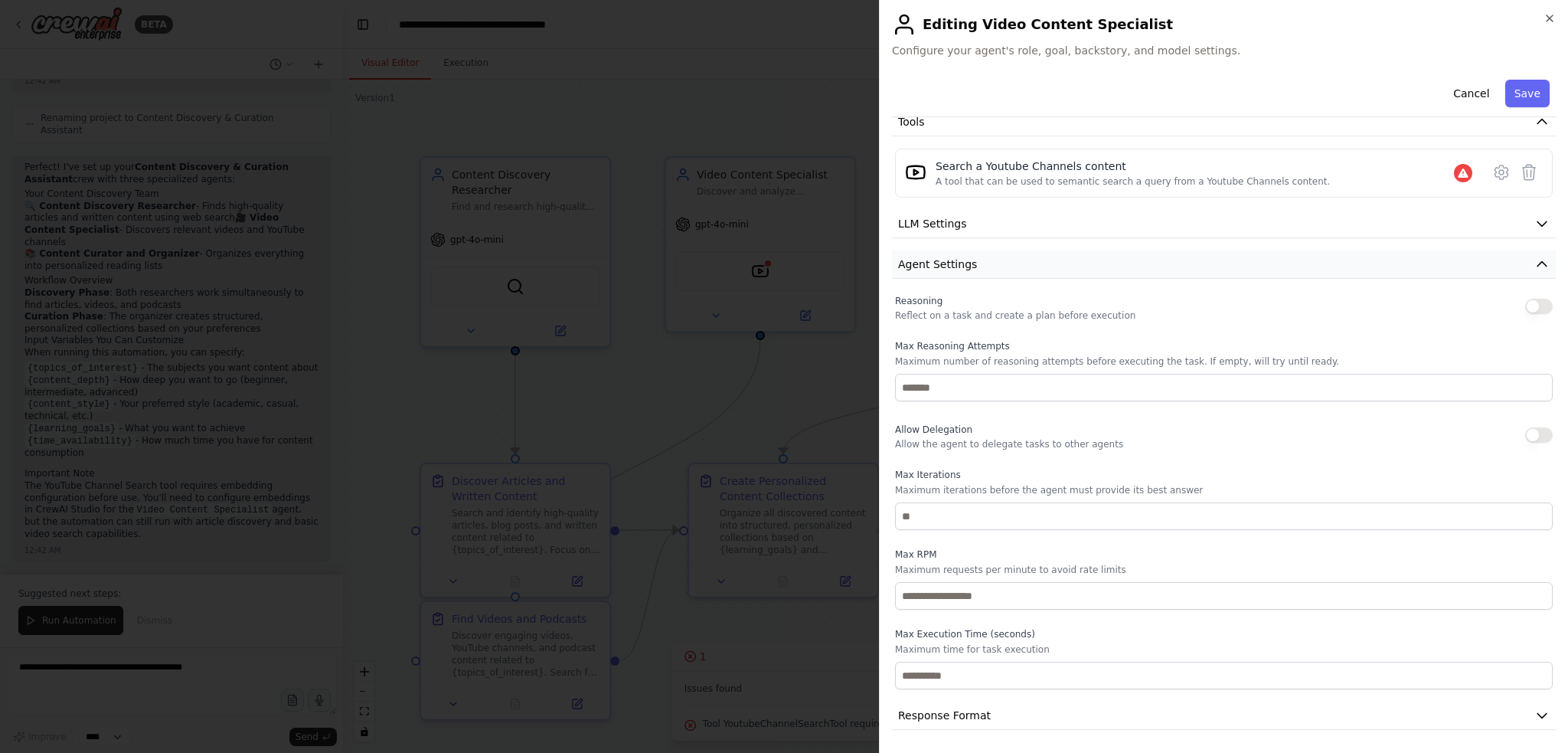
click at [1537, 263] on icon "button" at bounding box center [1541, 264] width 9 height 5
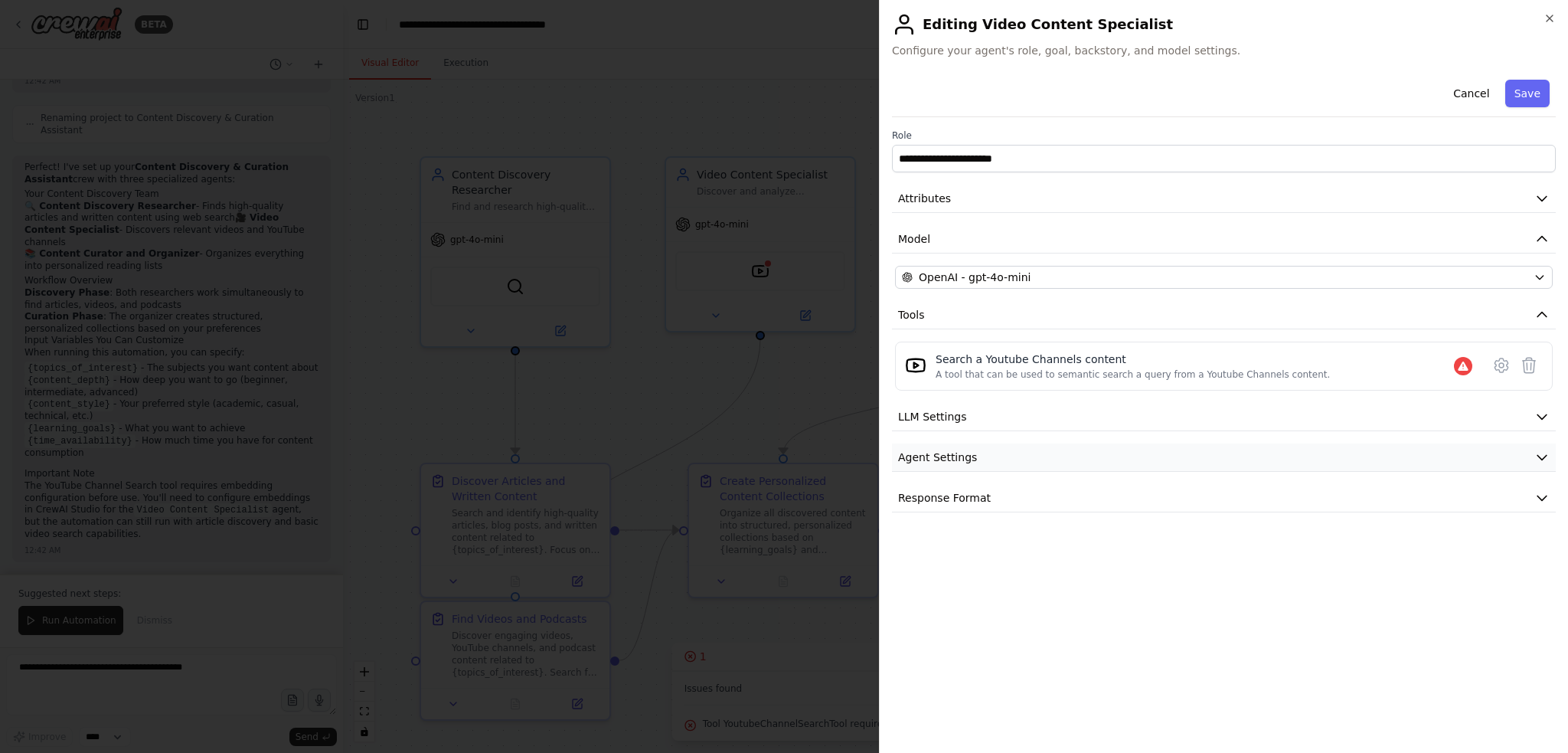
scroll to position [0, 0]
click at [1531, 88] on button "Save" at bounding box center [1527, 93] width 44 height 28
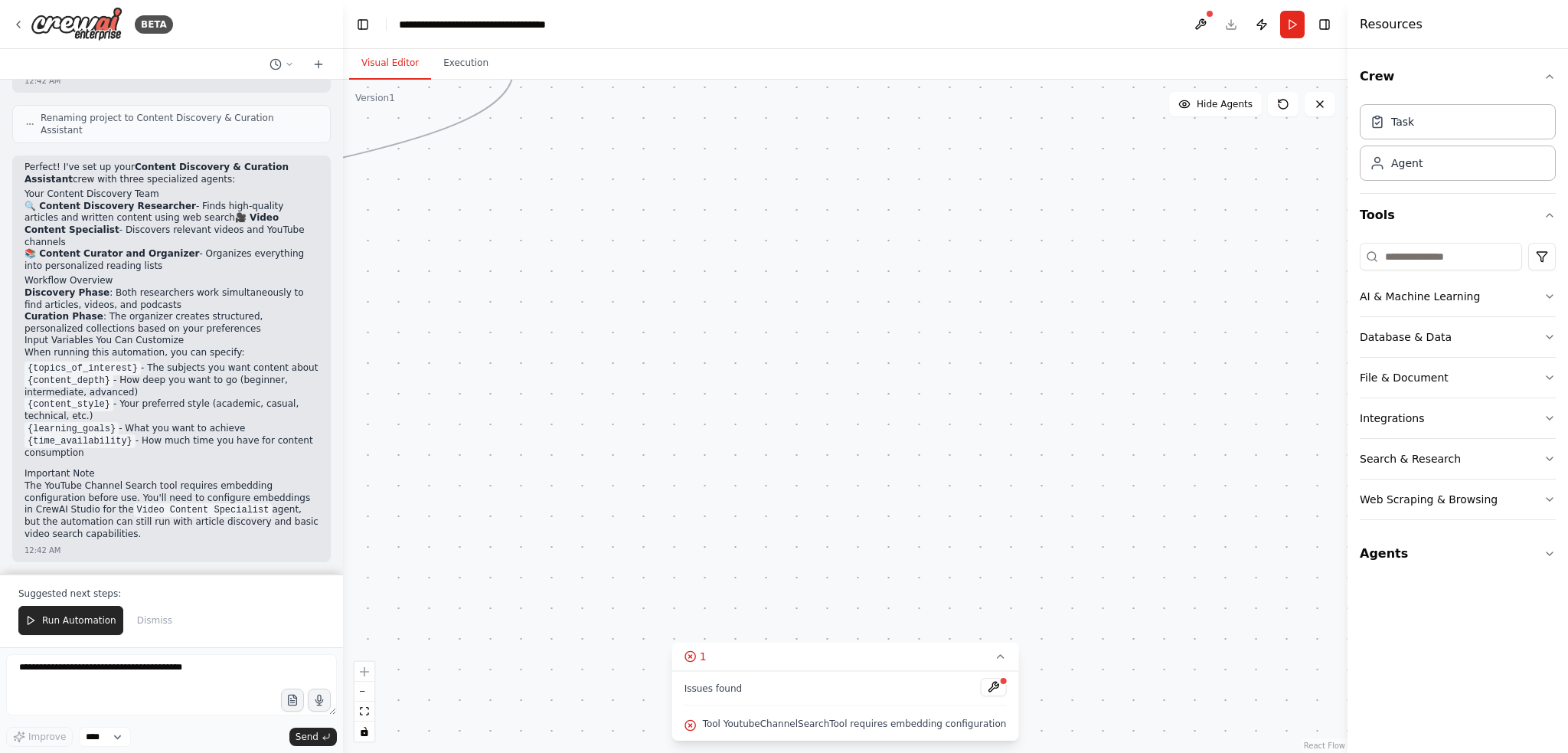
click at [980, 685] on button at bounding box center [993, 687] width 26 height 18
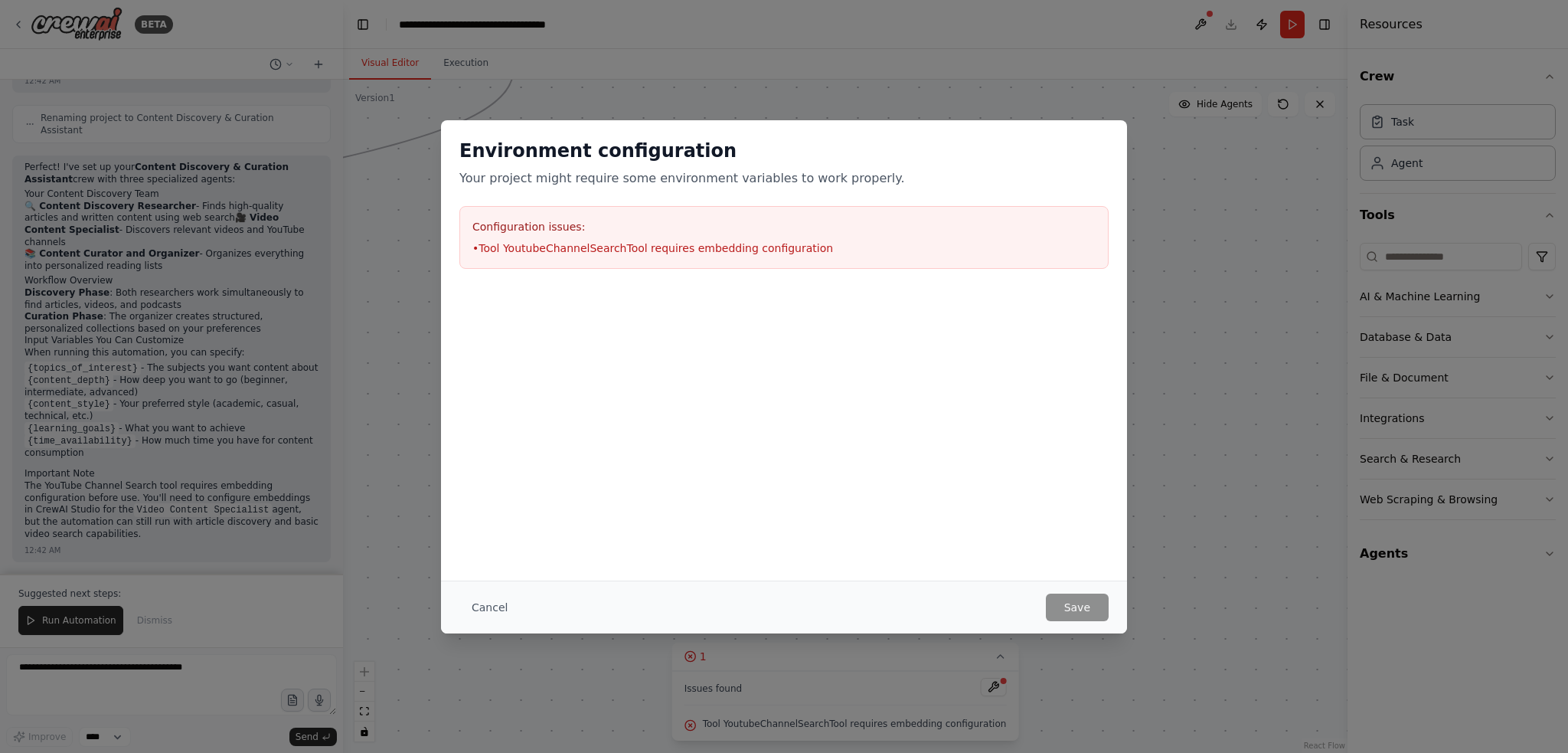
click at [552, 250] on li "• Tool YoutubeChannelSearchTool requires embedding configuration" at bounding box center [783, 248] width 623 height 16
click at [552, 253] on li "• Tool YoutubeChannelSearchTool requires embedding configuration" at bounding box center [783, 248] width 623 height 16
click at [643, 247] on li "• Tool YoutubeChannelSearchTool requires embedding configuration" at bounding box center [783, 248] width 623 height 16
click at [643, 246] on li "• Tool YoutubeChannelSearchTool requires embedding configuration" at bounding box center [783, 248] width 623 height 16
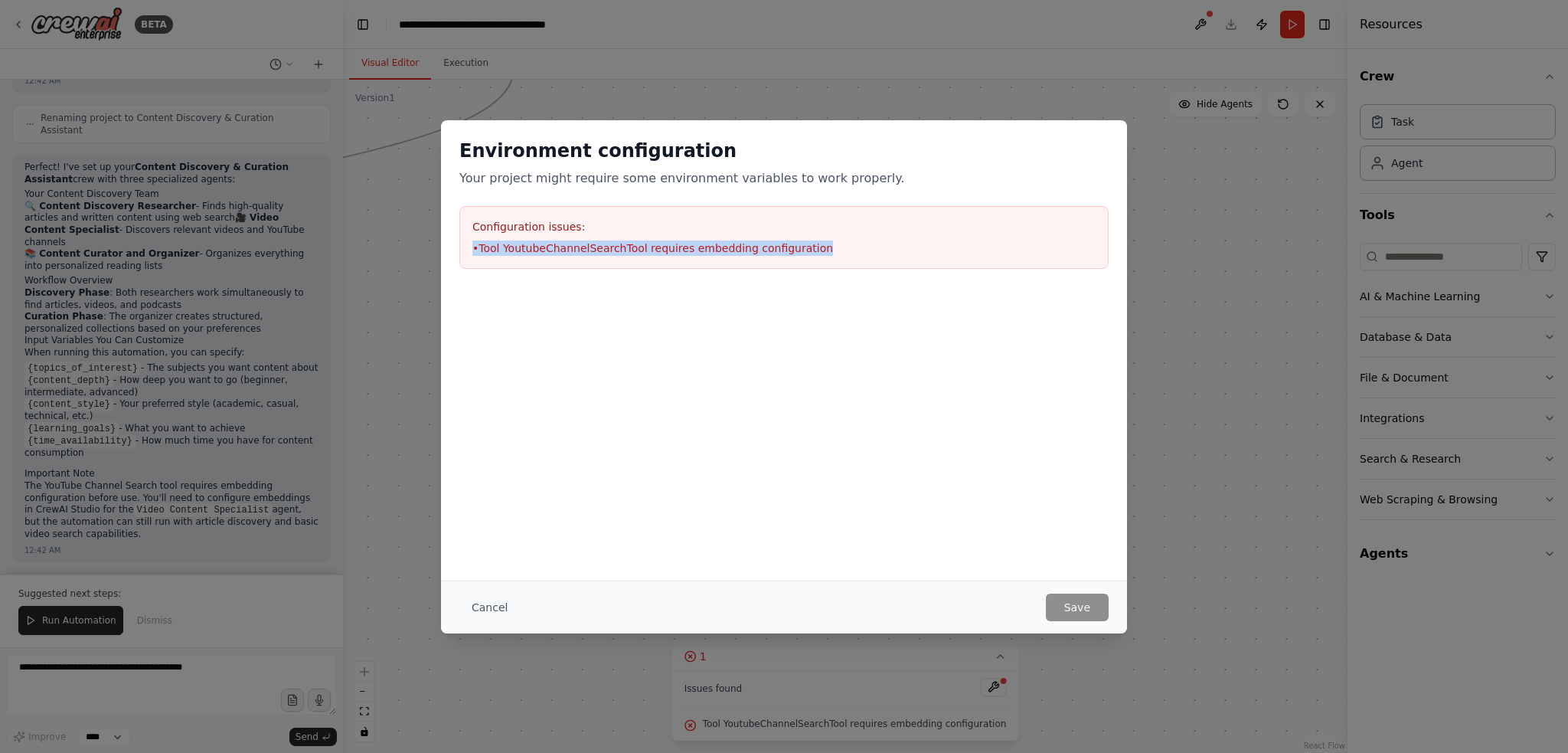
click at [643, 246] on li "• Tool YoutubeChannelSearchTool requires embedding configuration" at bounding box center [783, 248] width 623 height 16
copy li "• Tool YoutubeChannelSearchTool requires embedding configuration"
click at [502, 615] on button "Cancel" at bounding box center [489, 607] width 61 height 28
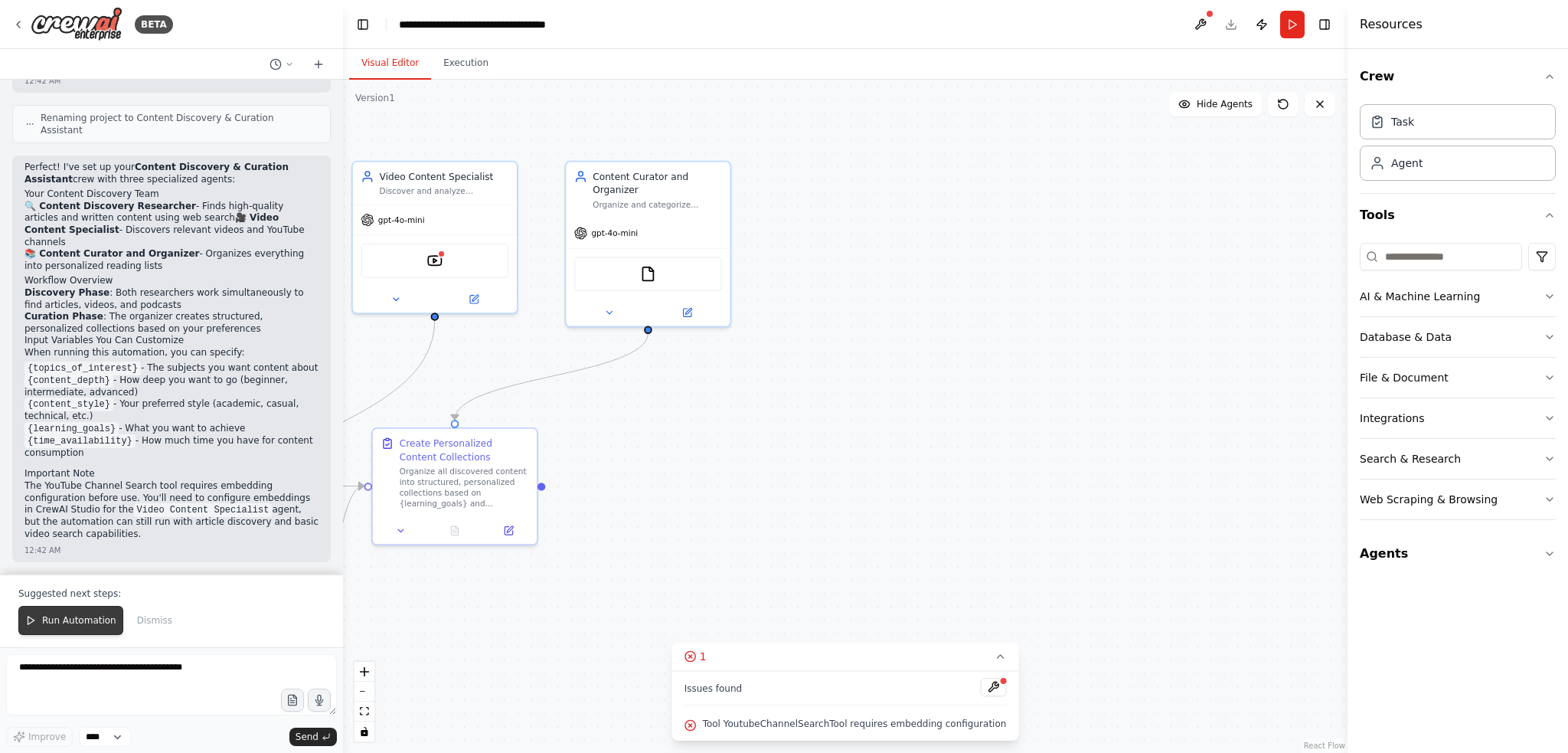
click at [69, 624] on span "Run Automation" at bounding box center [79, 620] width 74 height 12
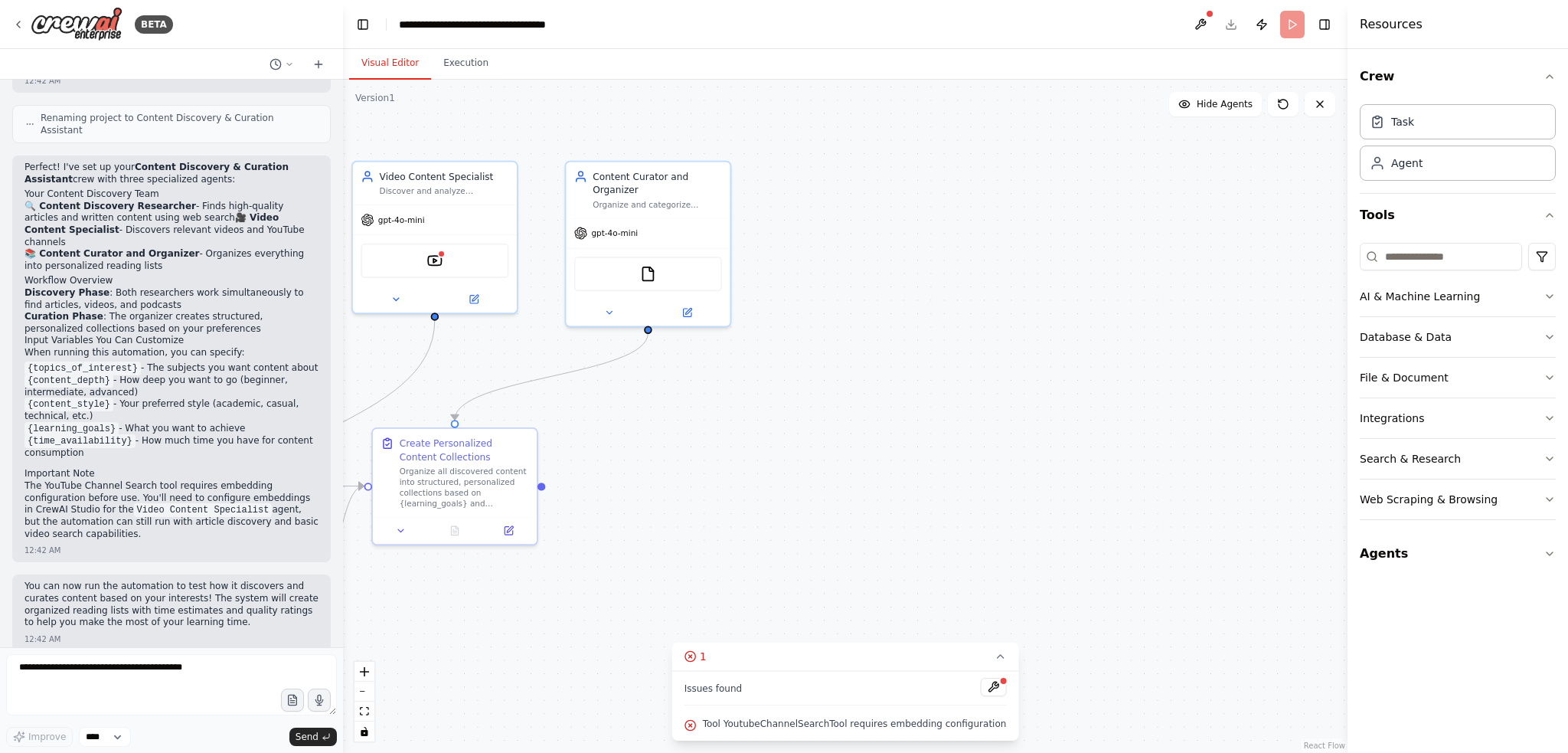
scroll to position [849, 0]
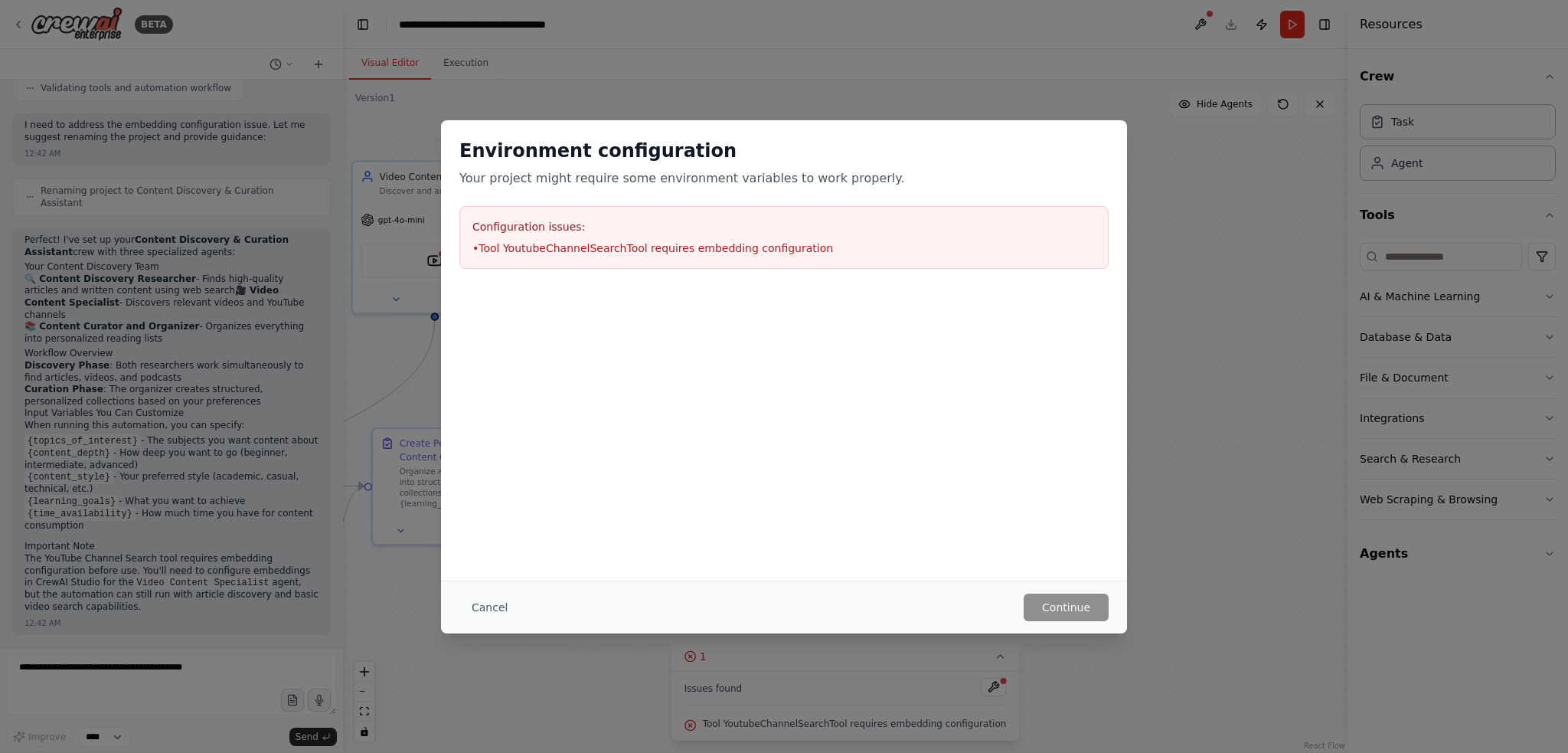
click at [615, 250] on li "• Tool YoutubeChannelSearchTool requires embedding configuration" at bounding box center [783, 248] width 623 height 16
click at [619, 250] on li "• Tool YoutubeChannelSearchTool requires embedding configuration" at bounding box center [783, 248] width 623 height 16
copy li "• Tool YoutubeChannelSearchTool requires embedding configuration"
click at [493, 615] on button "Cancel" at bounding box center [489, 607] width 61 height 28
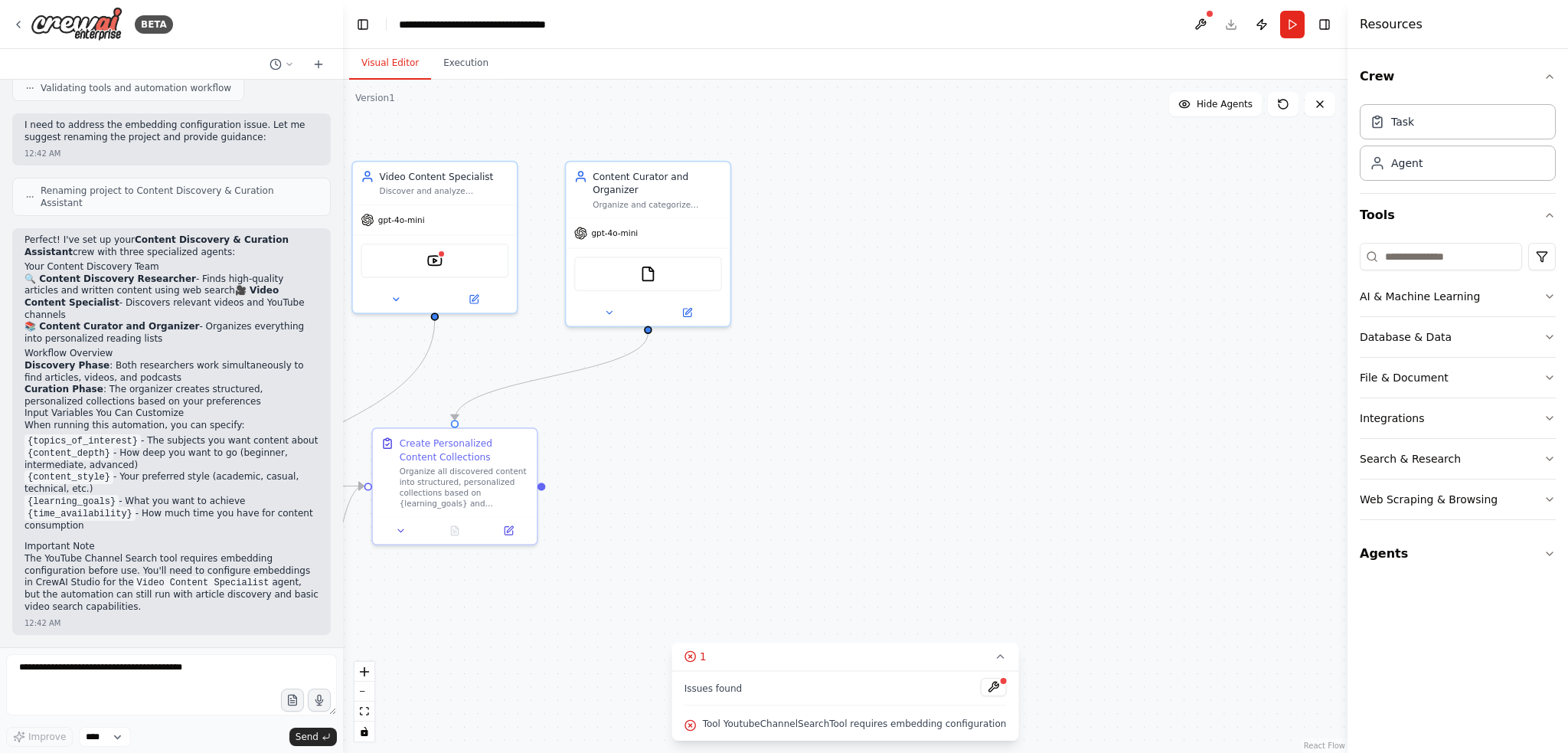
scroll to position [772, 0]
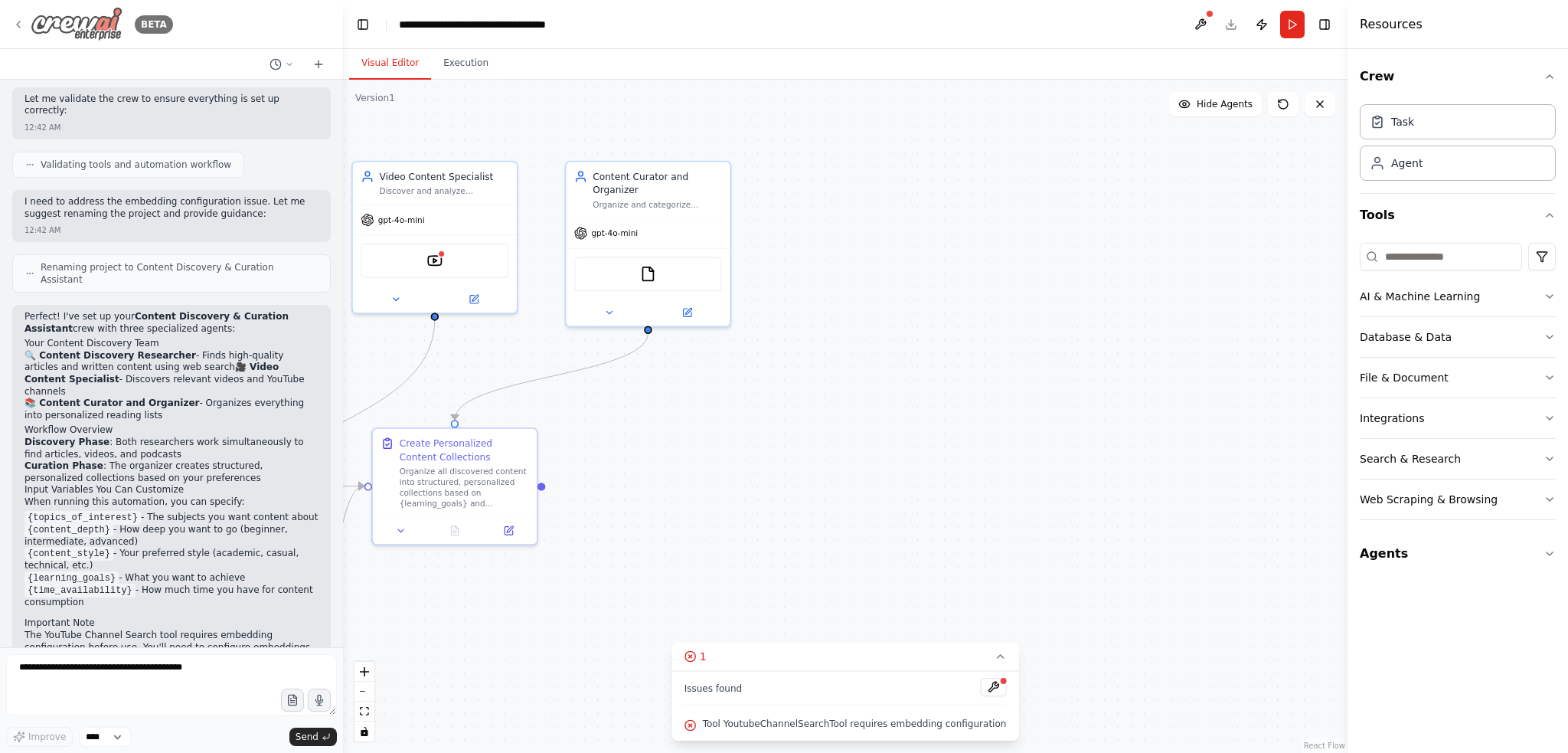
click at [16, 29] on icon at bounding box center [18, 24] width 12 height 12
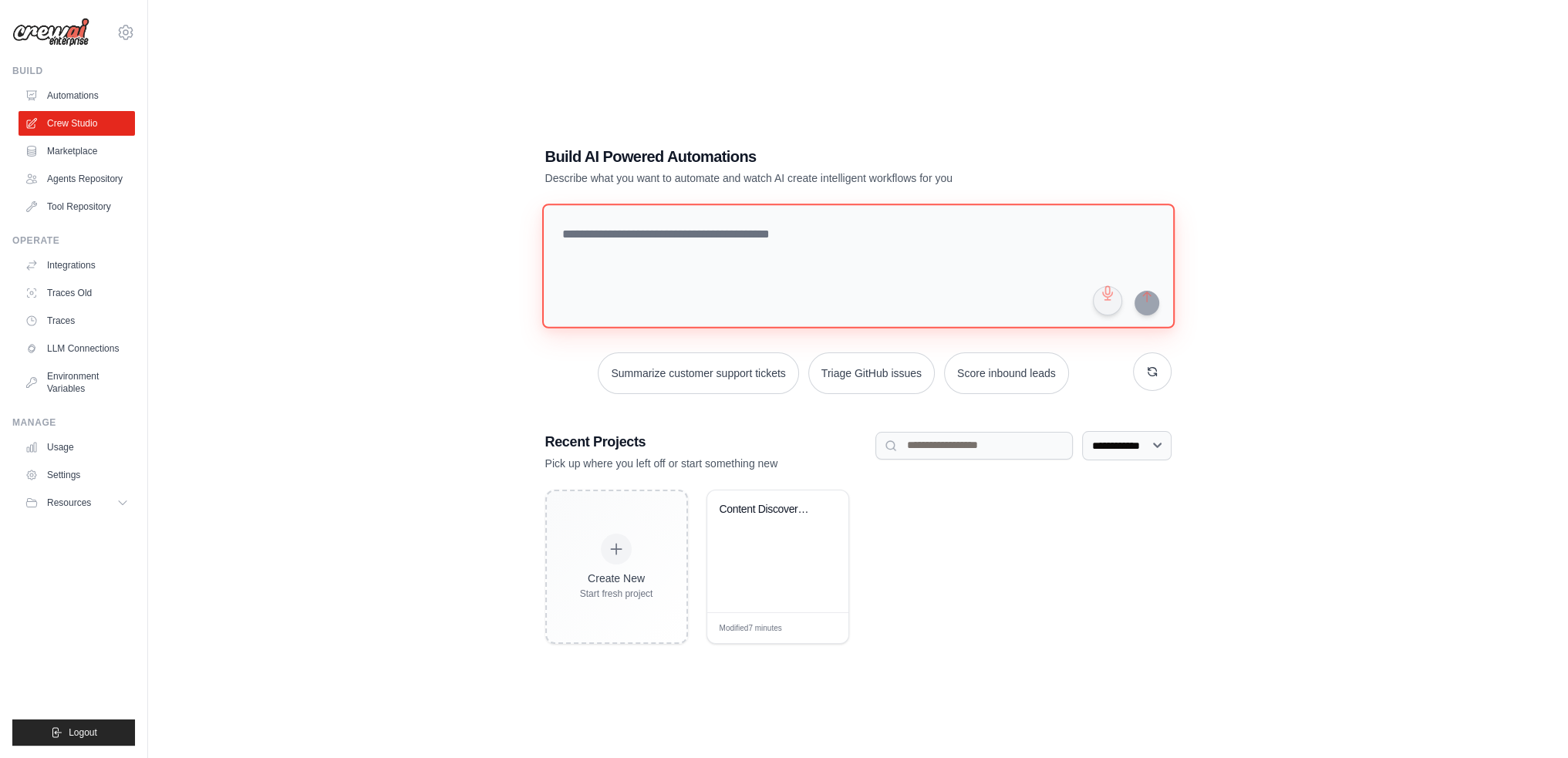
click at [882, 255] on textarea at bounding box center [857, 266] width 632 height 125
click at [65, 178] on link "Agents Repository" at bounding box center [77, 179] width 116 height 25
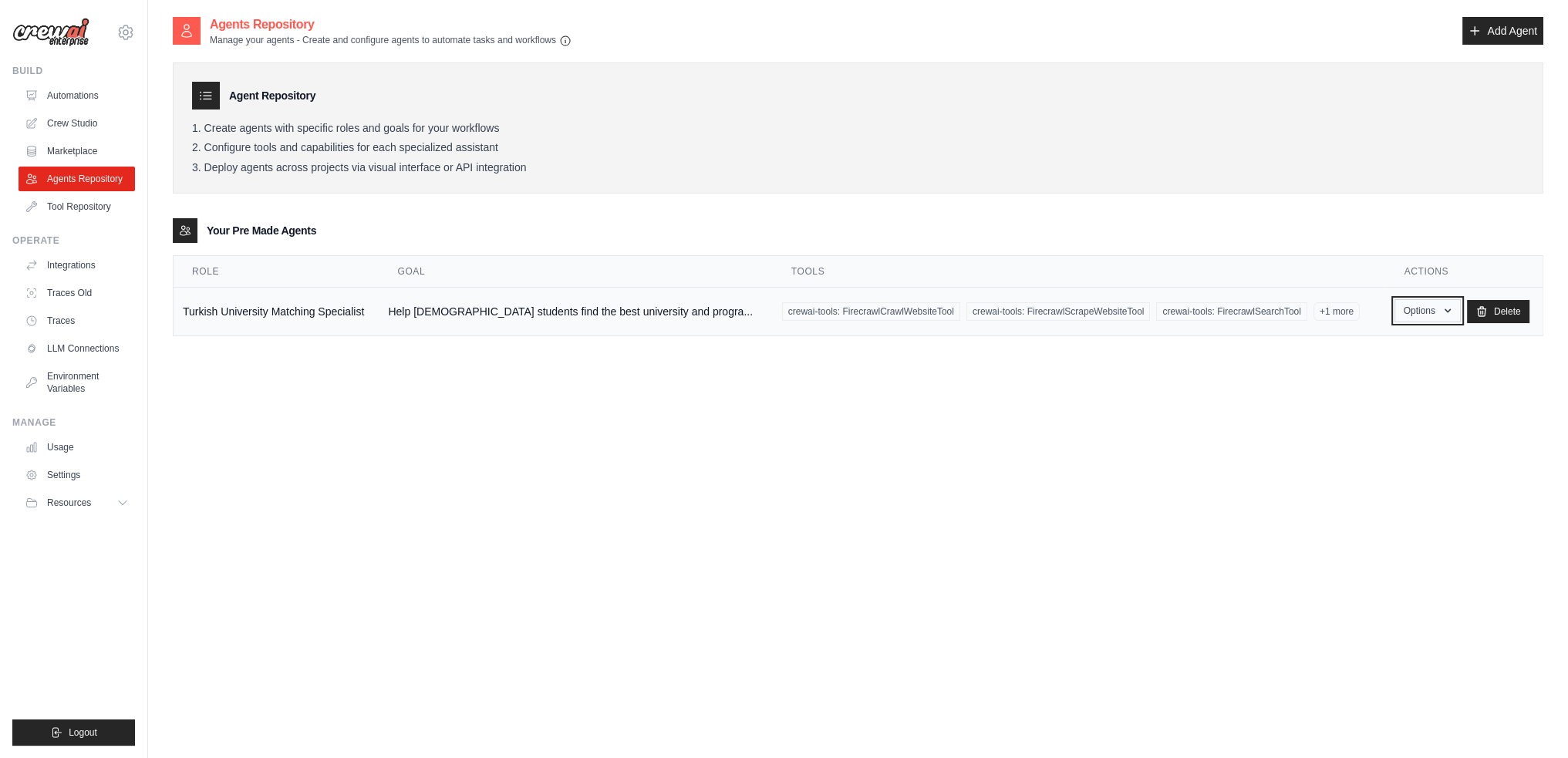
click at [1421, 311] on button "Options" at bounding box center [1427, 311] width 66 height 23
click at [1354, 343] on link "Show" at bounding box center [1405, 346] width 111 height 28
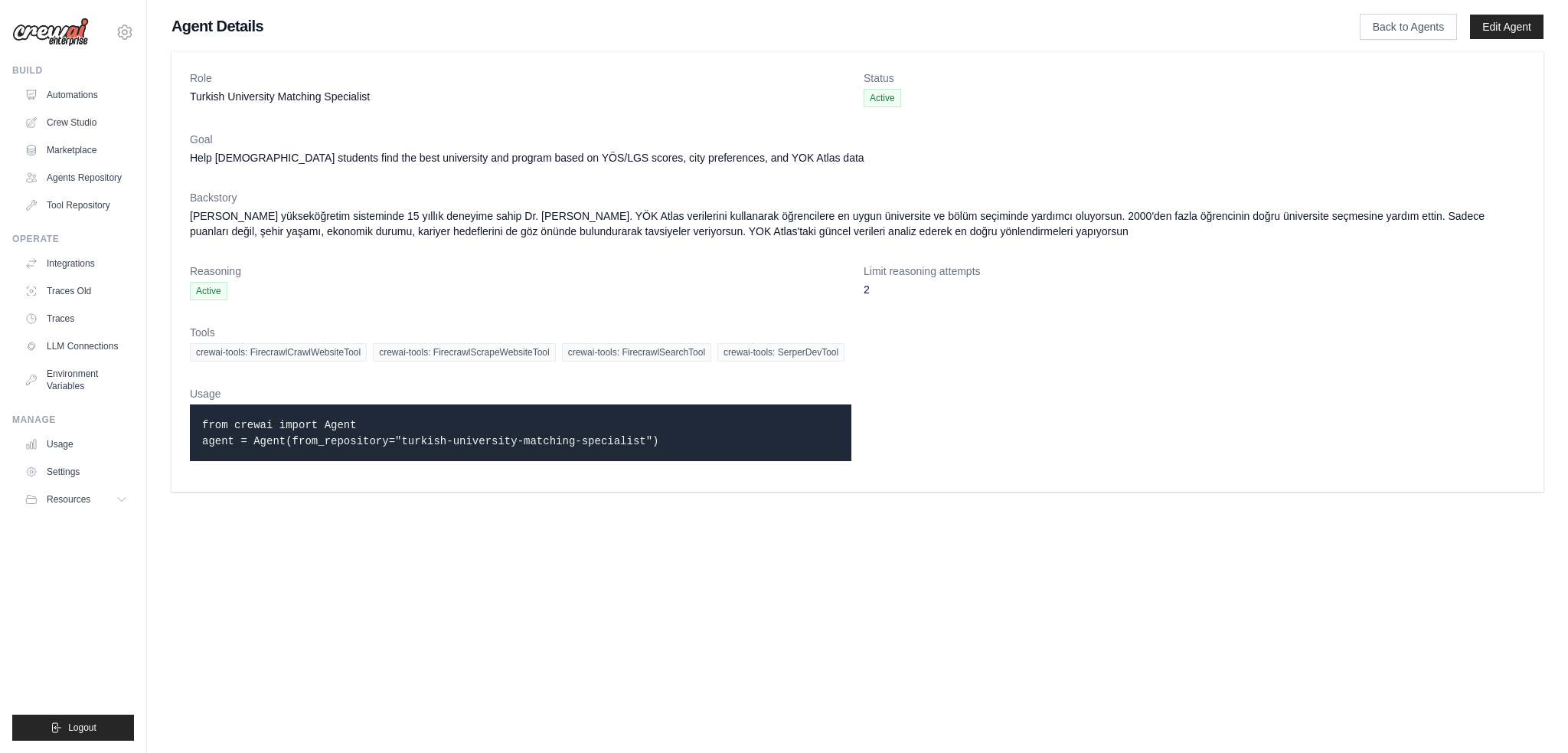
click at [58, 20] on img at bounding box center [51, 33] width 77 height 29
click at [61, 46] on img at bounding box center [51, 33] width 77 height 29
click at [201, 27] on h1 "Agent Details" at bounding box center [741, 26] width 1139 height 21
drag, startPoint x: 67, startPoint y: 40, endPoint x: 72, endPoint y: 61, distance: 21.6
click at [67, 40] on img at bounding box center [51, 33] width 77 height 29
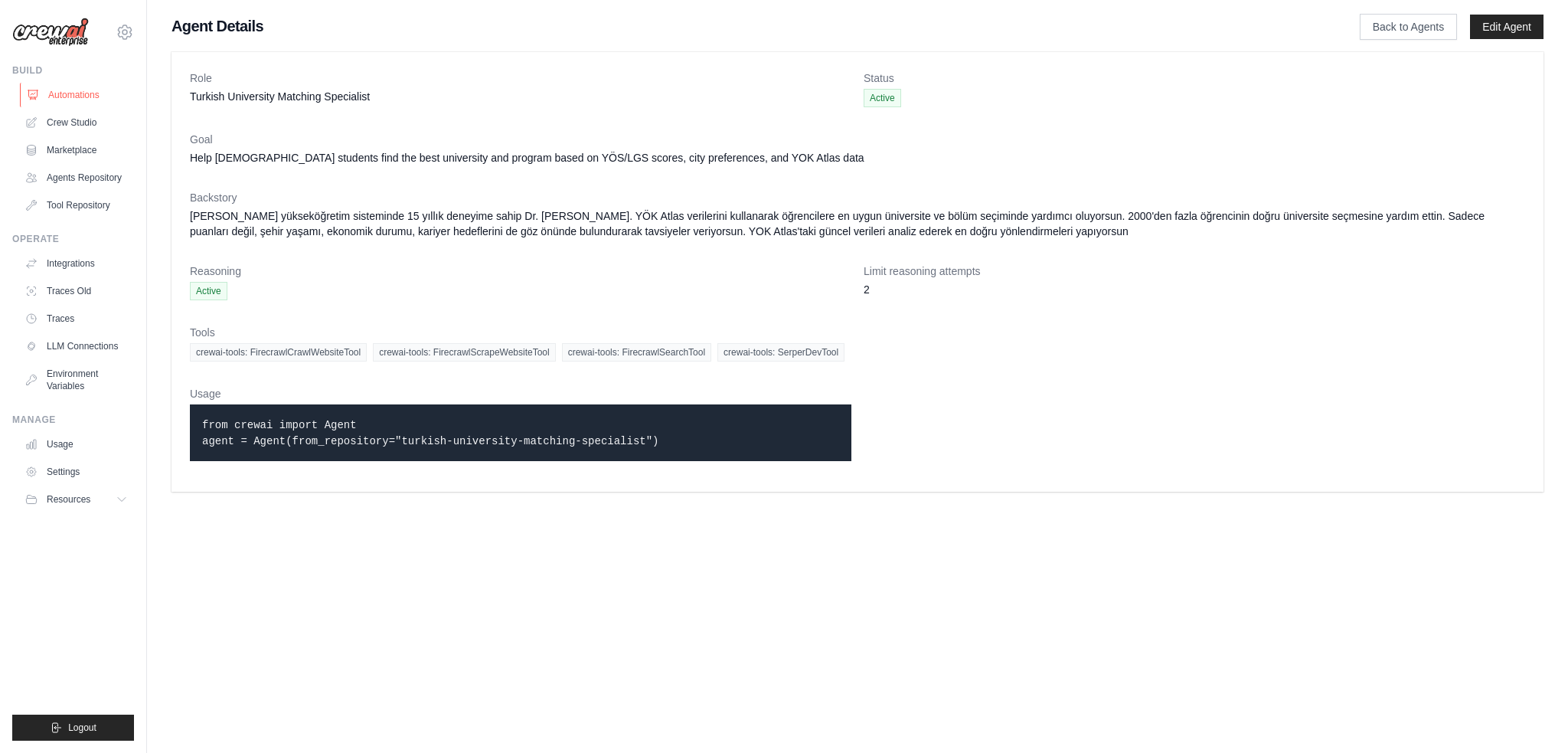
click at [63, 96] on link "Automations" at bounding box center [77, 95] width 115 height 25
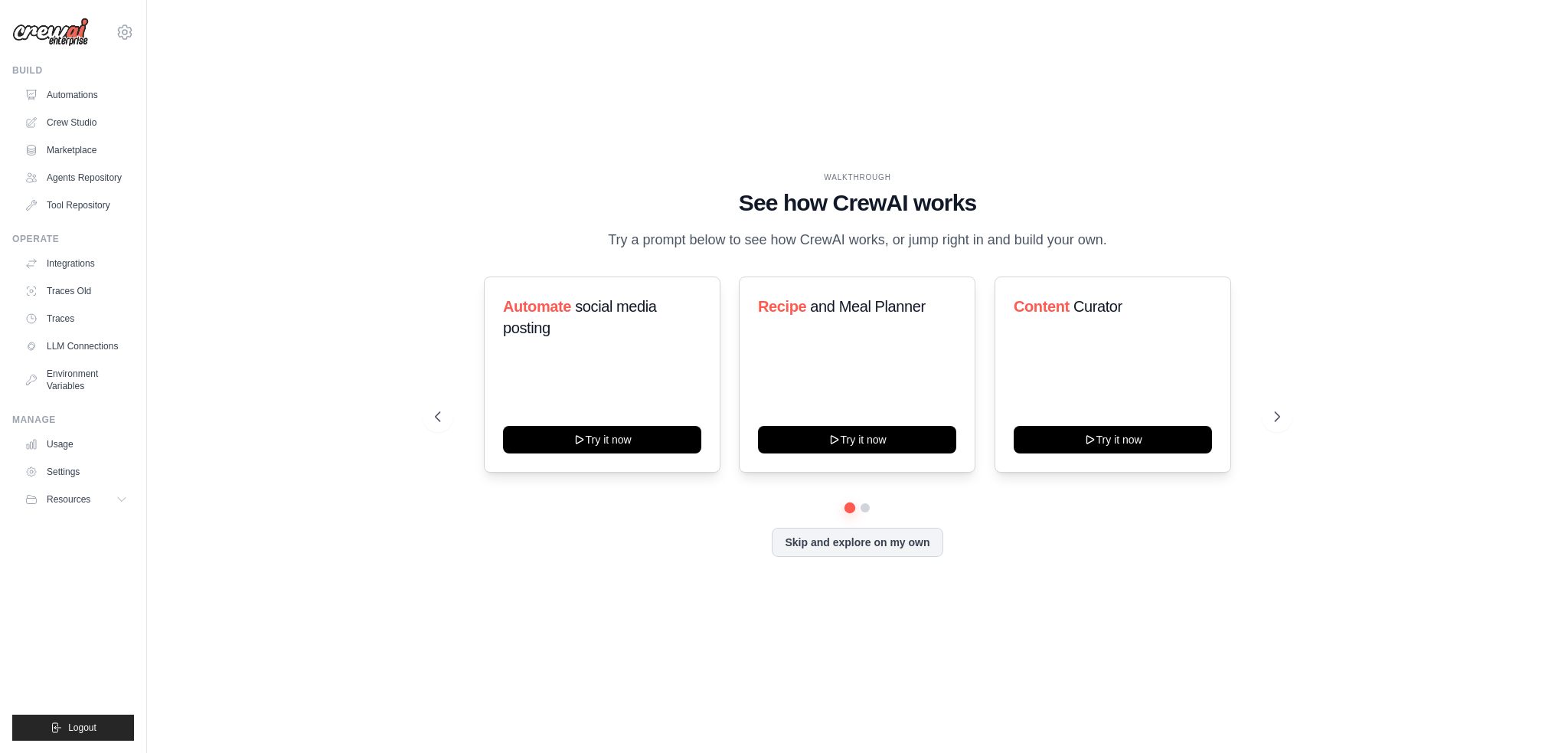
drag, startPoint x: 1220, startPoint y: 160, endPoint x: 1156, endPoint y: 161, distance: 64.0
click at [1220, 160] on div "WALKTHROUGH See how CrewAI works Try a prompt below to see how CrewAI works, or…" at bounding box center [858, 376] width 1372 height 722
click at [77, 322] on link "Traces" at bounding box center [77, 318] width 115 height 25
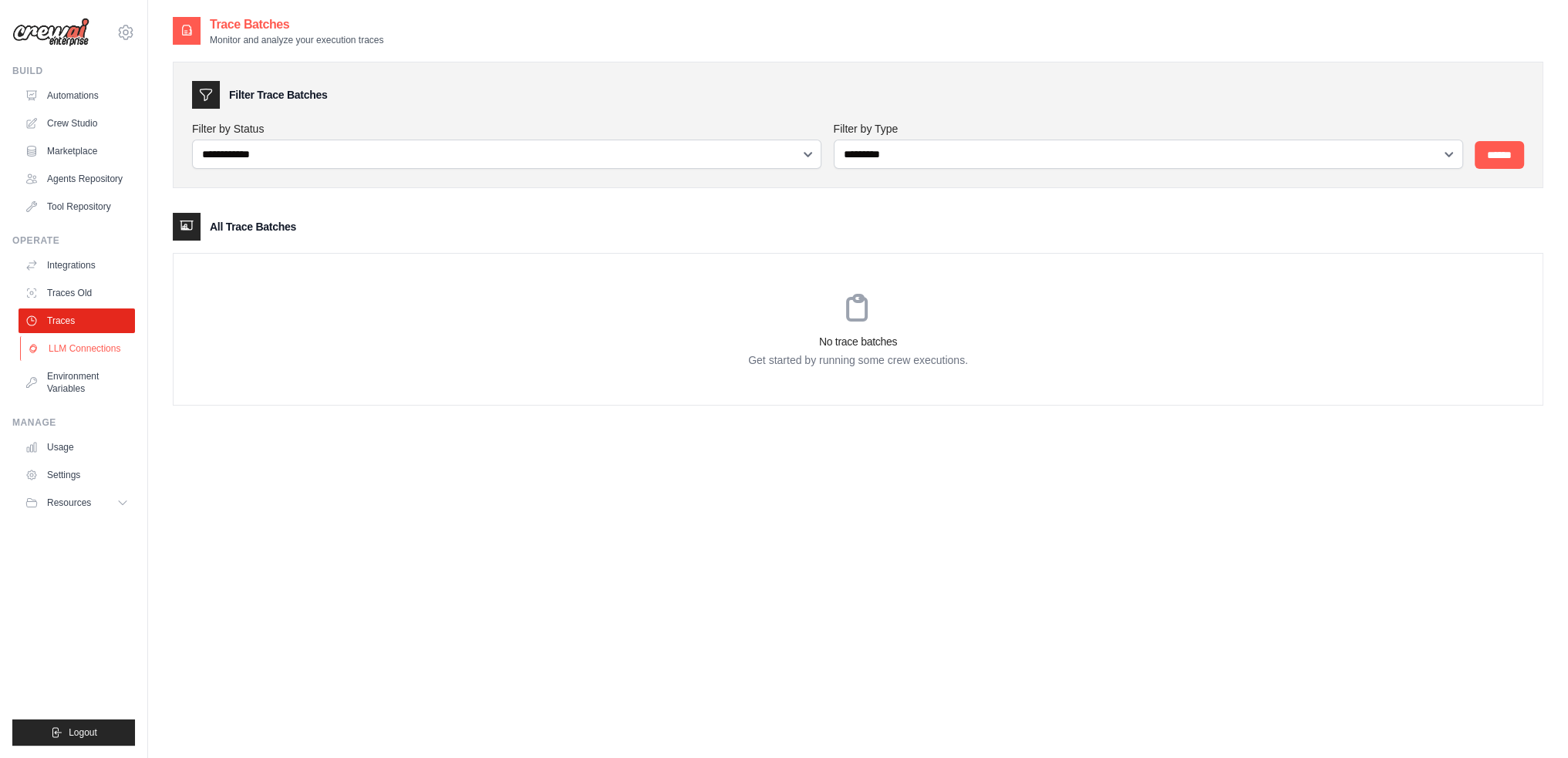
click at [86, 347] on link "LLM Connections" at bounding box center [77, 349] width 116 height 25
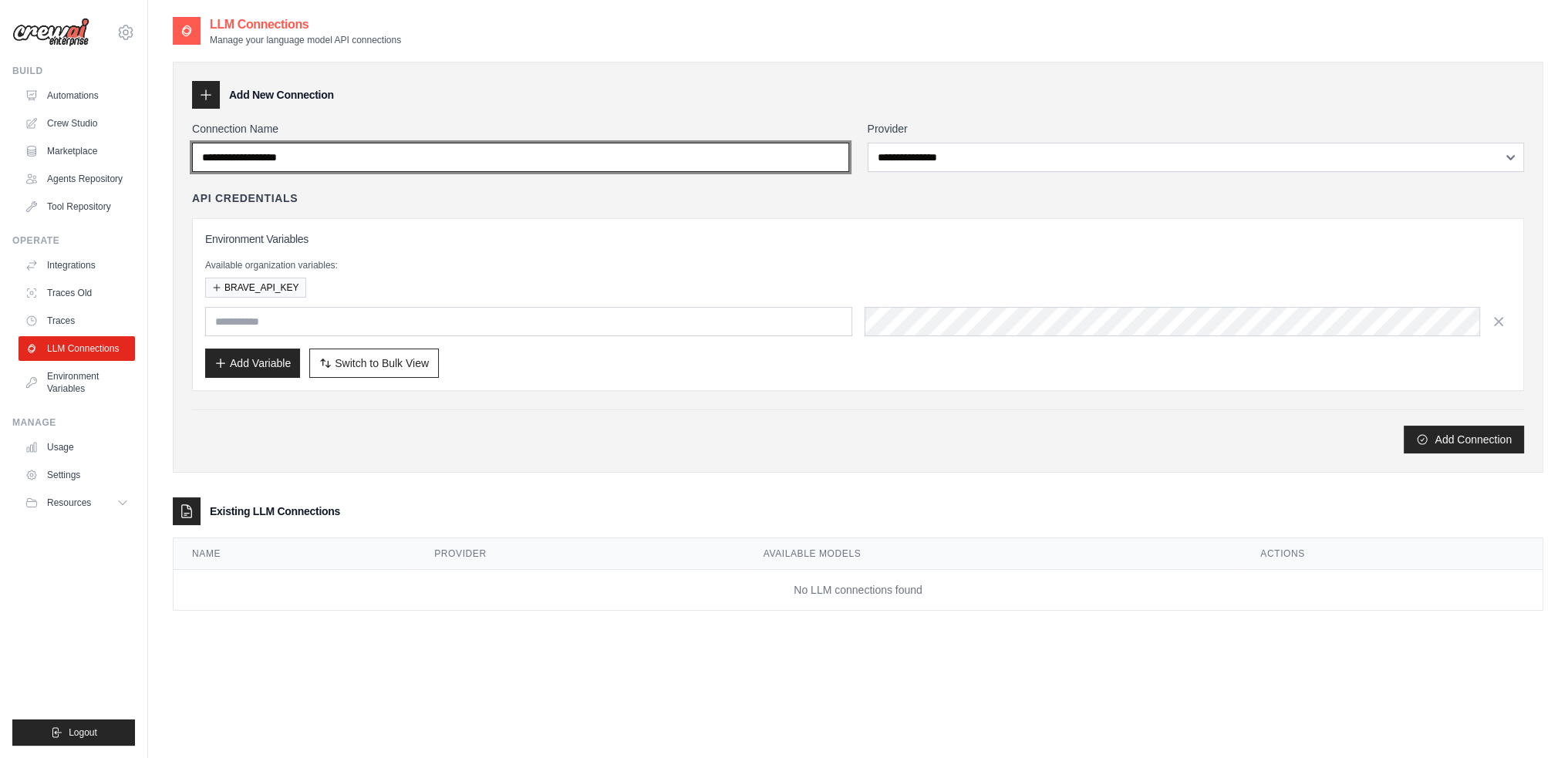
click at [370, 148] on input "Connection Name" at bounding box center [520, 157] width 657 height 30
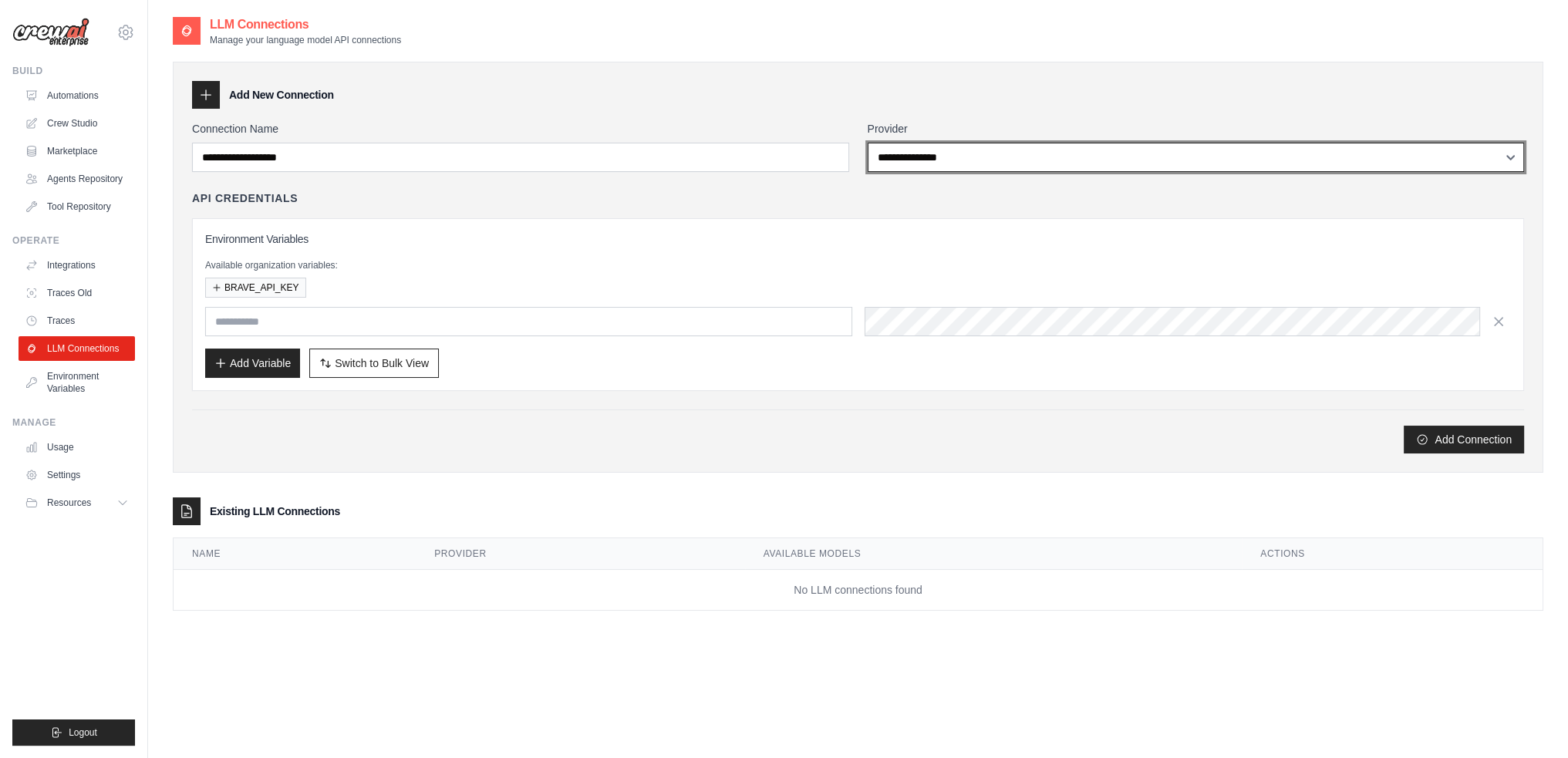
click at [909, 170] on select "**********" at bounding box center [1195, 157] width 657 height 30
click at [867, 143] on select "**********" at bounding box center [1195, 157] width 657 height 30
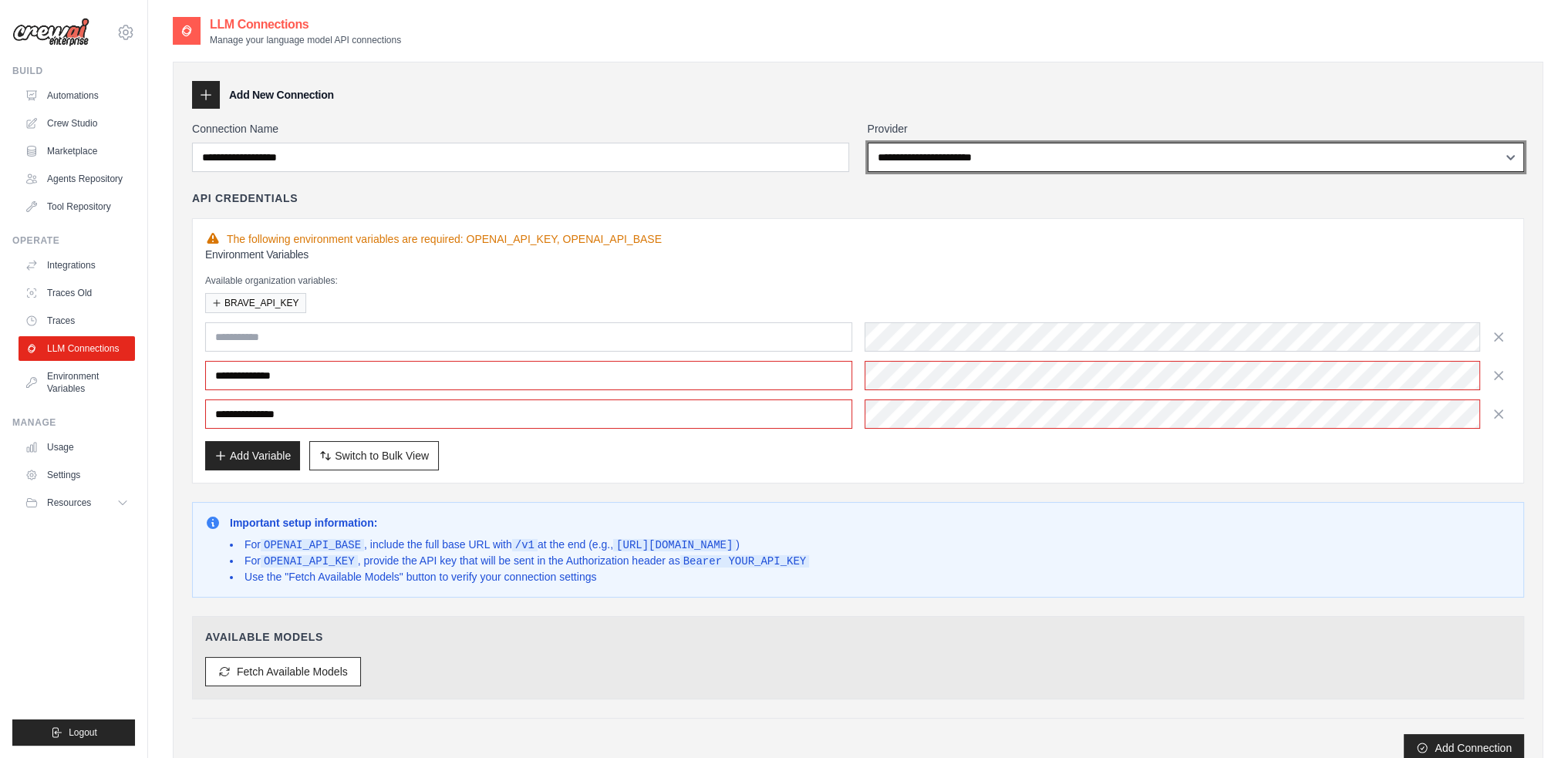
click at [938, 157] on select "**********" at bounding box center [1195, 157] width 657 height 30
select select "******"
click at [867, 143] on select "**********" at bounding box center [1195, 157] width 657 height 30
